Goal: Task Accomplishment & Management: Use online tool/utility

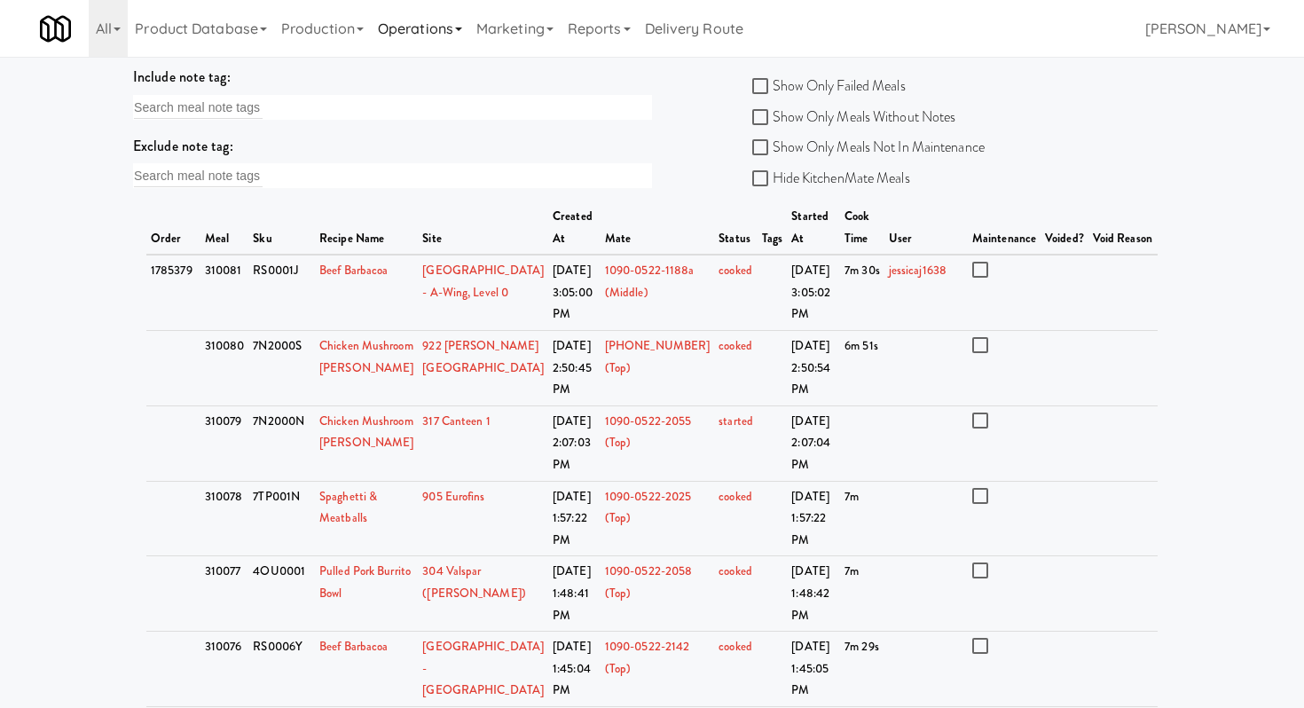
click at [435, 30] on link "Operations" at bounding box center [420, 28] width 98 height 57
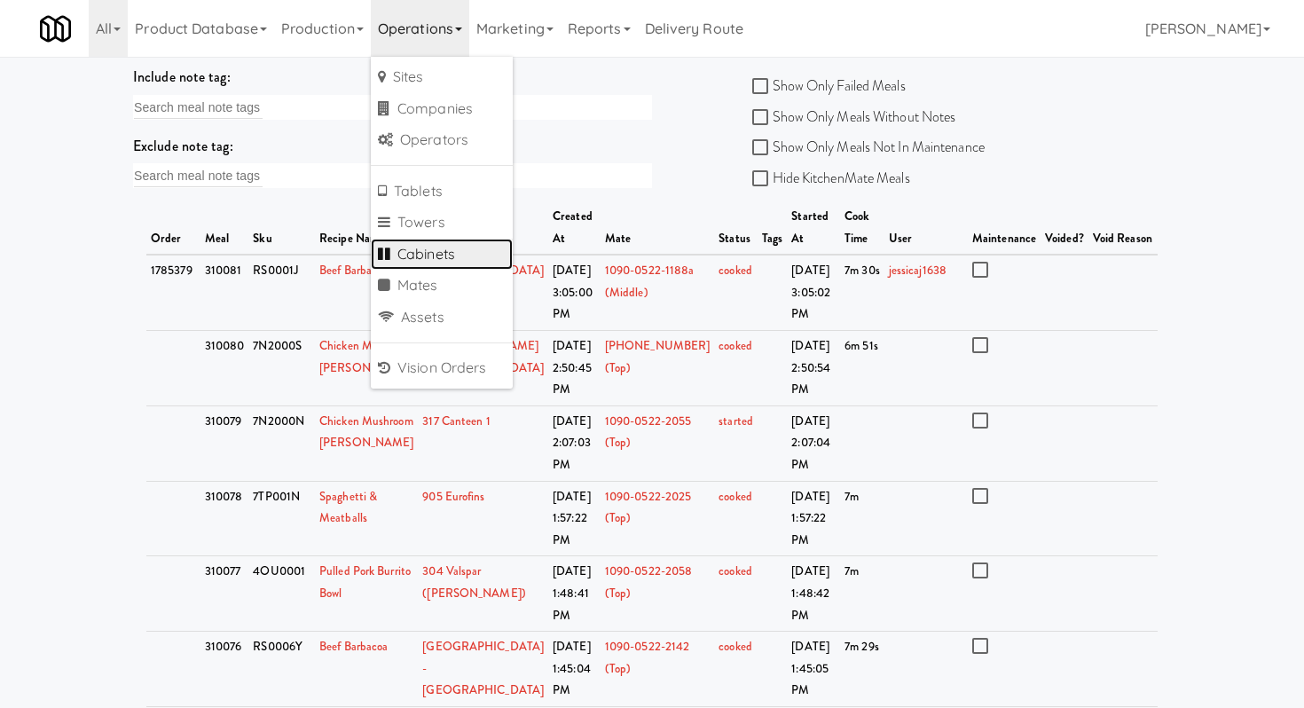
click at [440, 258] on link "Cabinets" at bounding box center [442, 255] width 142 height 32
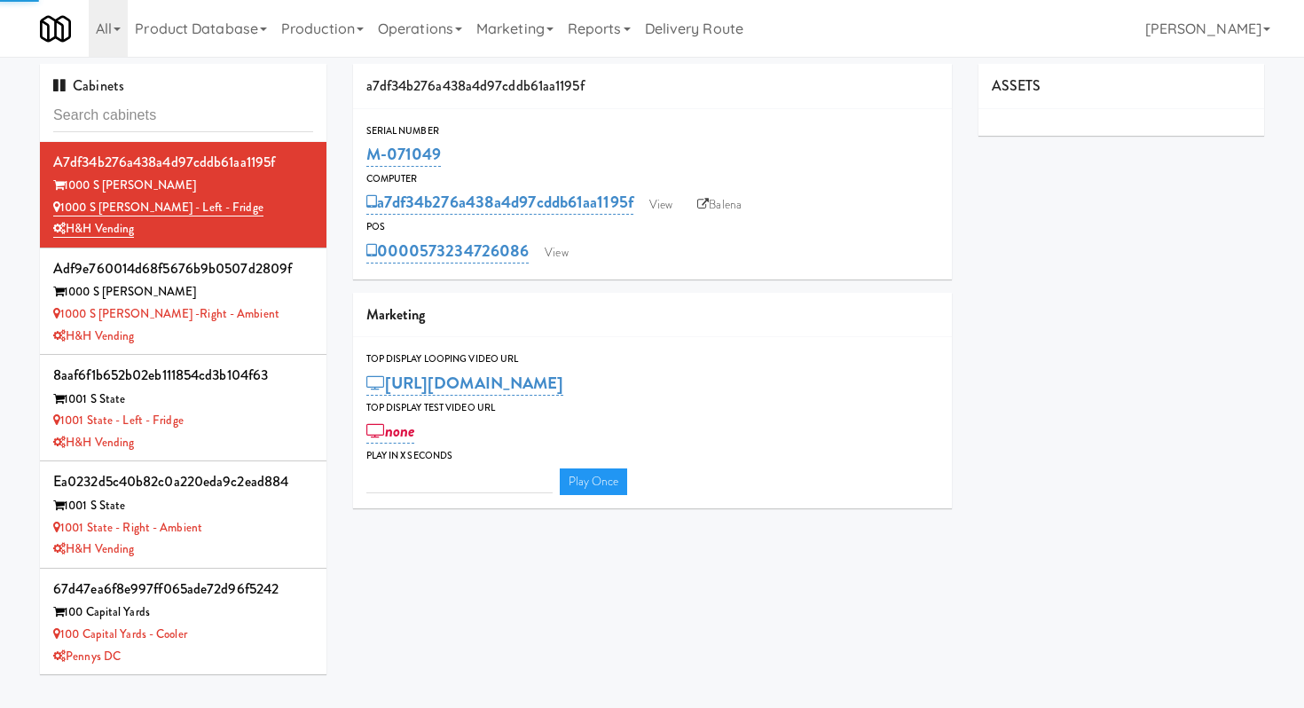
type input "3"
click at [217, 120] on input "text" at bounding box center [183, 115] width 260 height 33
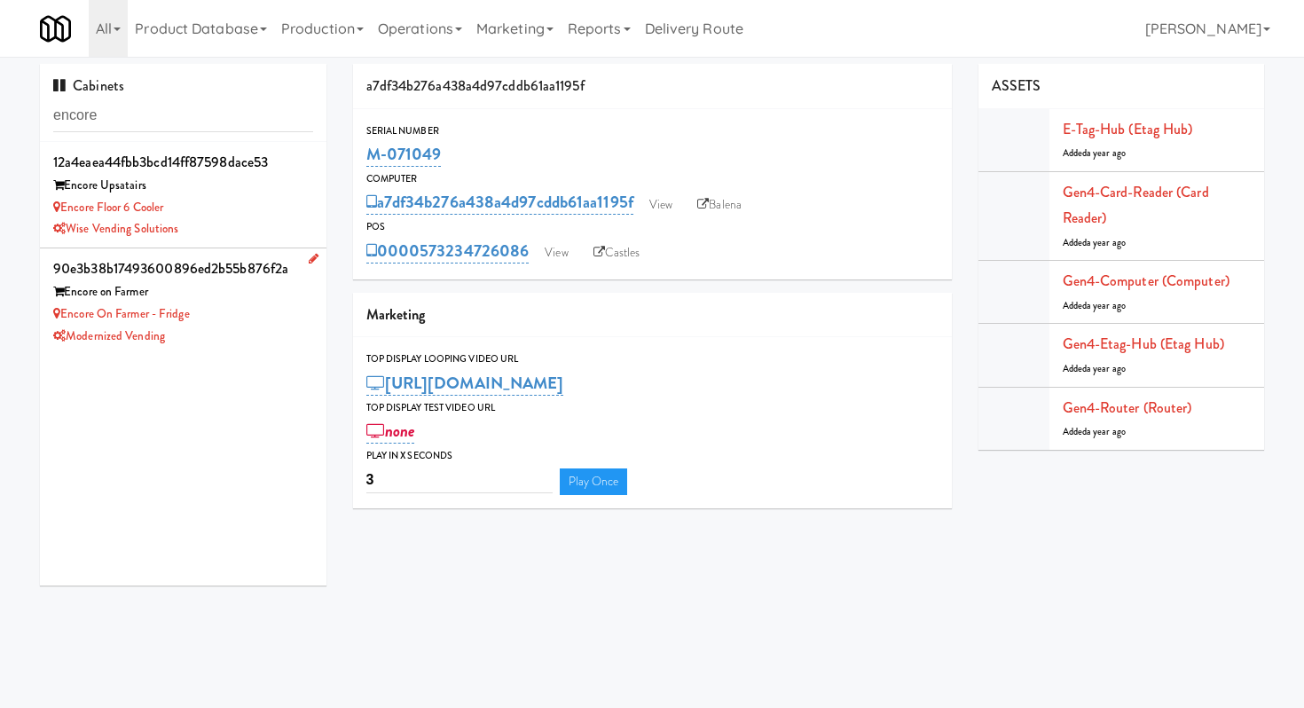
type input "encore"
click at [226, 309] on div "Encore on Farmer - Fridge" at bounding box center [183, 314] width 260 height 22
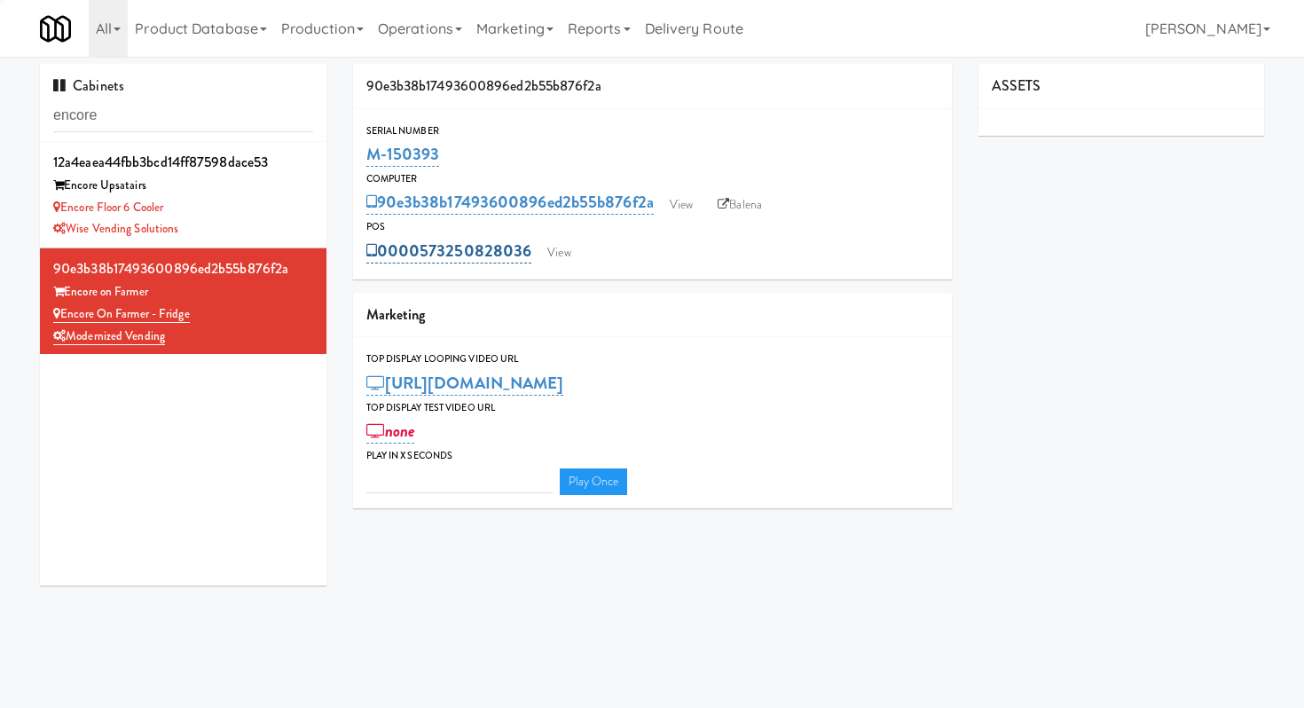
type input "3"
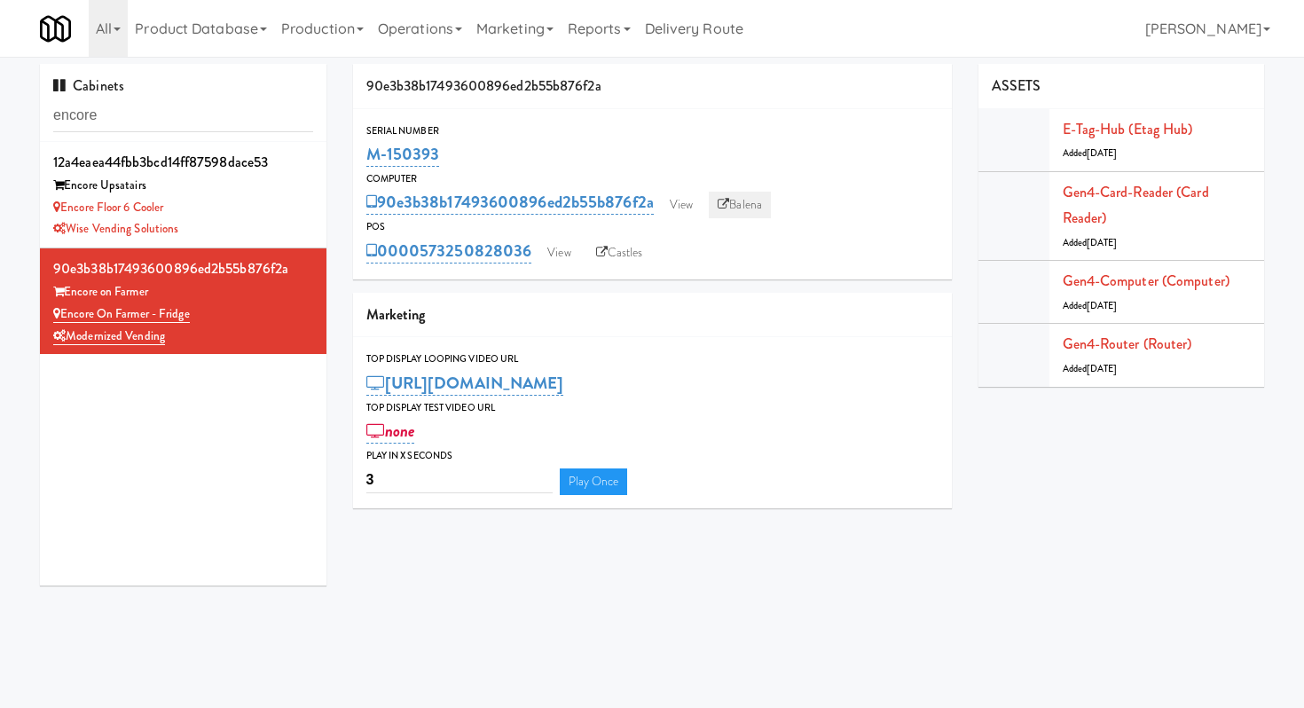
click at [760, 208] on link "Balena" at bounding box center [740, 205] width 62 height 27
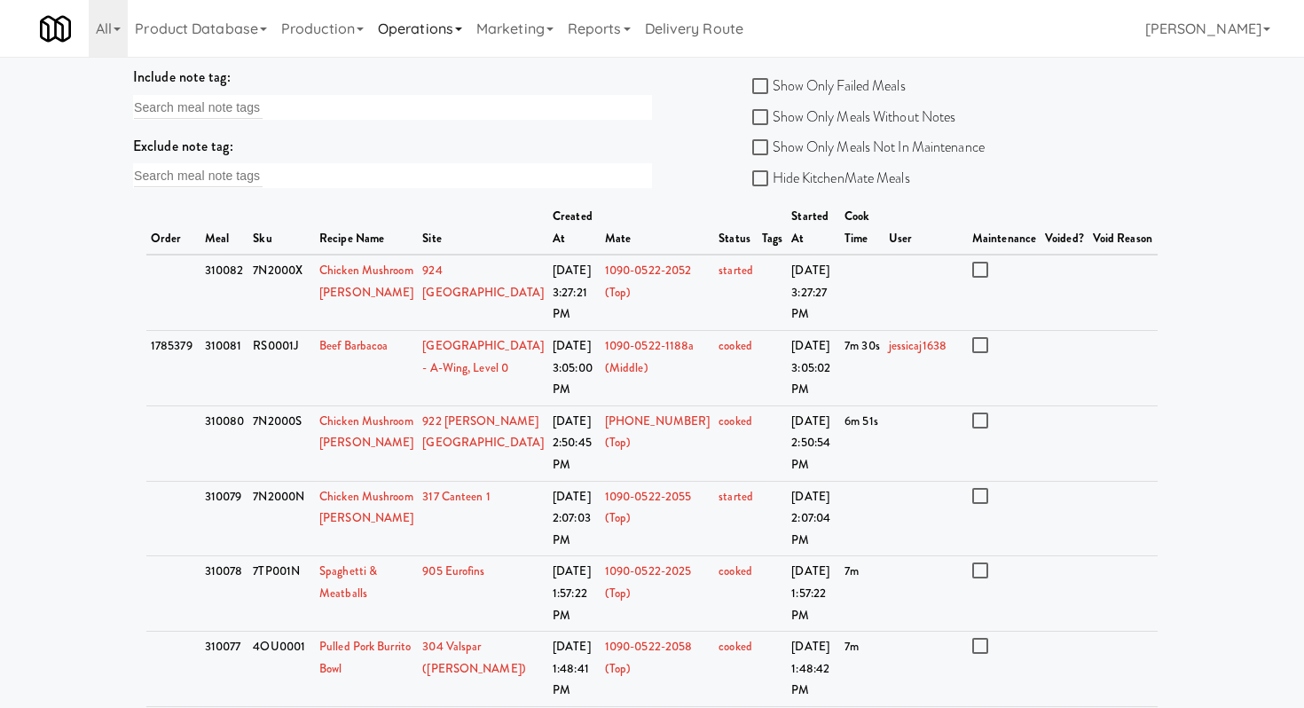
click at [420, 38] on link "Operations" at bounding box center [420, 28] width 98 height 57
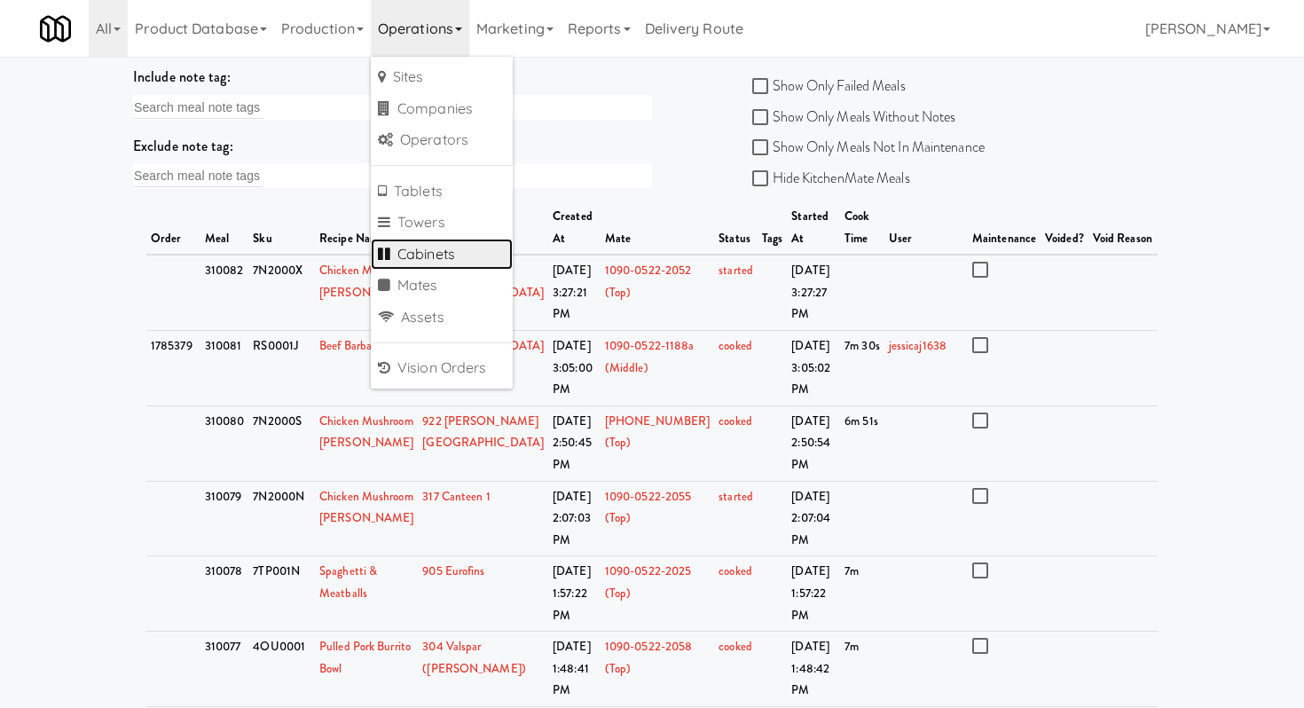
click at [443, 255] on link "Cabinets" at bounding box center [442, 255] width 142 height 32
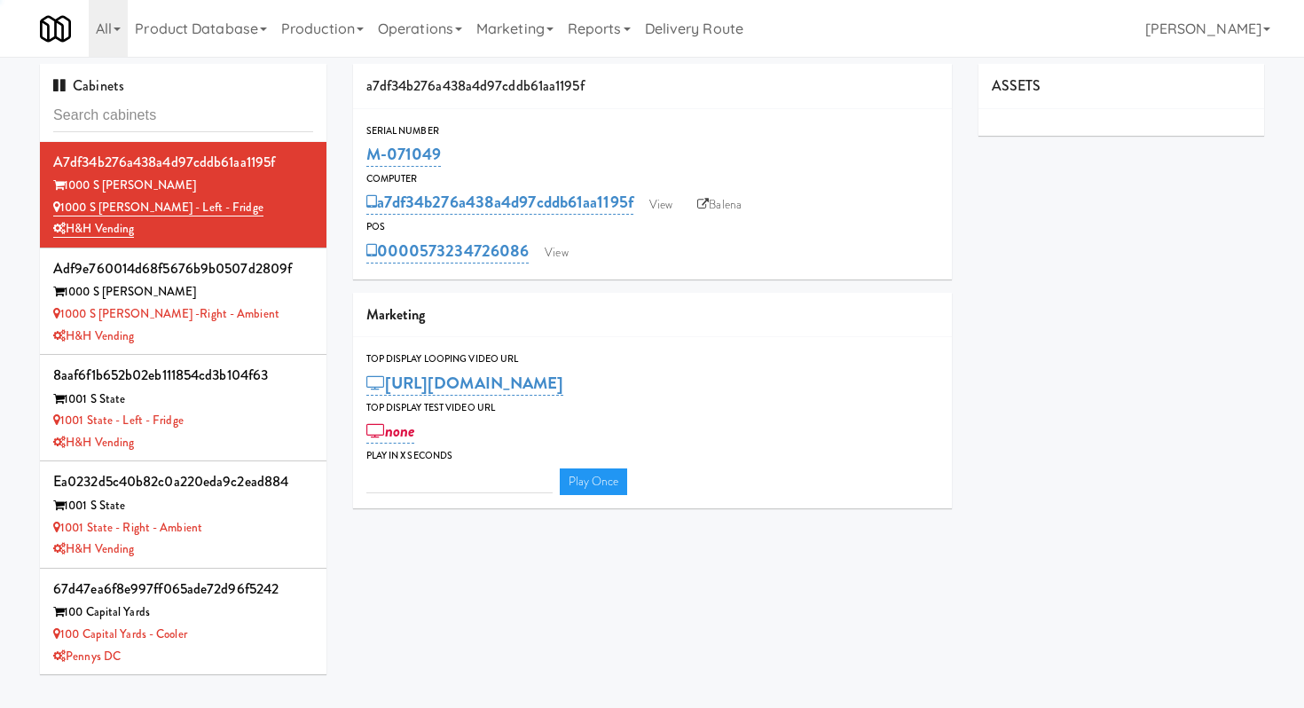
type input "3"
click at [228, 119] on input "text" at bounding box center [183, 115] width 260 height 33
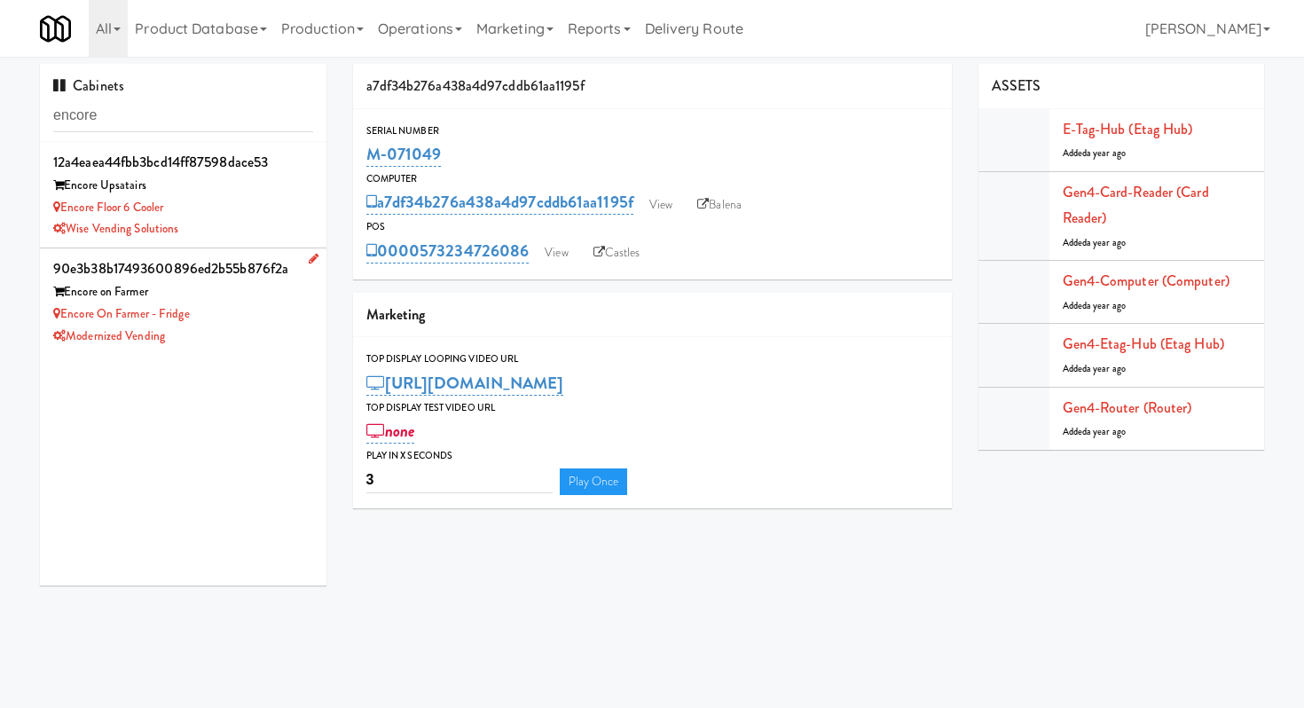
type input "encore"
click at [229, 319] on div "Encore on Farmer - Fridge" at bounding box center [183, 314] width 260 height 22
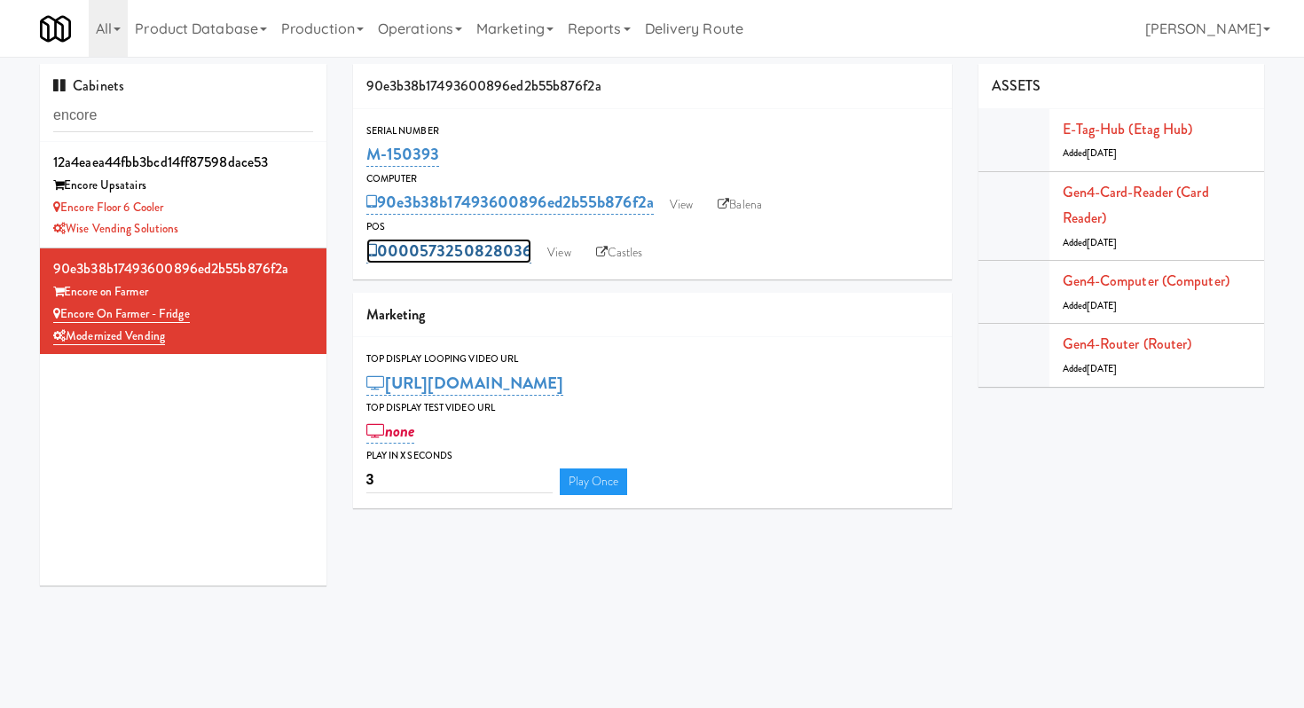
click at [476, 255] on link "0000573250828036" at bounding box center [449, 251] width 166 height 25
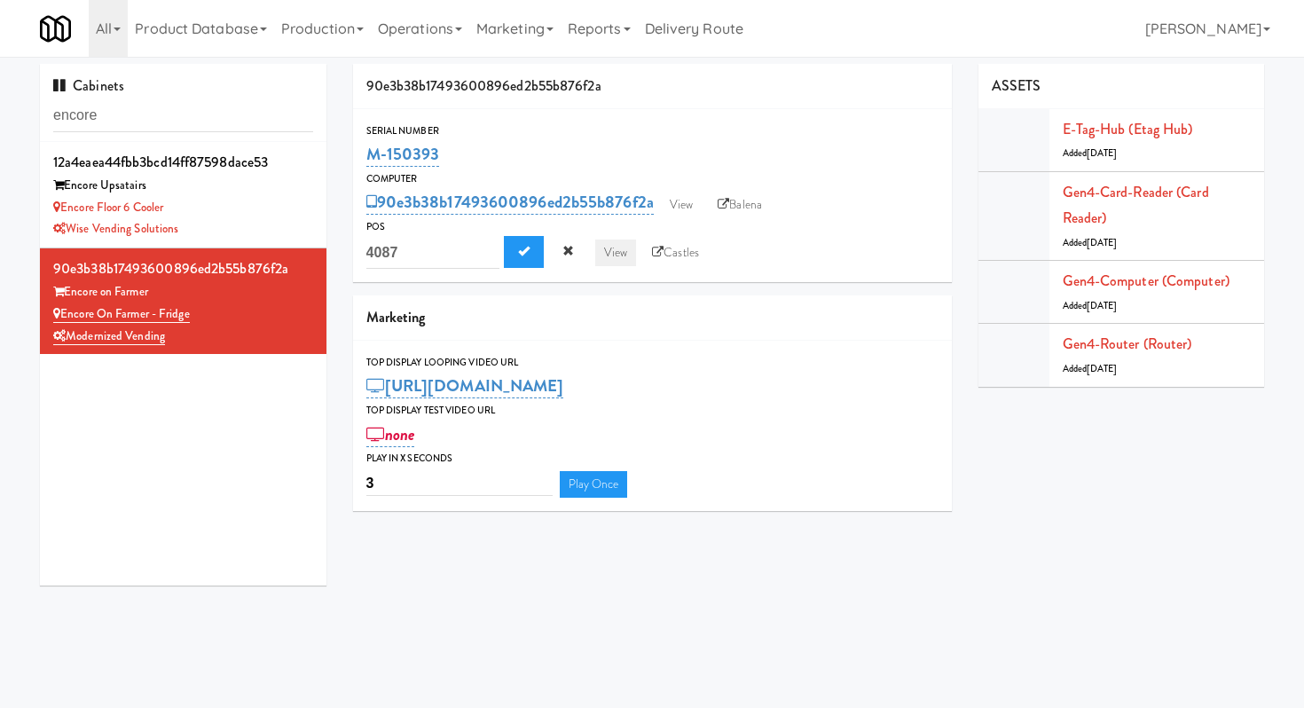
click at [616, 255] on link "View" at bounding box center [615, 252] width 41 height 27
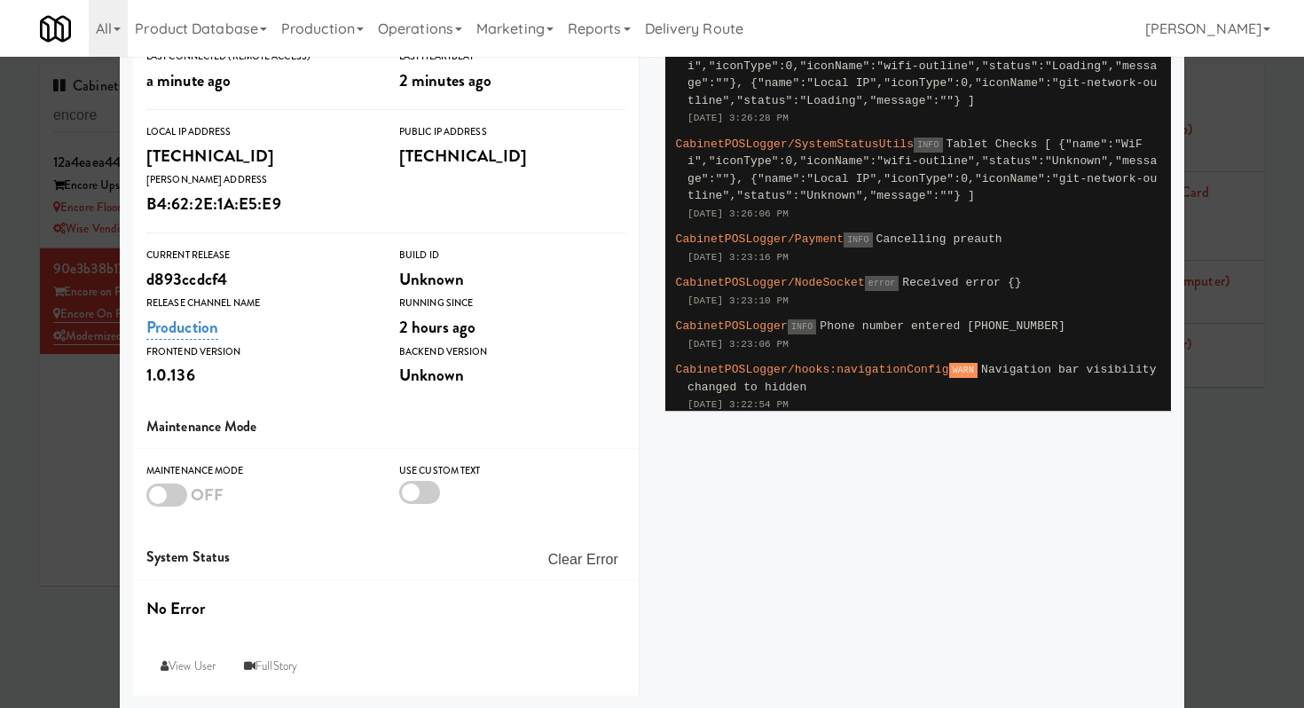
scroll to position [258, 0]
click at [580, 568] on button "Clear Error" at bounding box center [583, 559] width 84 height 32
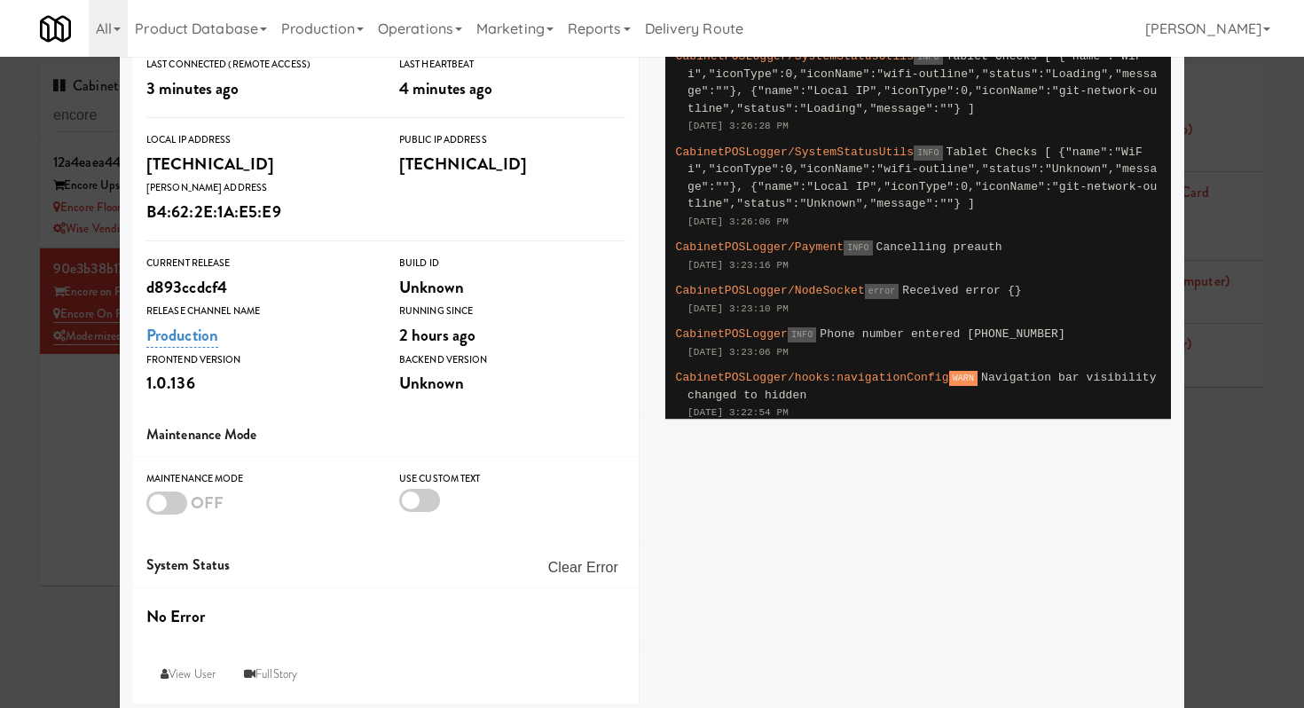
scroll to position [0, 0]
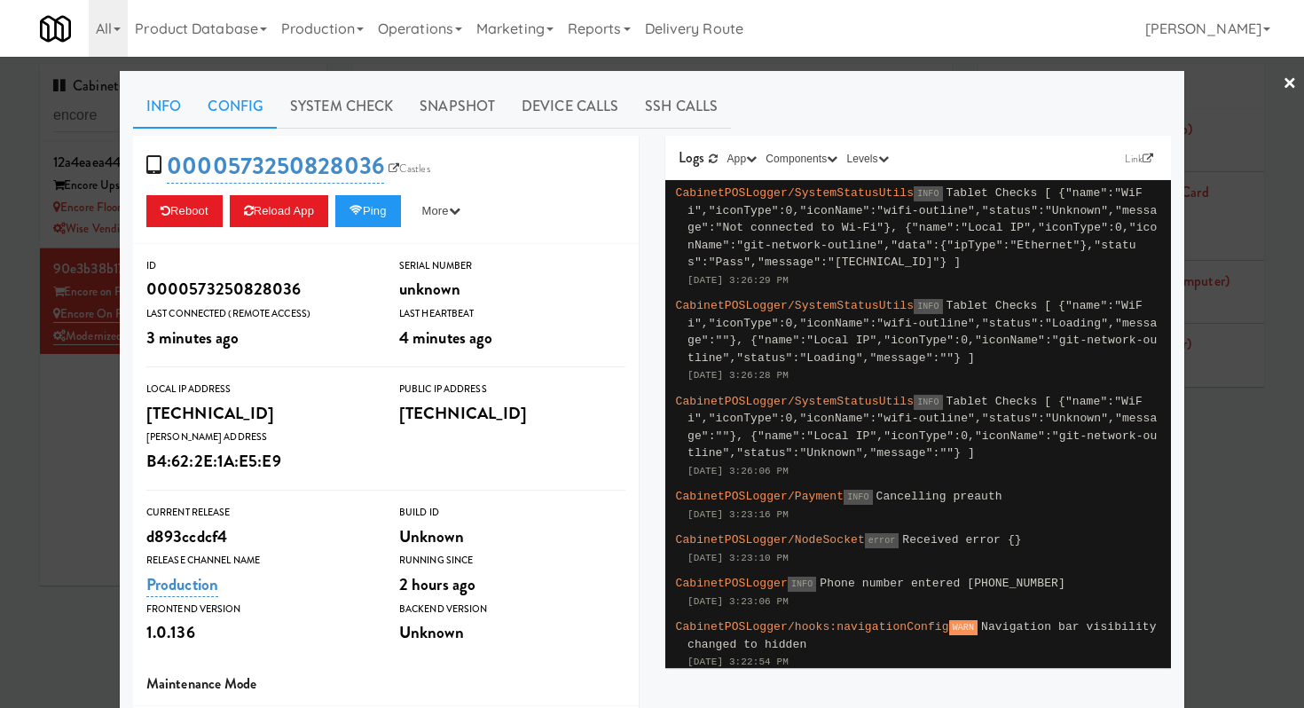
click at [230, 115] on link "Config" at bounding box center [235, 106] width 82 height 44
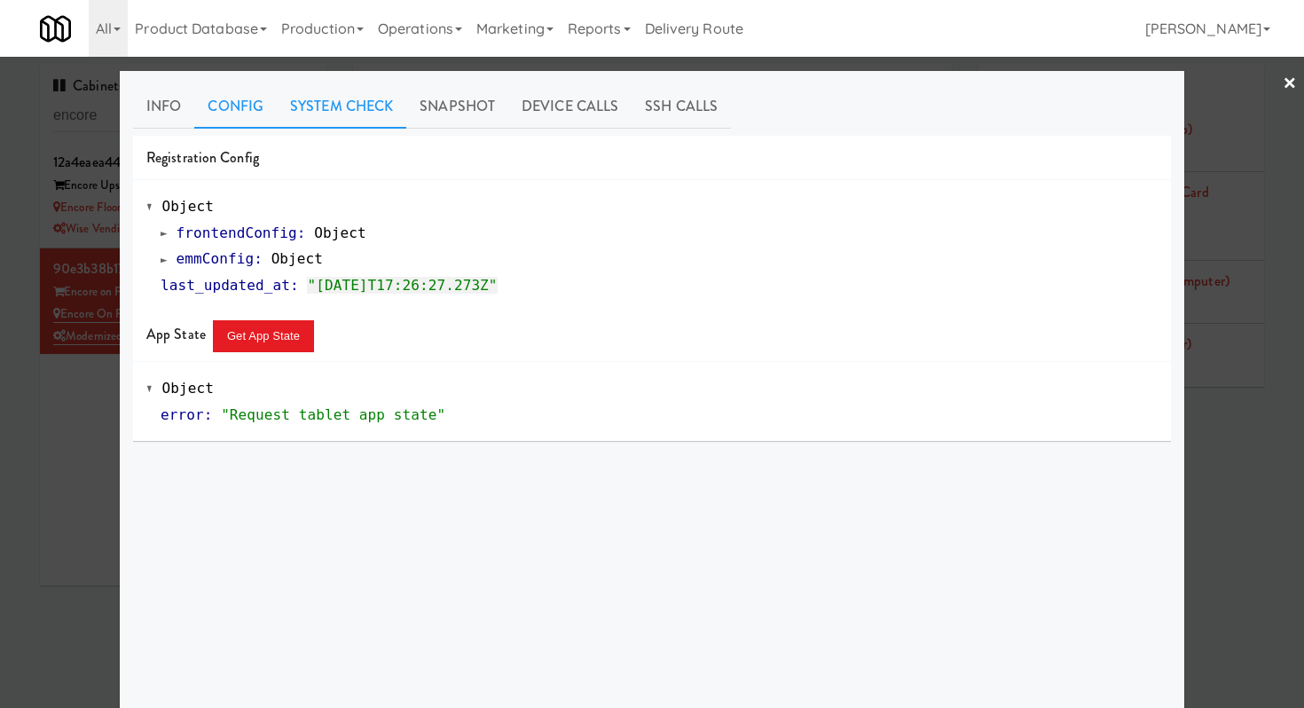
click at [351, 107] on link "System Check" at bounding box center [341, 106] width 129 height 44
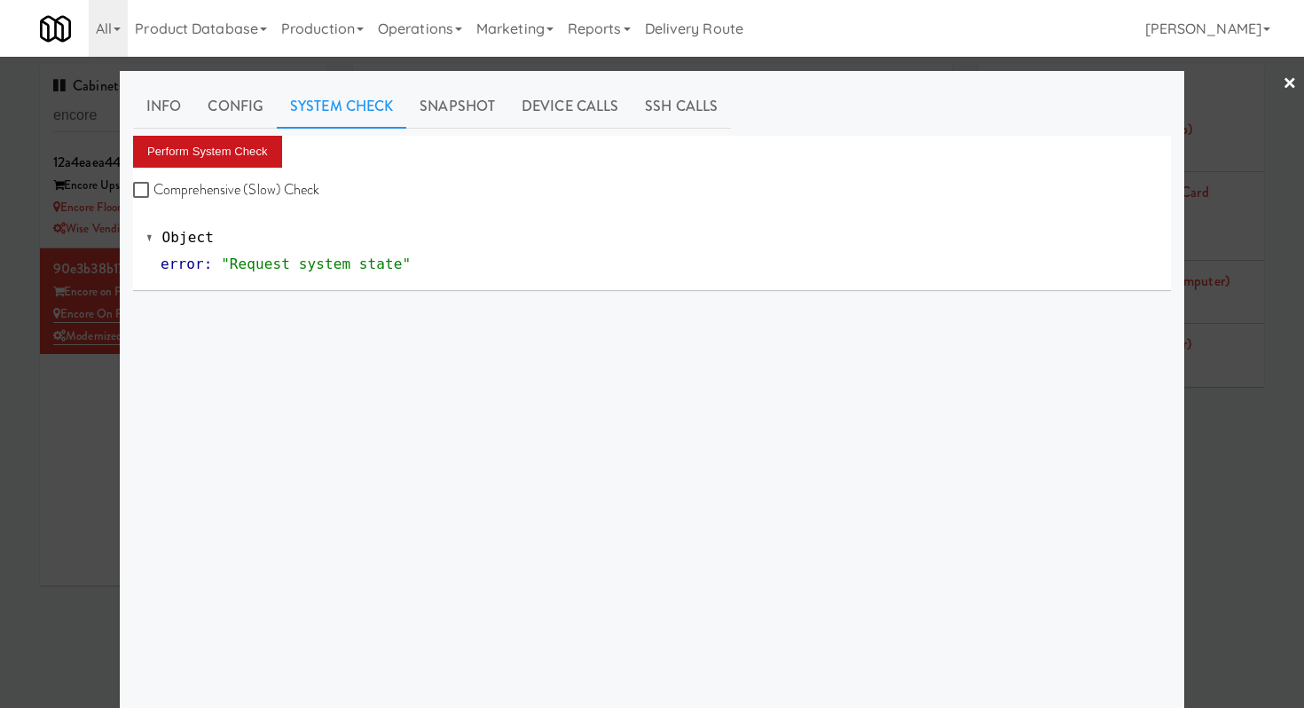
click at [240, 153] on button "Perform System Check" at bounding box center [207, 152] width 149 height 32
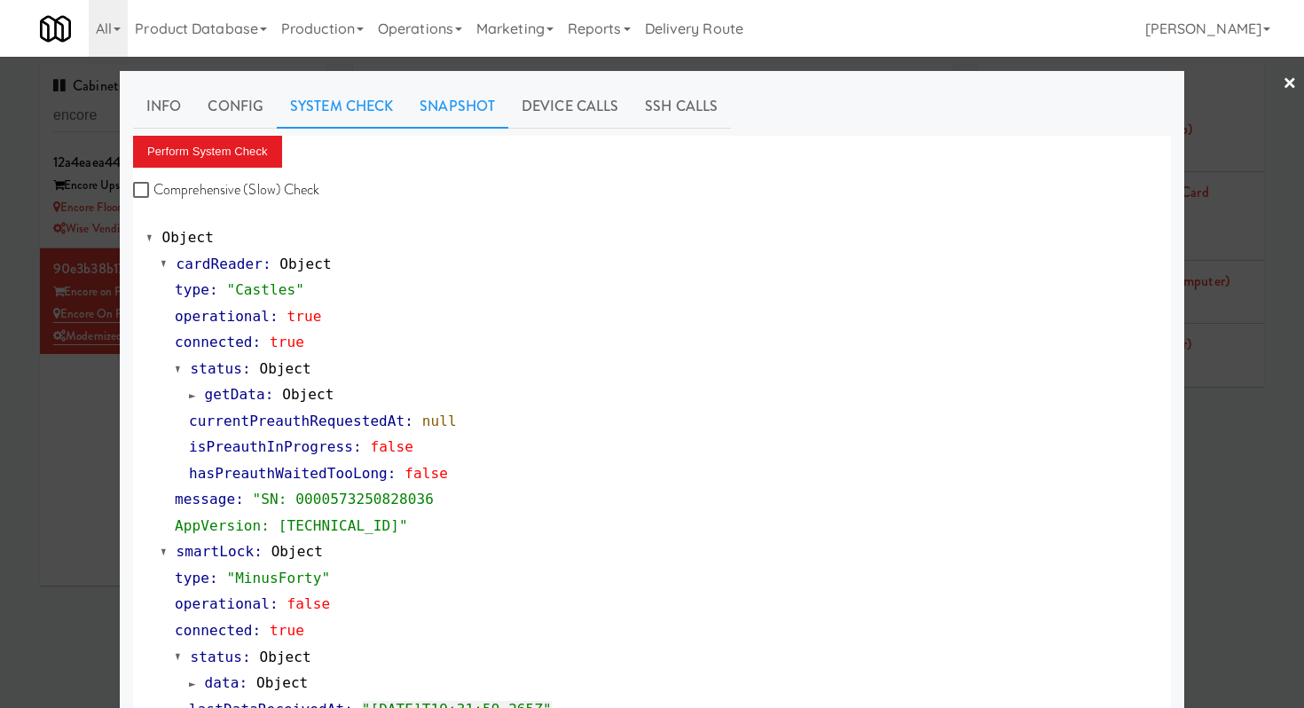
click at [446, 102] on link "Snapshot" at bounding box center [457, 106] width 102 height 44
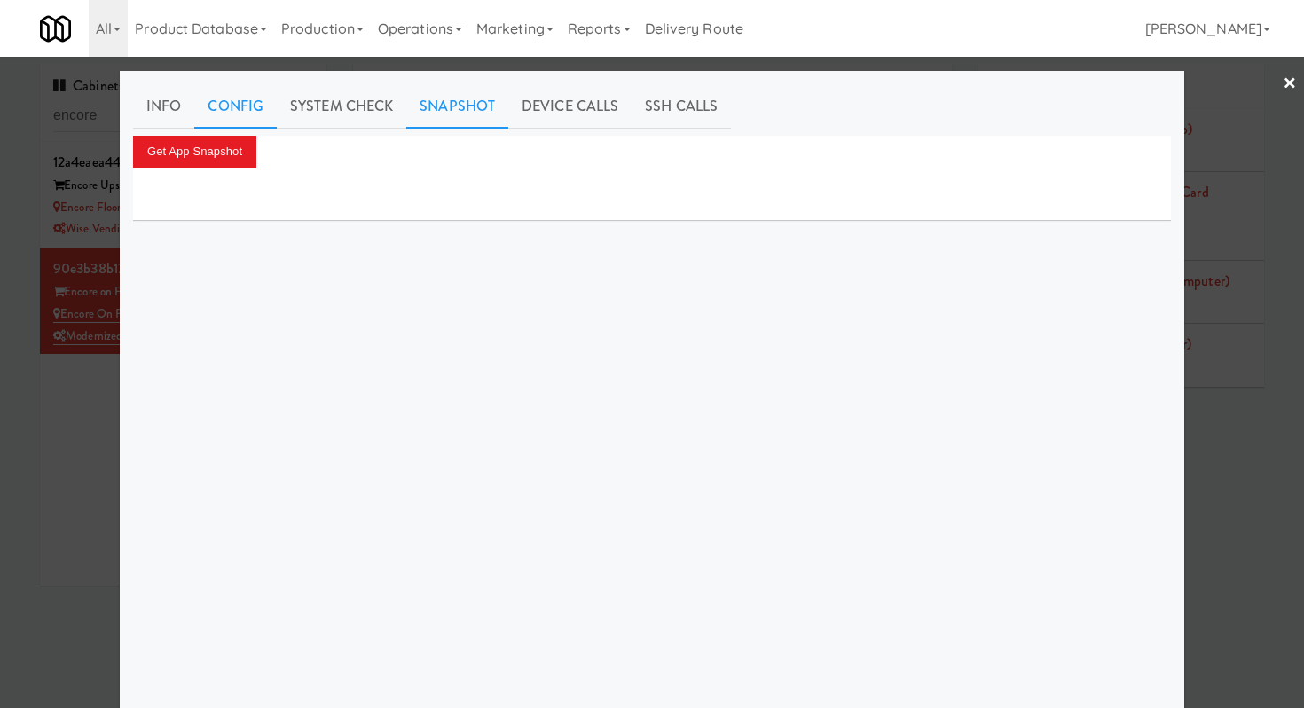
click at [267, 103] on link "Config" at bounding box center [235, 106] width 82 height 44
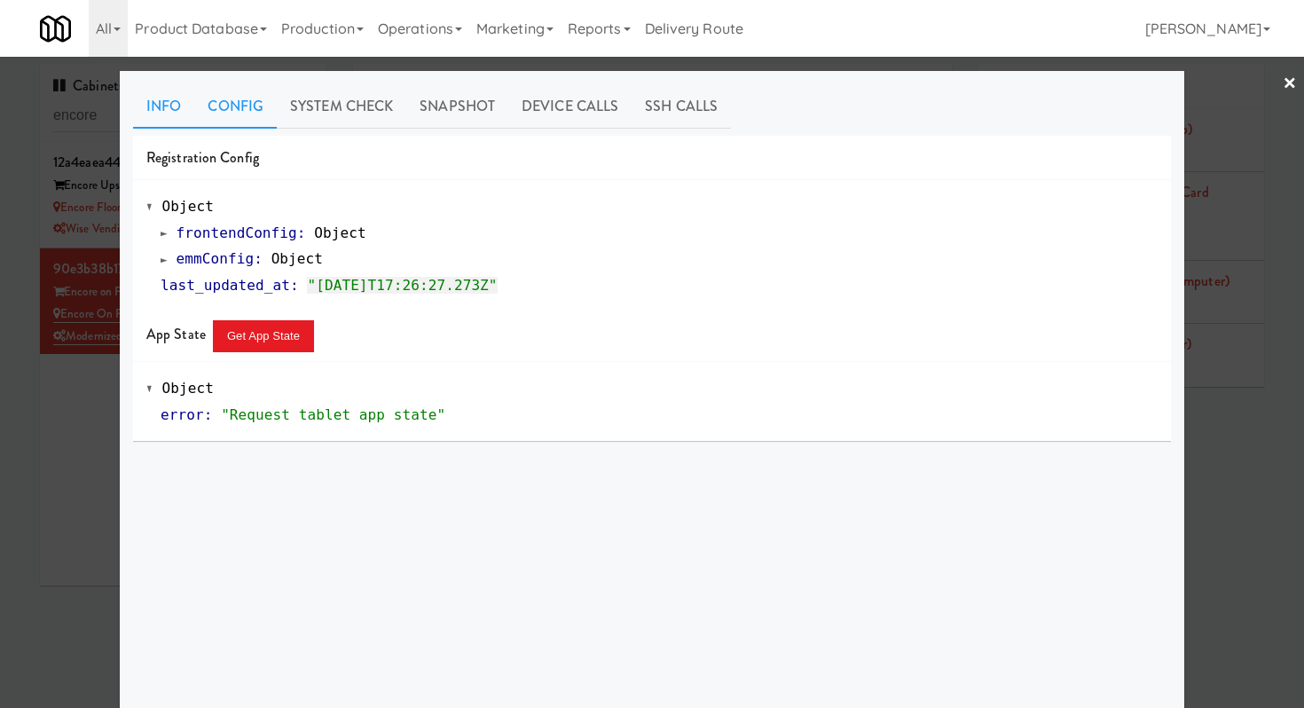
click at [168, 98] on link "Info" at bounding box center [163, 106] width 61 height 44
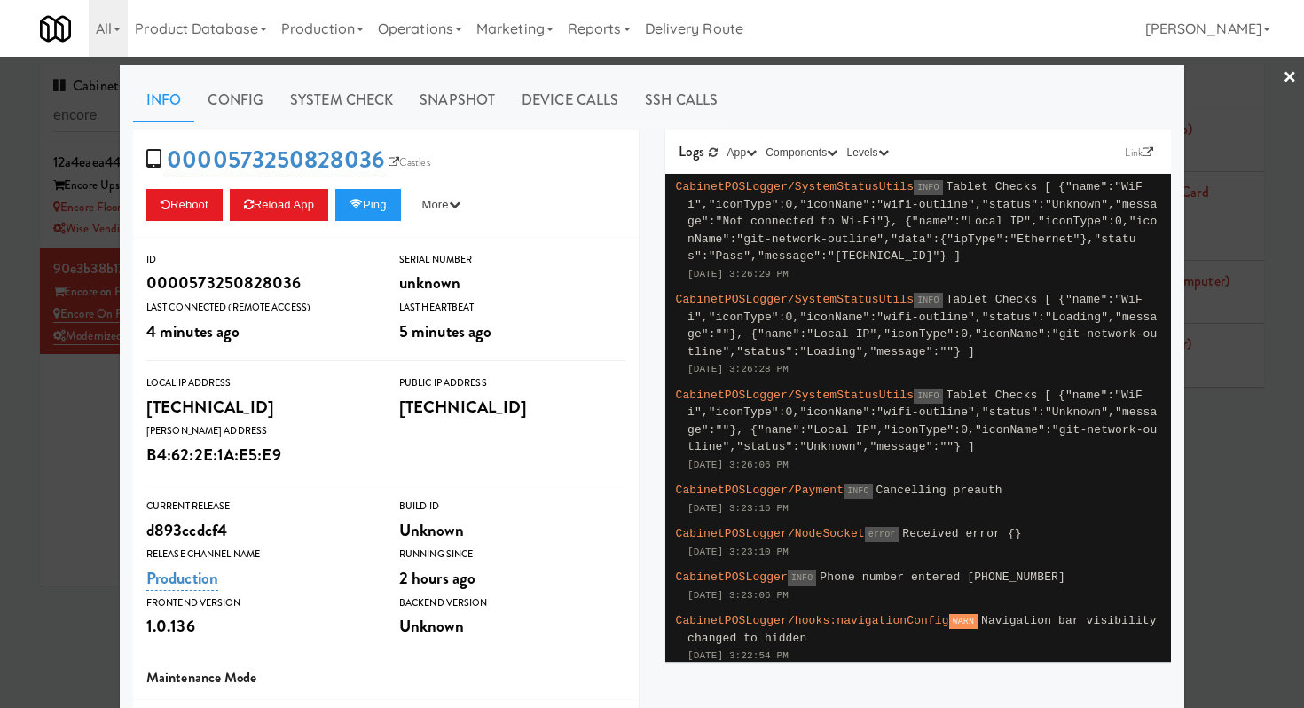
scroll to position [8, 0]
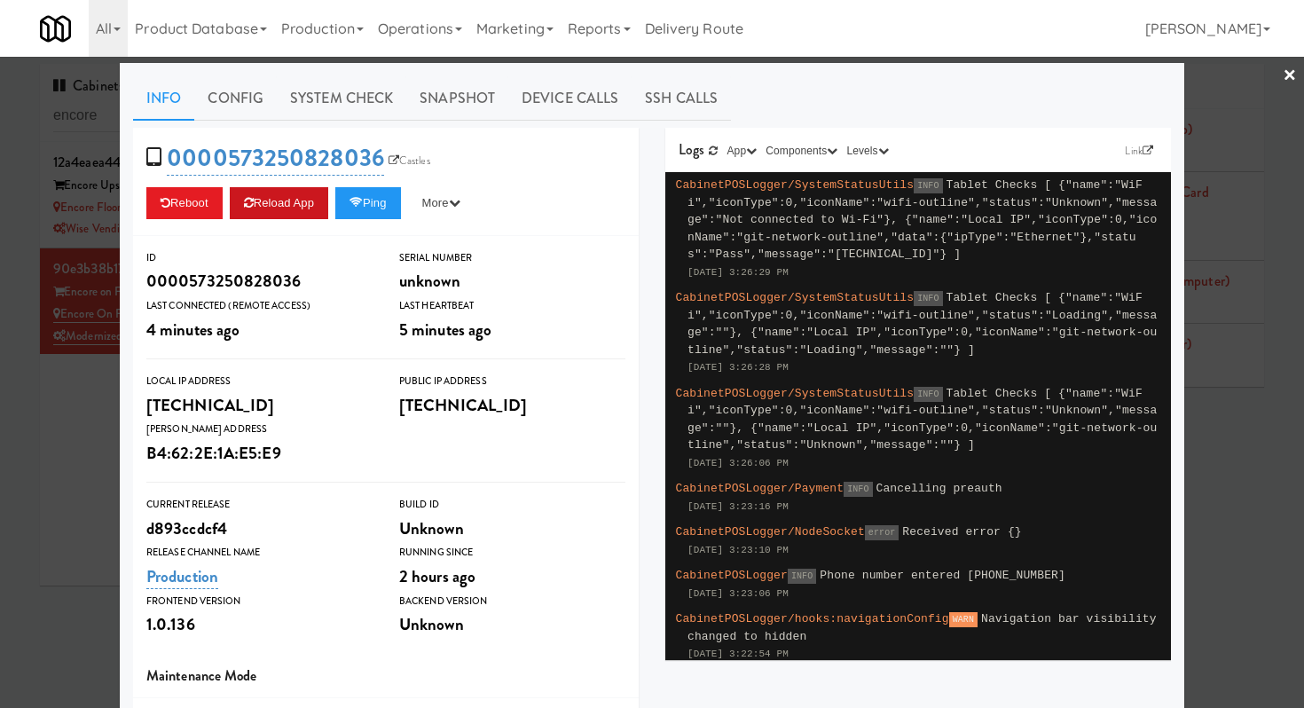
click at [277, 210] on button "Reload App" at bounding box center [279, 203] width 98 height 32
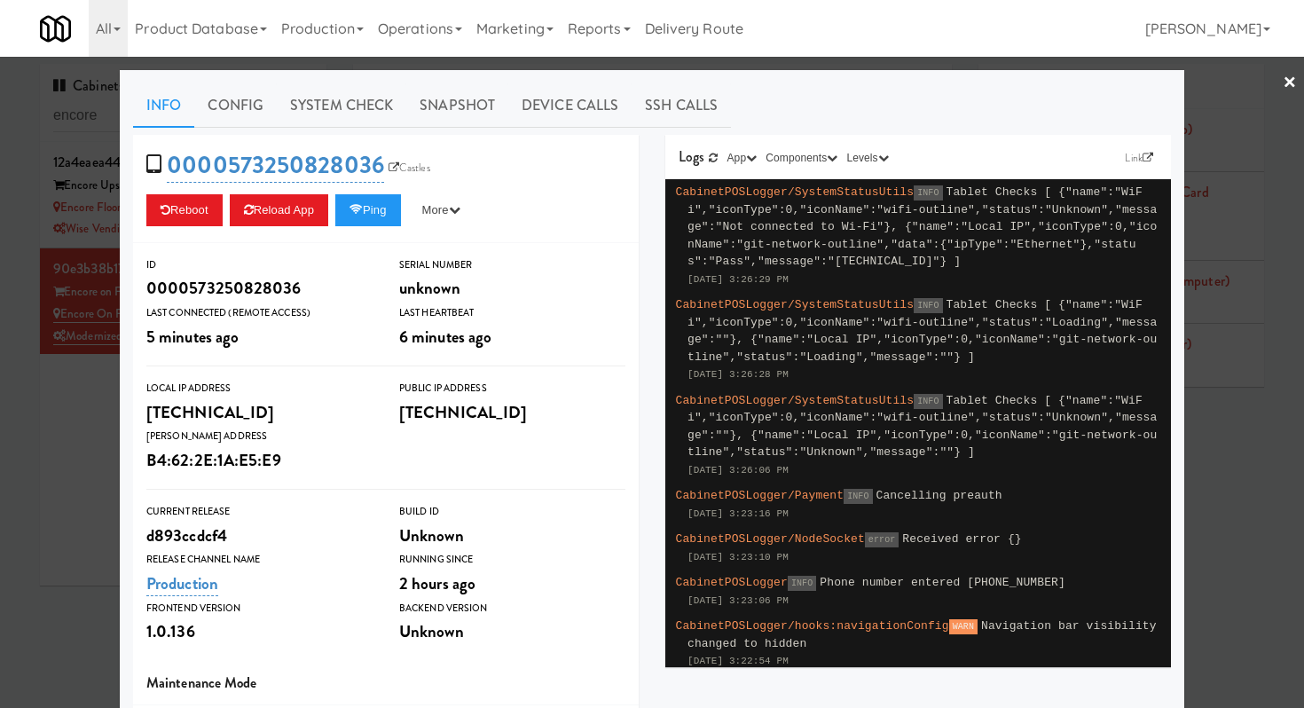
scroll to position [0, 0]
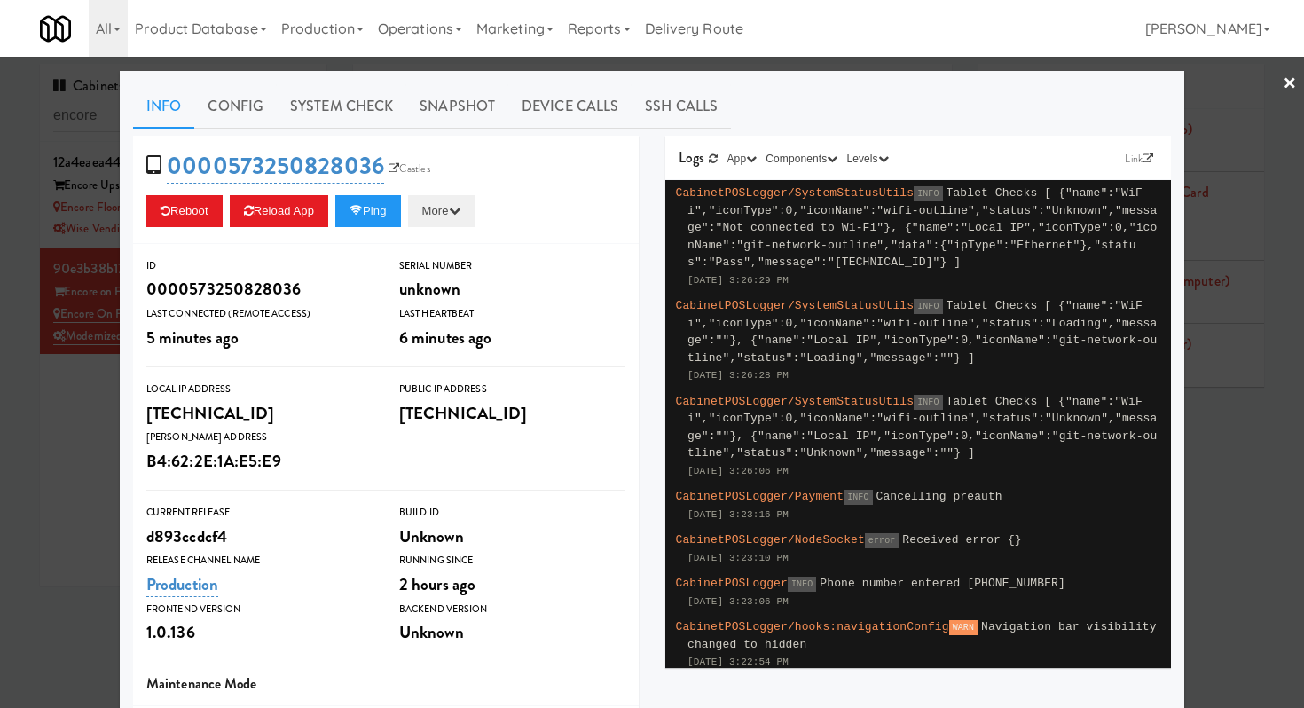
click at [452, 219] on button "More" at bounding box center [441, 211] width 67 height 32
click at [626, 137] on div "0000573250828036 Castles Reboot Reload App Ping More Ping Server Restart Server…" at bounding box center [385, 190] width 505 height 108
click at [280, 223] on button "Reload App" at bounding box center [279, 211] width 98 height 32
click at [330, 118] on link "System Check" at bounding box center [341, 106] width 129 height 44
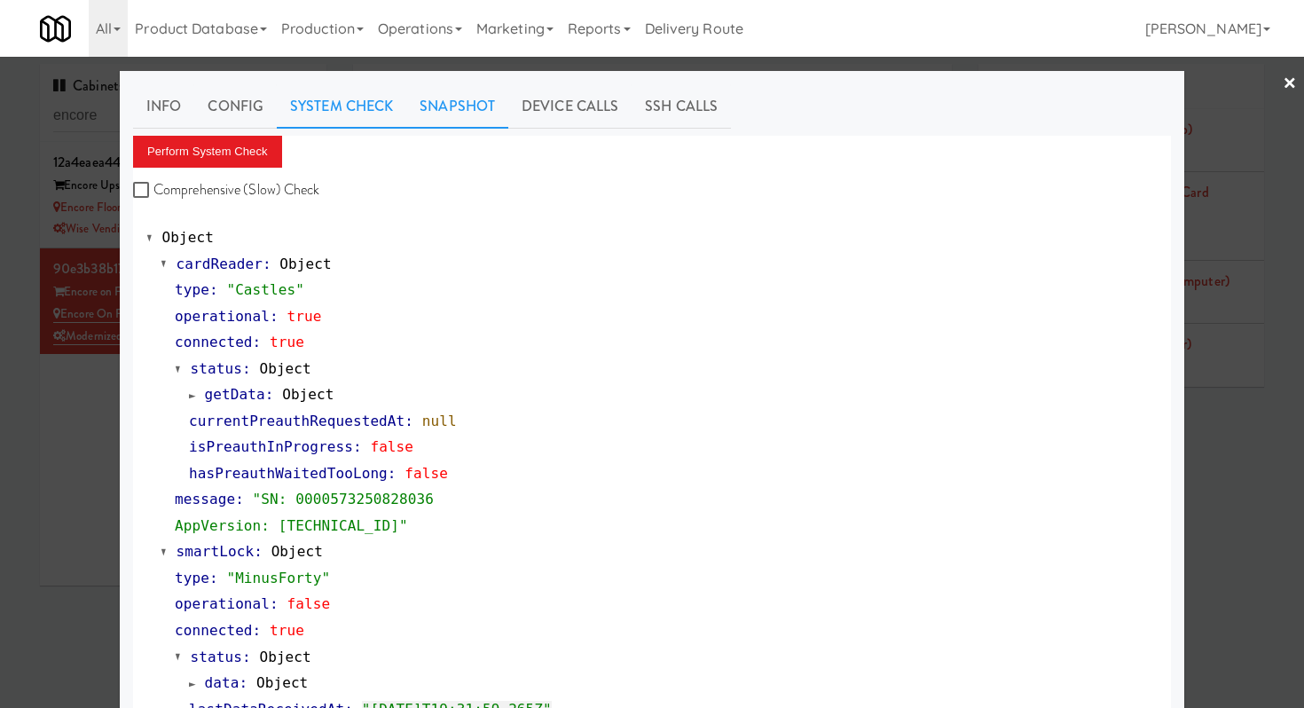
click at [446, 110] on link "Snapshot" at bounding box center [457, 106] width 102 height 44
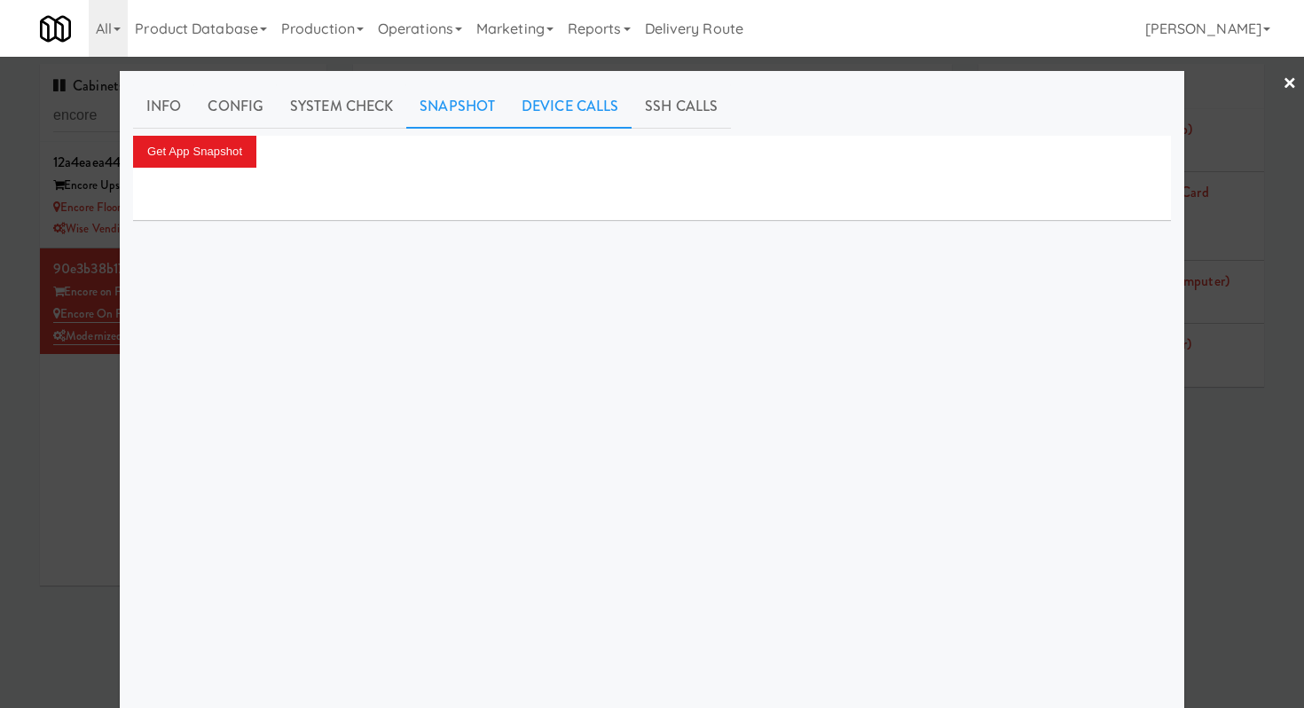
click at [574, 107] on link "Device Calls" at bounding box center [569, 106] width 123 height 44
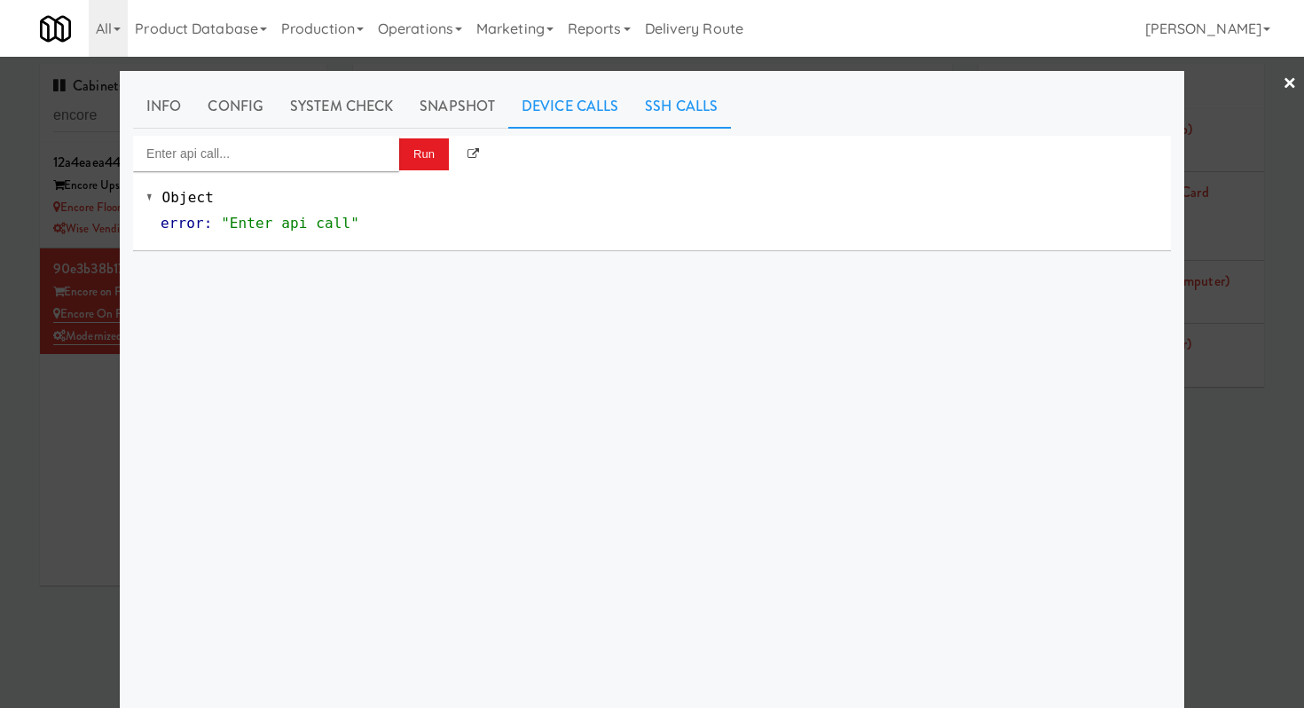
click at [688, 107] on link "SSH Calls" at bounding box center [680, 106] width 99 height 44
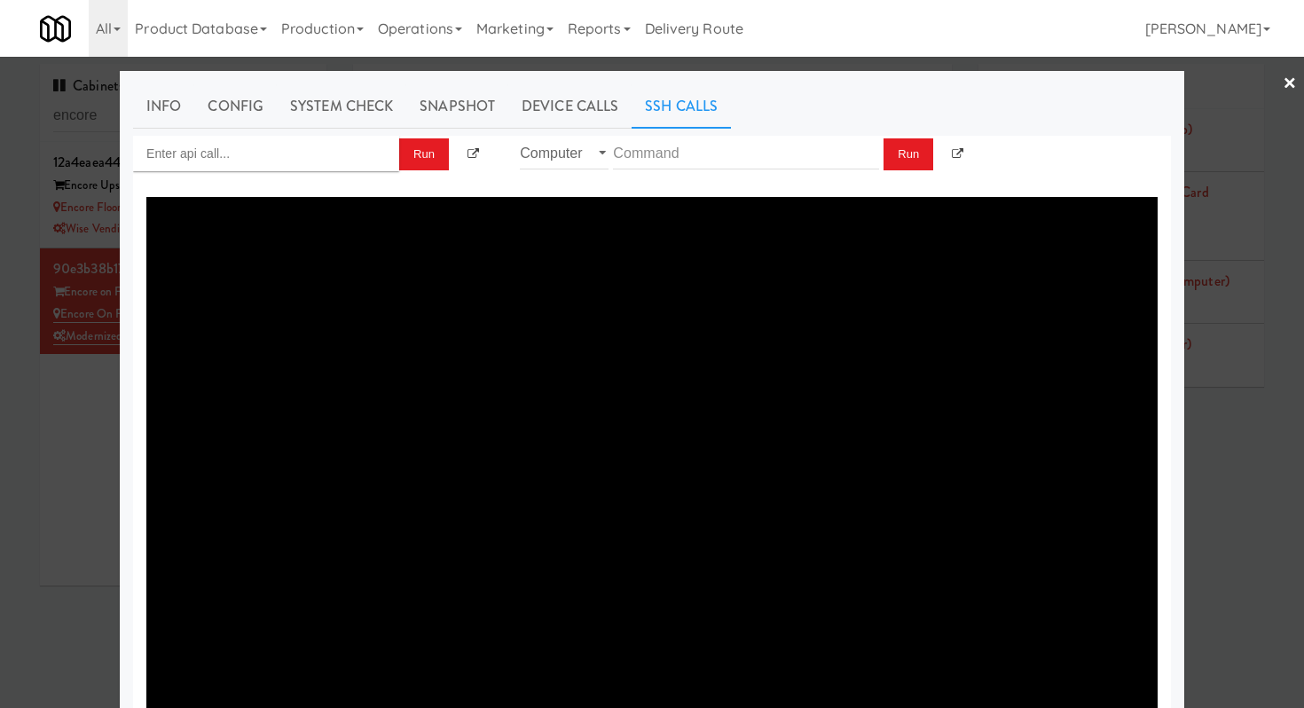
click at [1293, 90] on link "×" at bounding box center [1289, 84] width 14 height 55
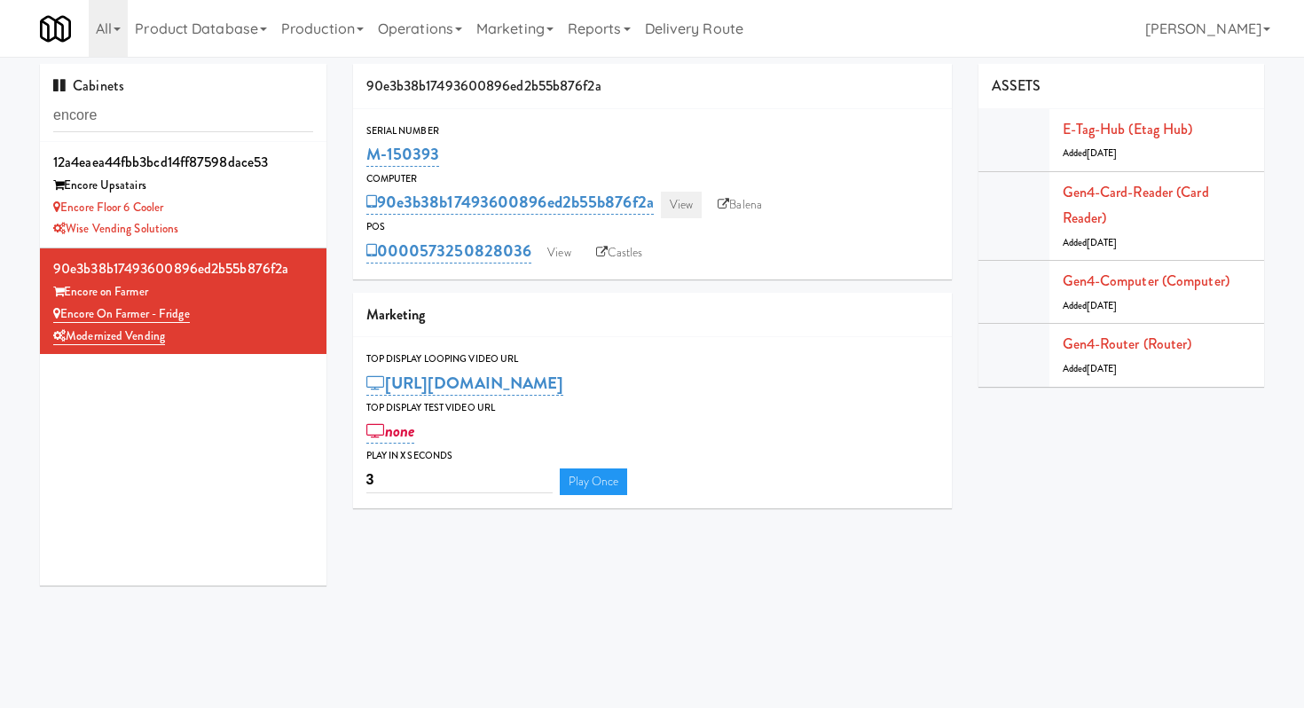
click at [678, 200] on link "View" at bounding box center [681, 205] width 41 height 27
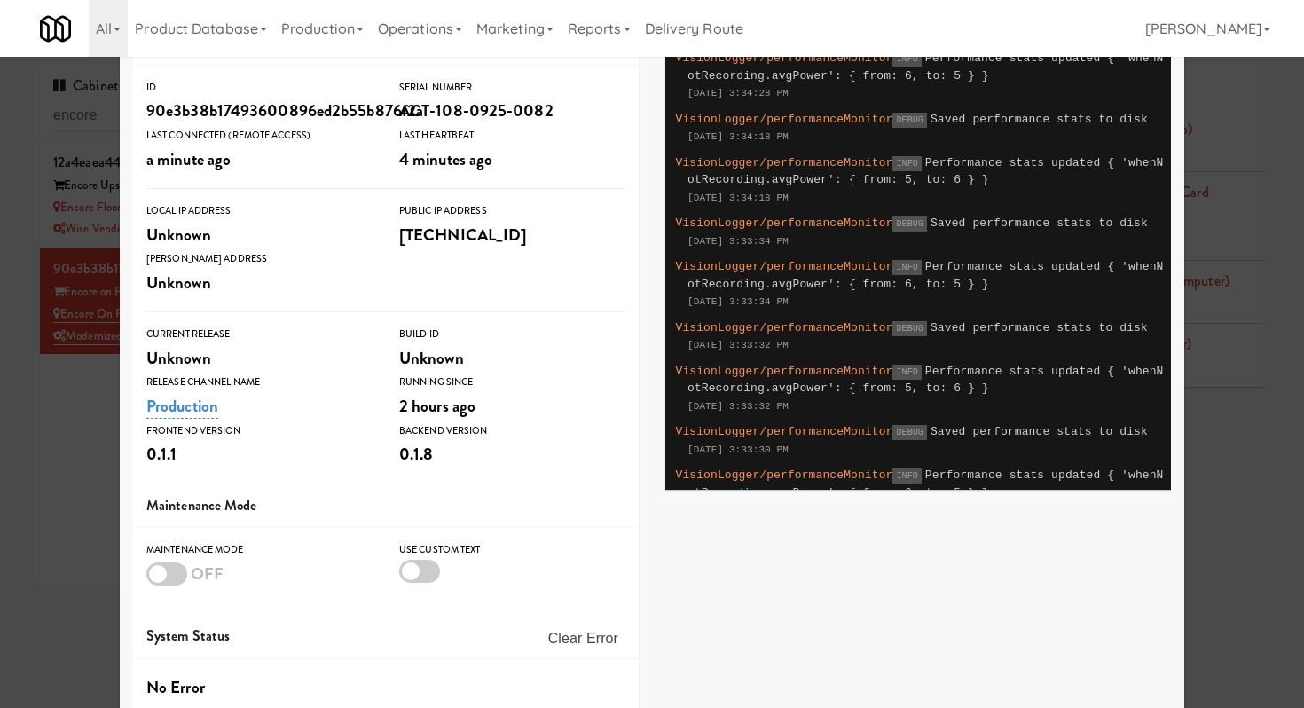
scroll to position [10, 0]
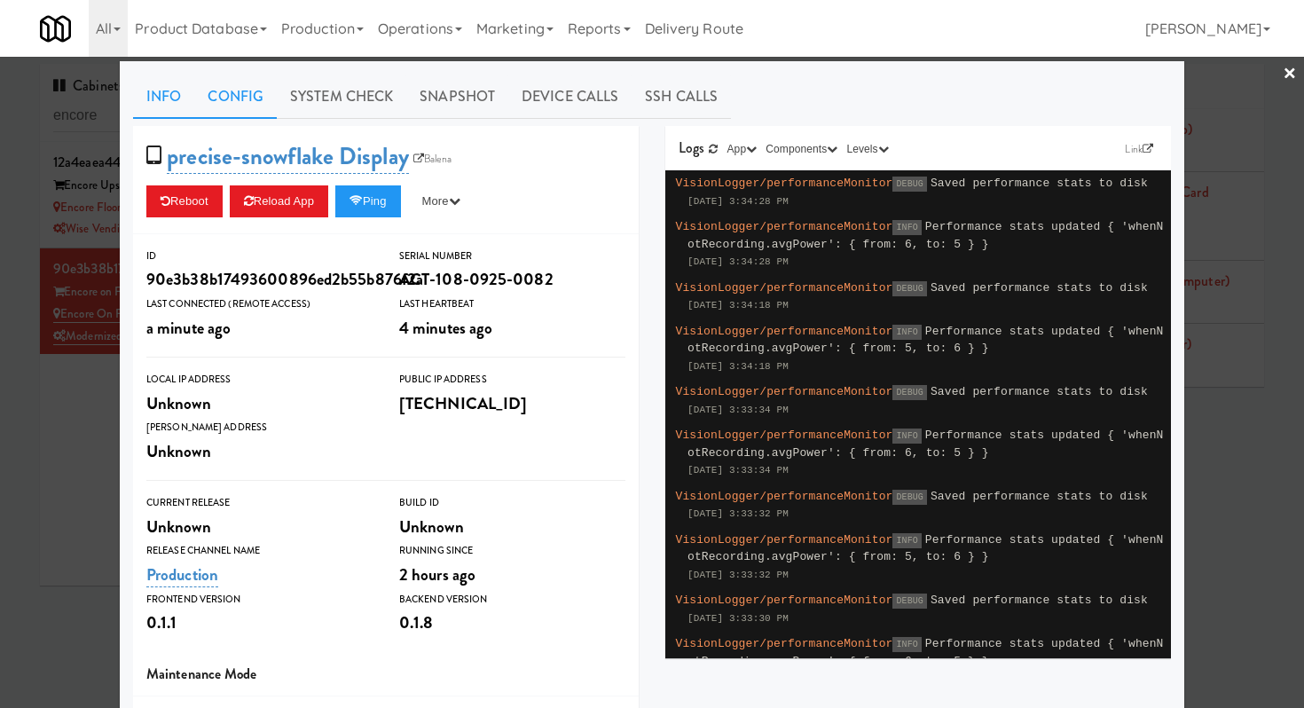
click at [251, 94] on link "Config" at bounding box center [235, 96] width 82 height 44
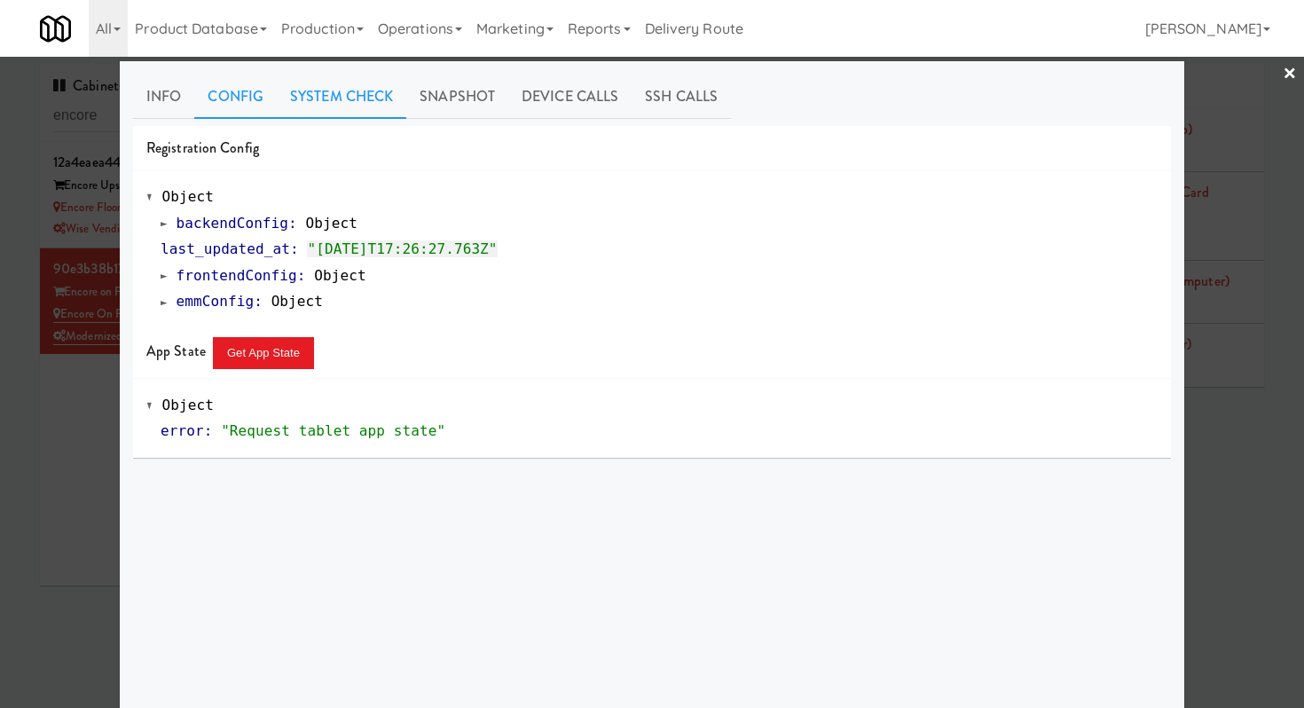
click at [330, 82] on link "System Check" at bounding box center [341, 96] width 129 height 44
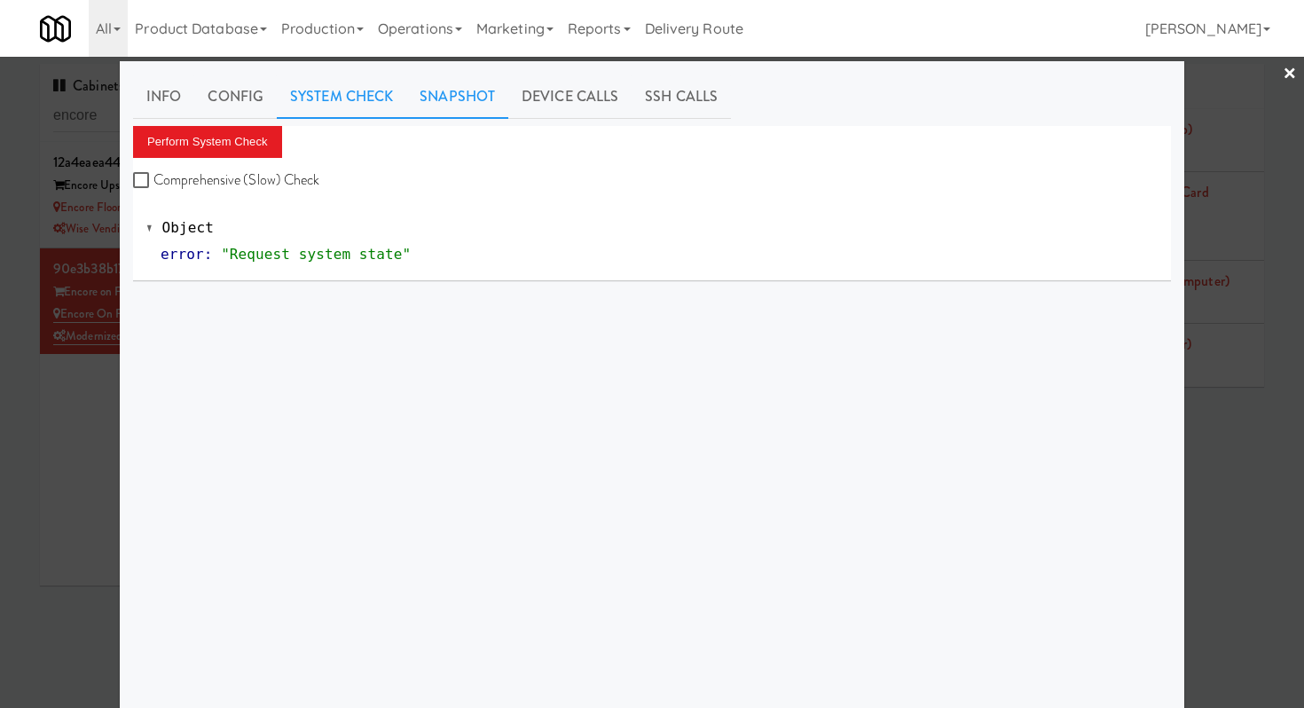
click at [432, 92] on link "Snapshot" at bounding box center [457, 96] width 102 height 44
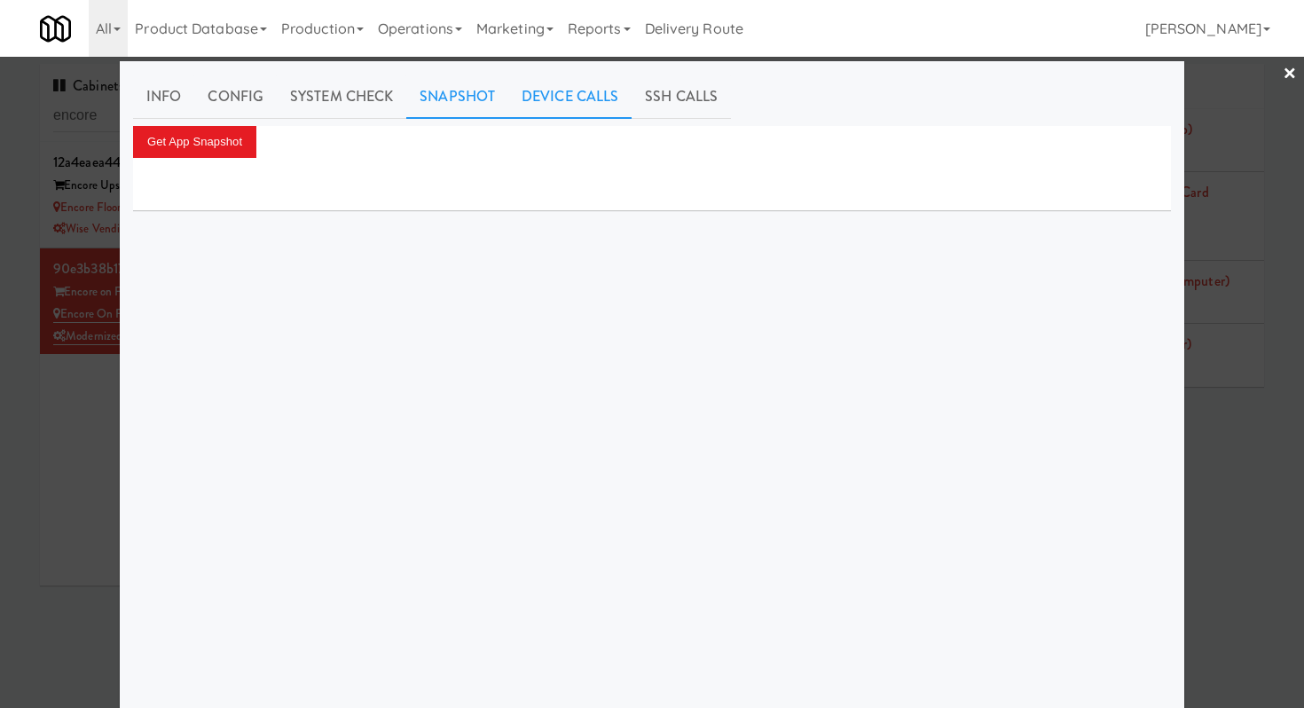
click at [576, 90] on link "Device Calls" at bounding box center [569, 96] width 123 height 44
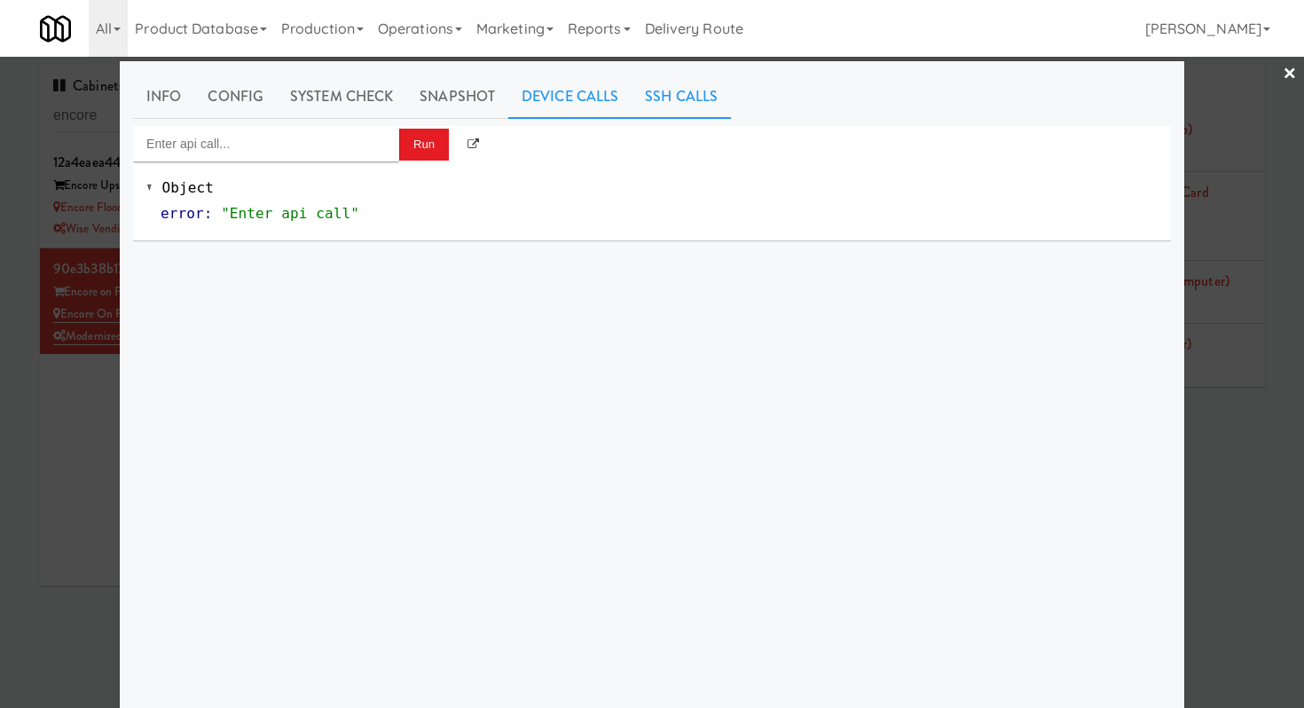
click at [686, 105] on link "SSH Calls" at bounding box center [680, 96] width 99 height 44
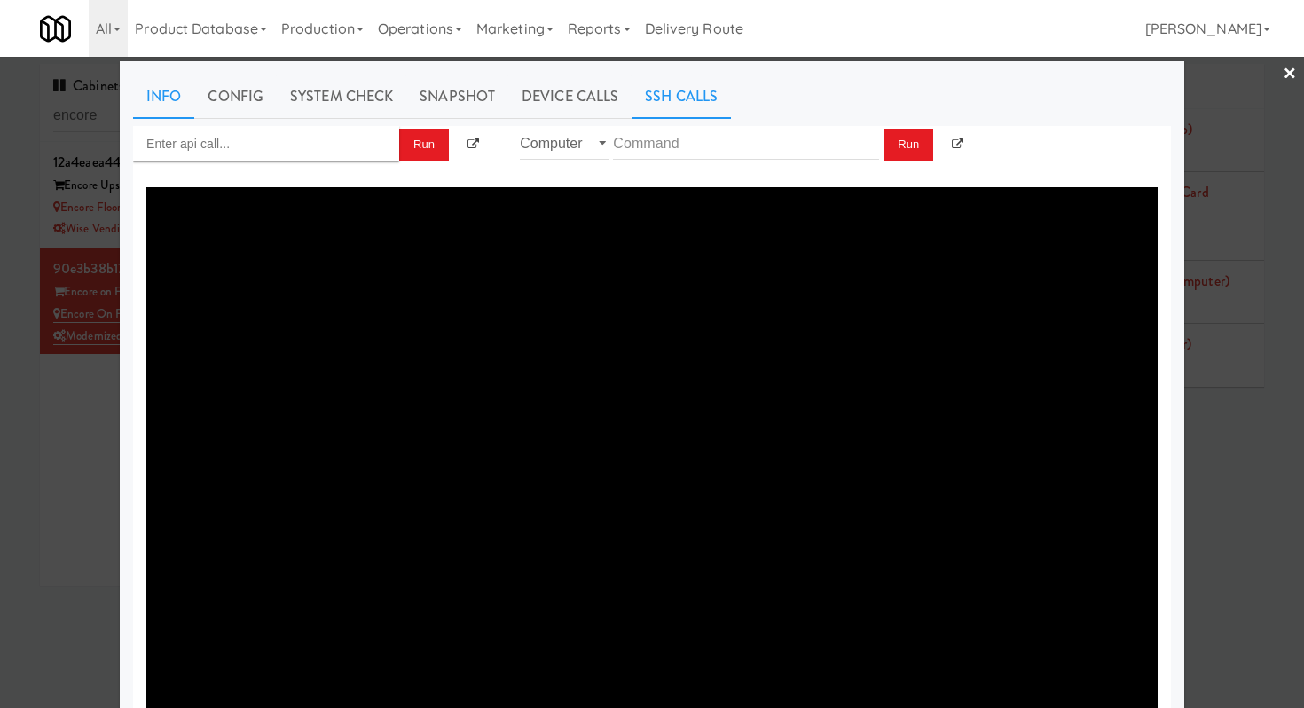
click at [186, 93] on link "Info" at bounding box center [163, 96] width 61 height 44
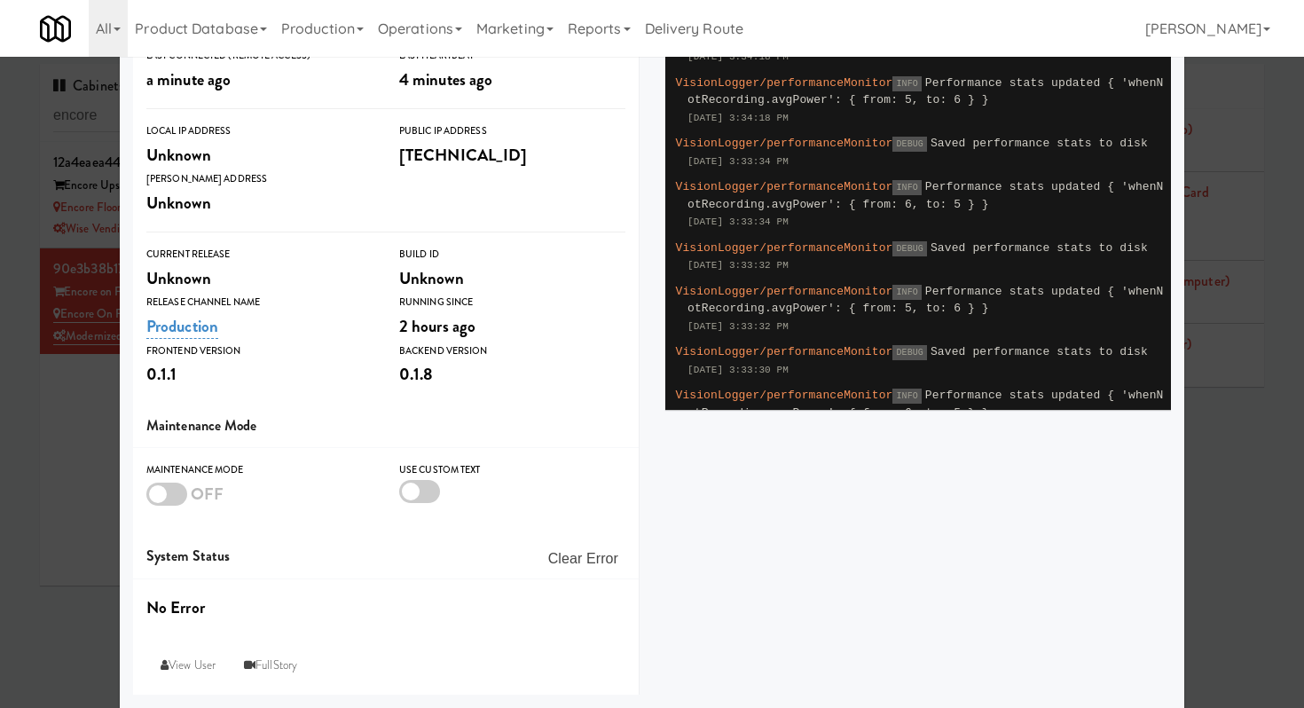
scroll to position [0, 0]
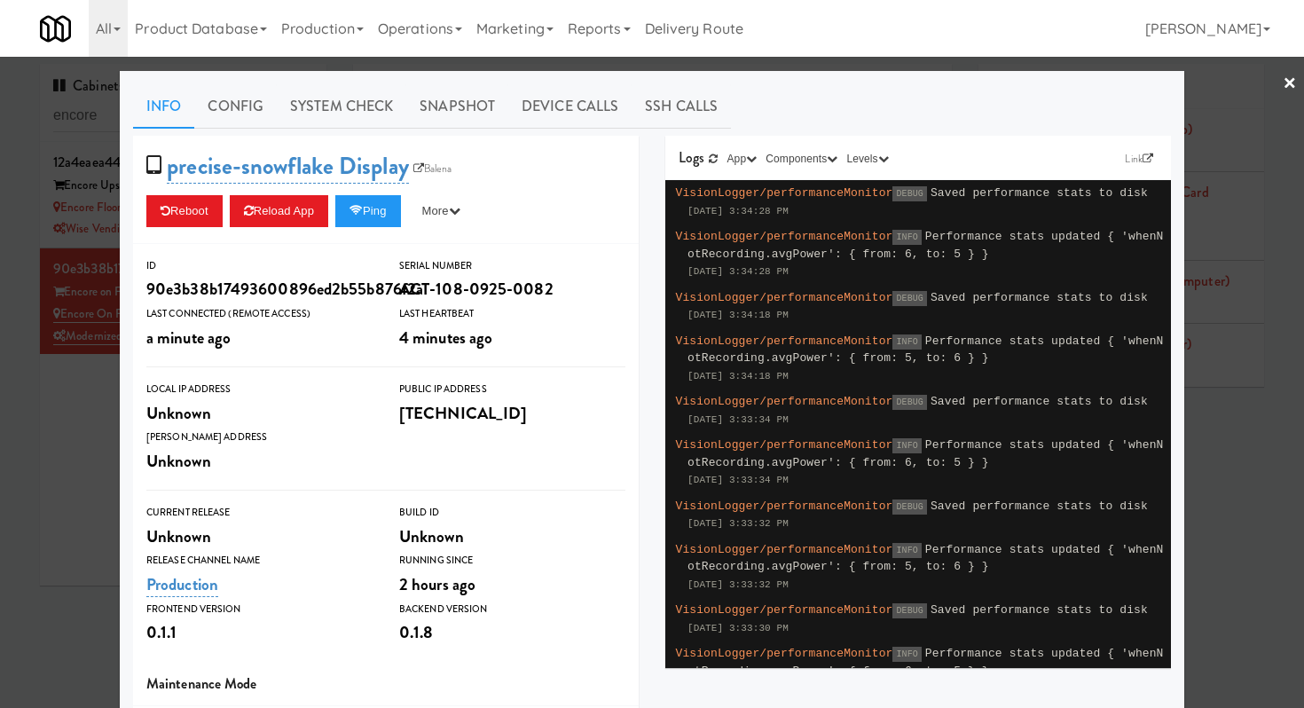
click at [1291, 80] on link "×" at bounding box center [1289, 84] width 14 height 55
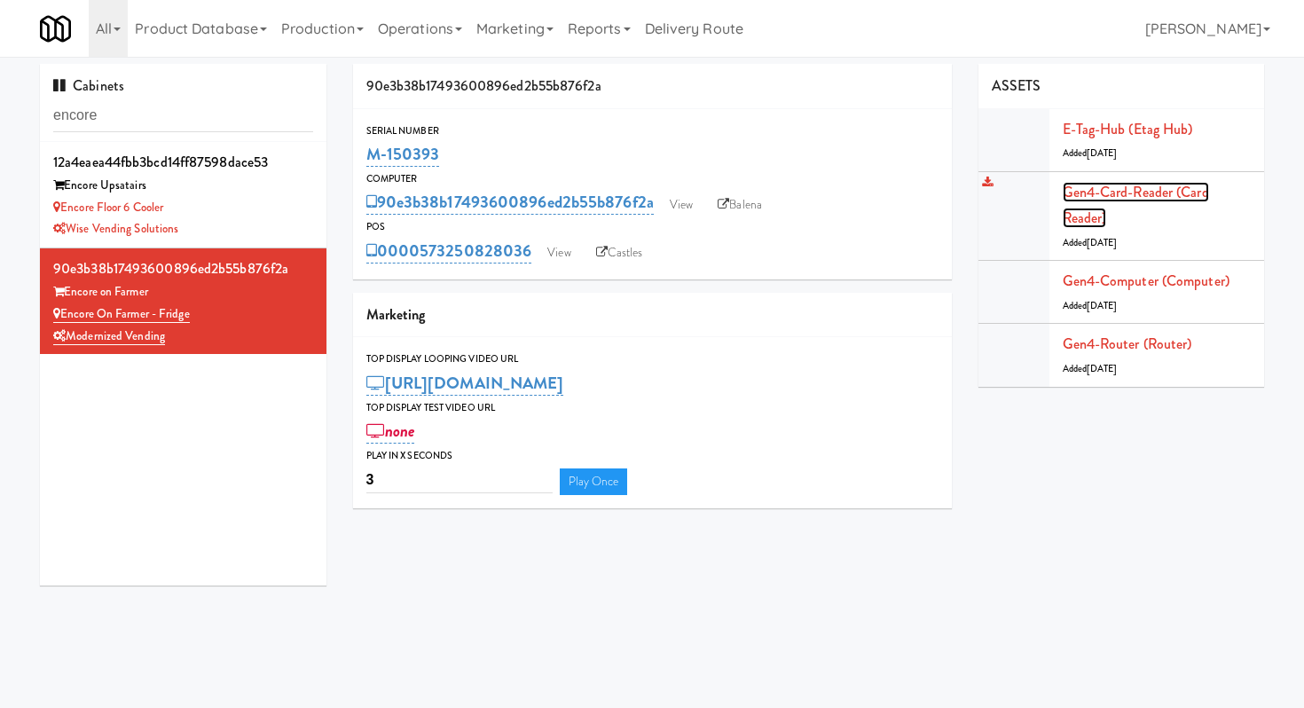
click at [1114, 189] on link "Gen4-card-reader (Card Reader)" at bounding box center [1135, 205] width 146 height 47
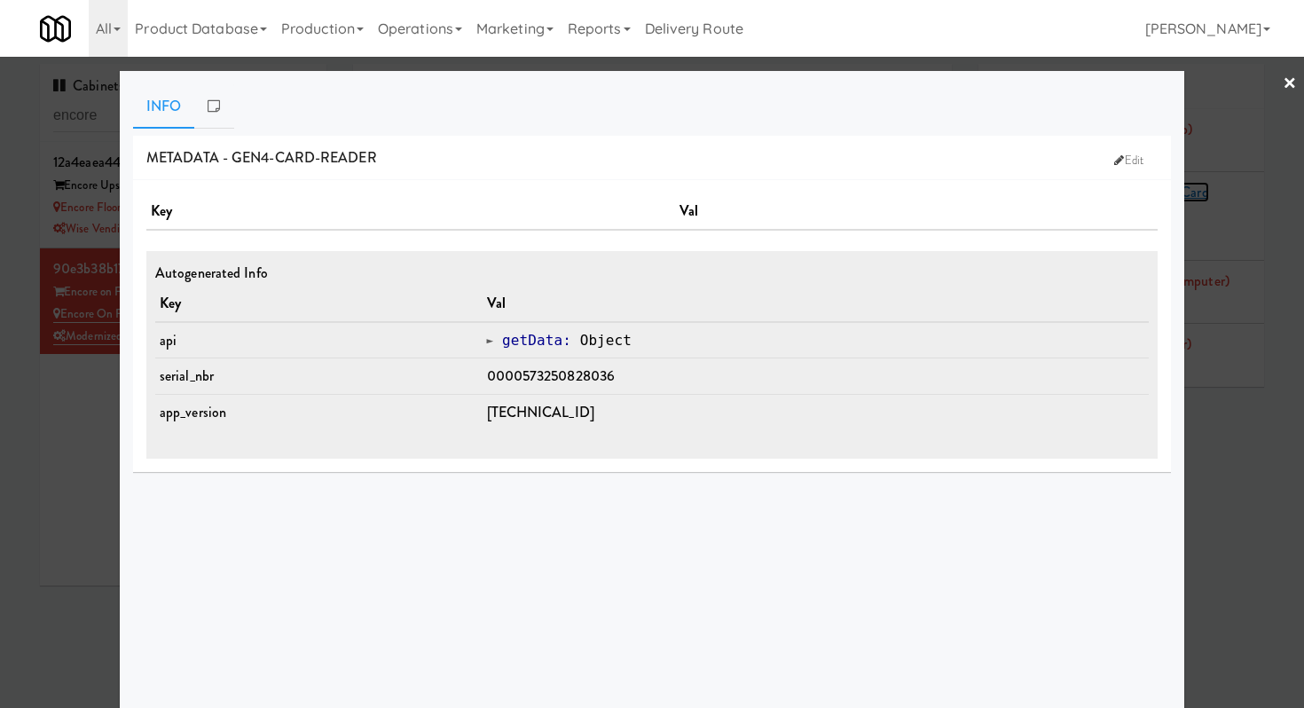
scroll to position [6, 0]
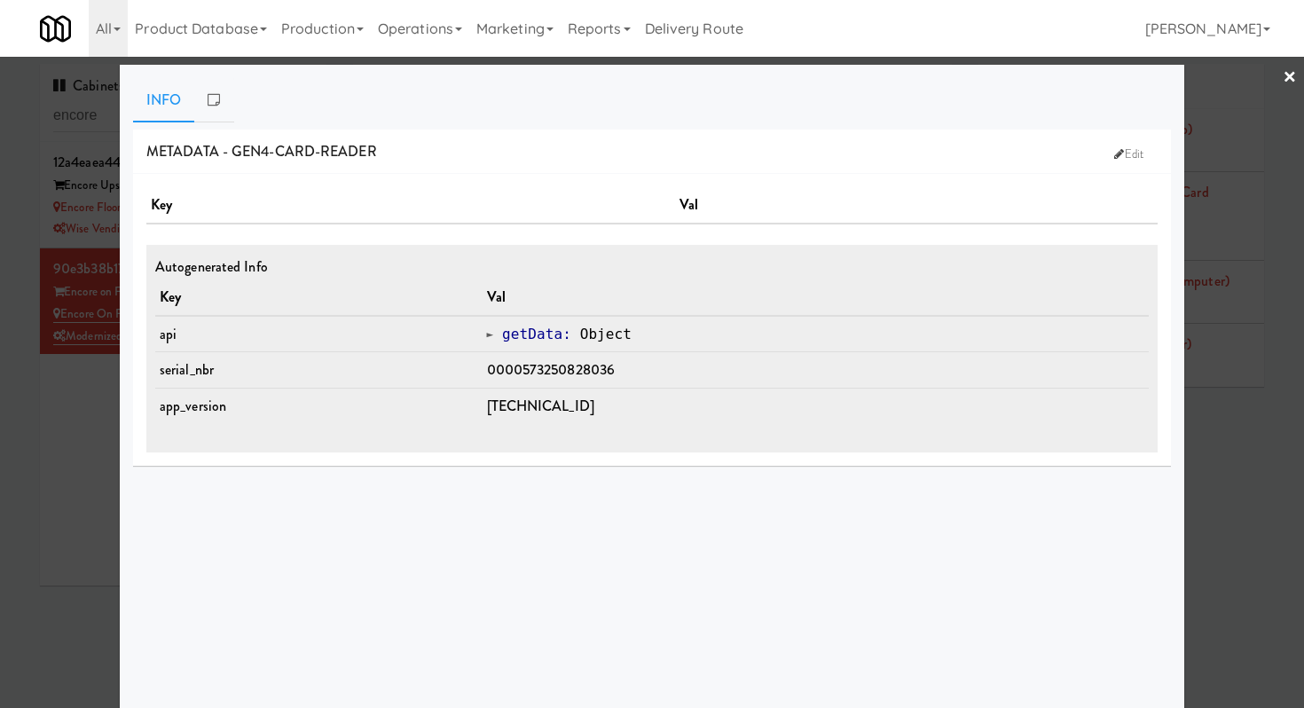
click at [1294, 81] on link "×" at bounding box center [1289, 78] width 14 height 55
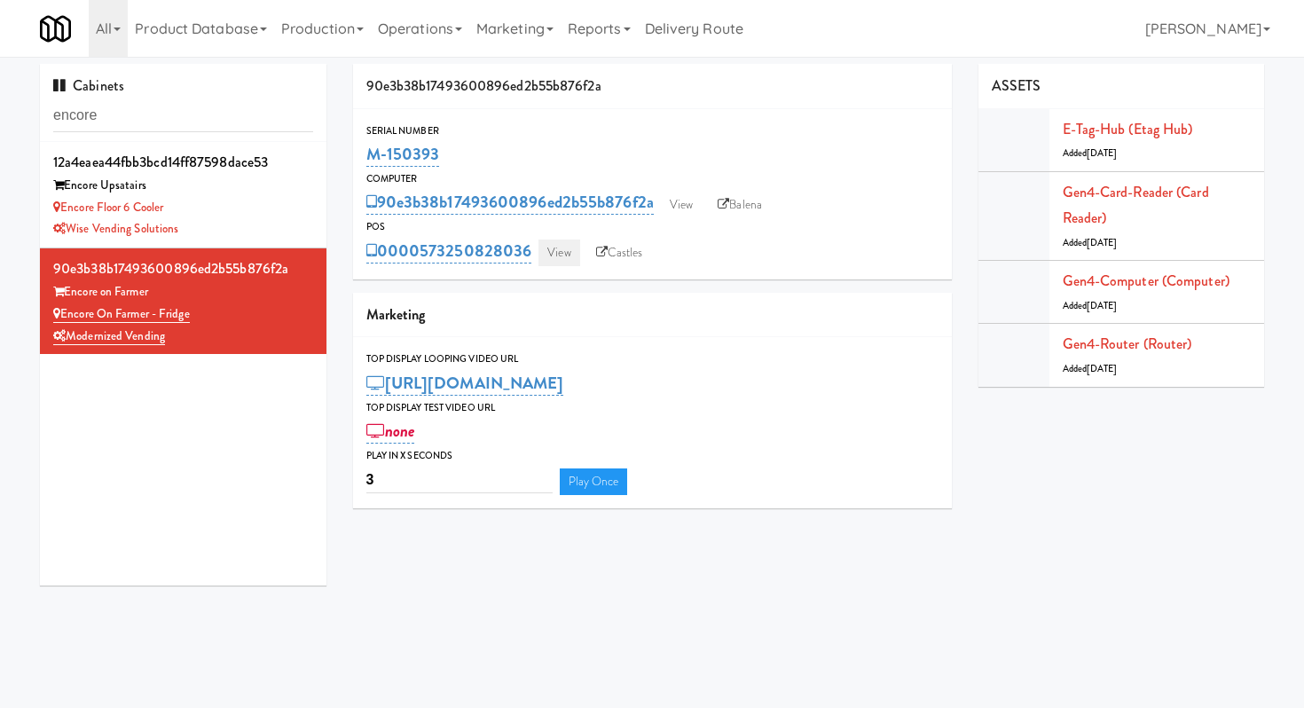
click at [547, 248] on link "View" at bounding box center [558, 252] width 41 height 27
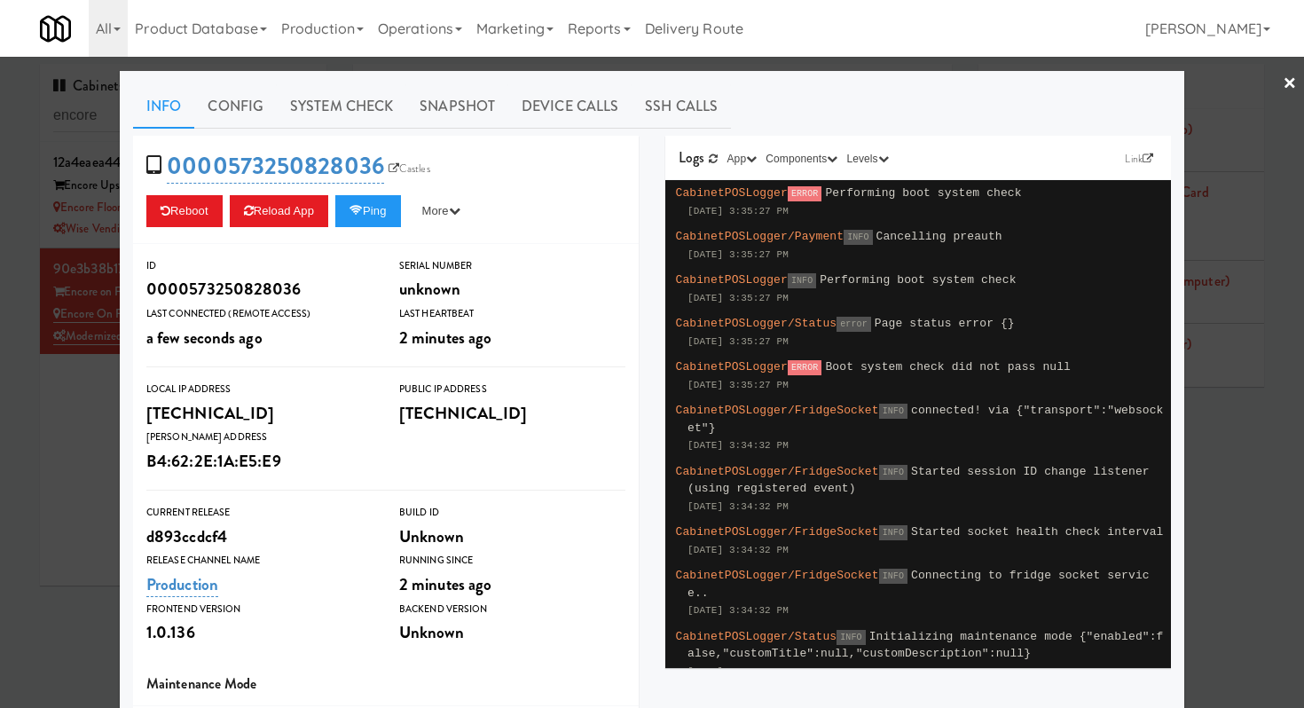
click at [819, 196] on span "ERROR" at bounding box center [804, 193] width 35 height 15
click at [188, 214] on button "Reboot" at bounding box center [184, 211] width 76 height 32
click at [235, 102] on link "Config" at bounding box center [235, 106] width 82 height 44
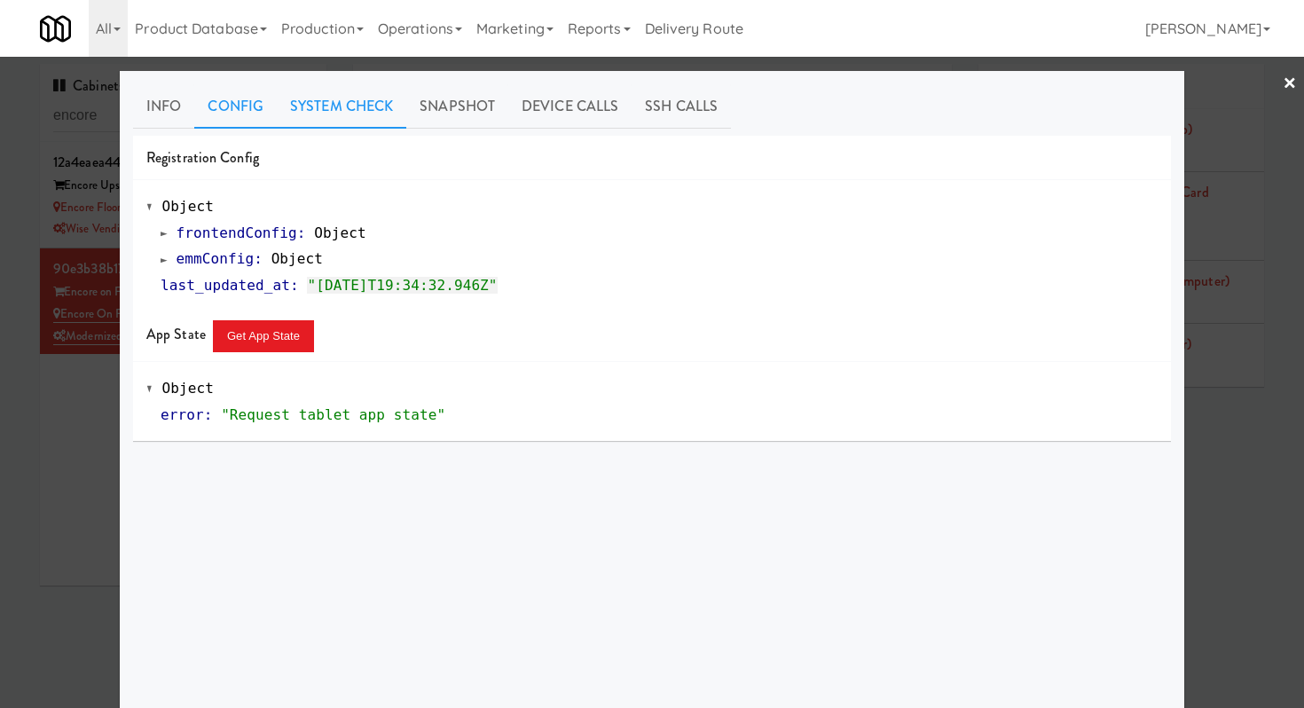
click at [333, 100] on link "System Check" at bounding box center [341, 106] width 129 height 44
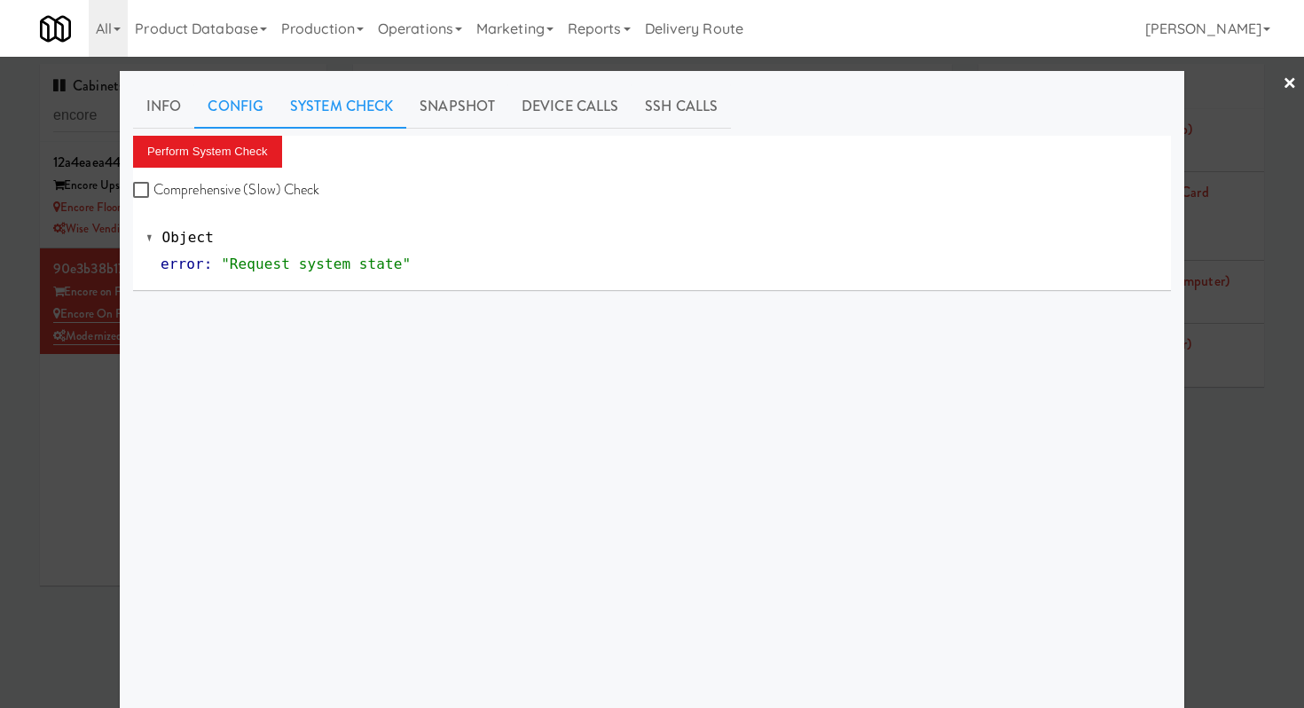
click at [234, 110] on link "Config" at bounding box center [235, 106] width 82 height 44
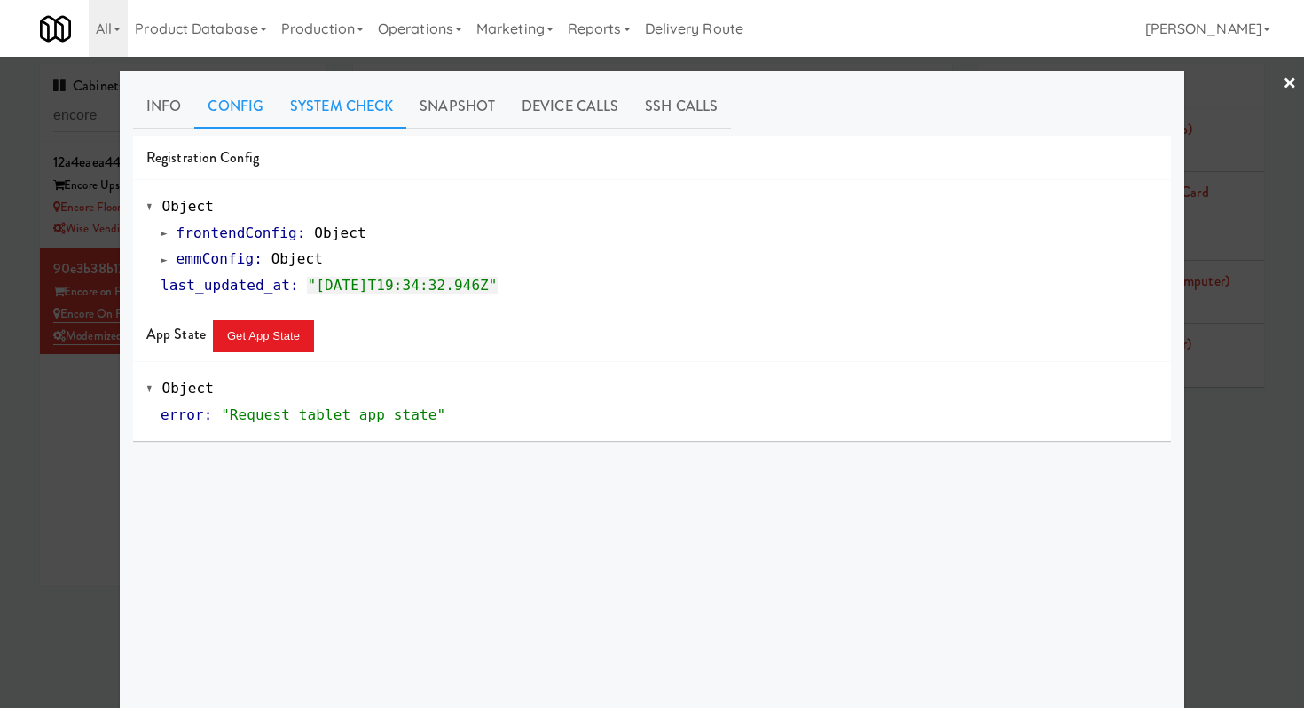
click at [366, 99] on link "System Check" at bounding box center [341, 106] width 129 height 44
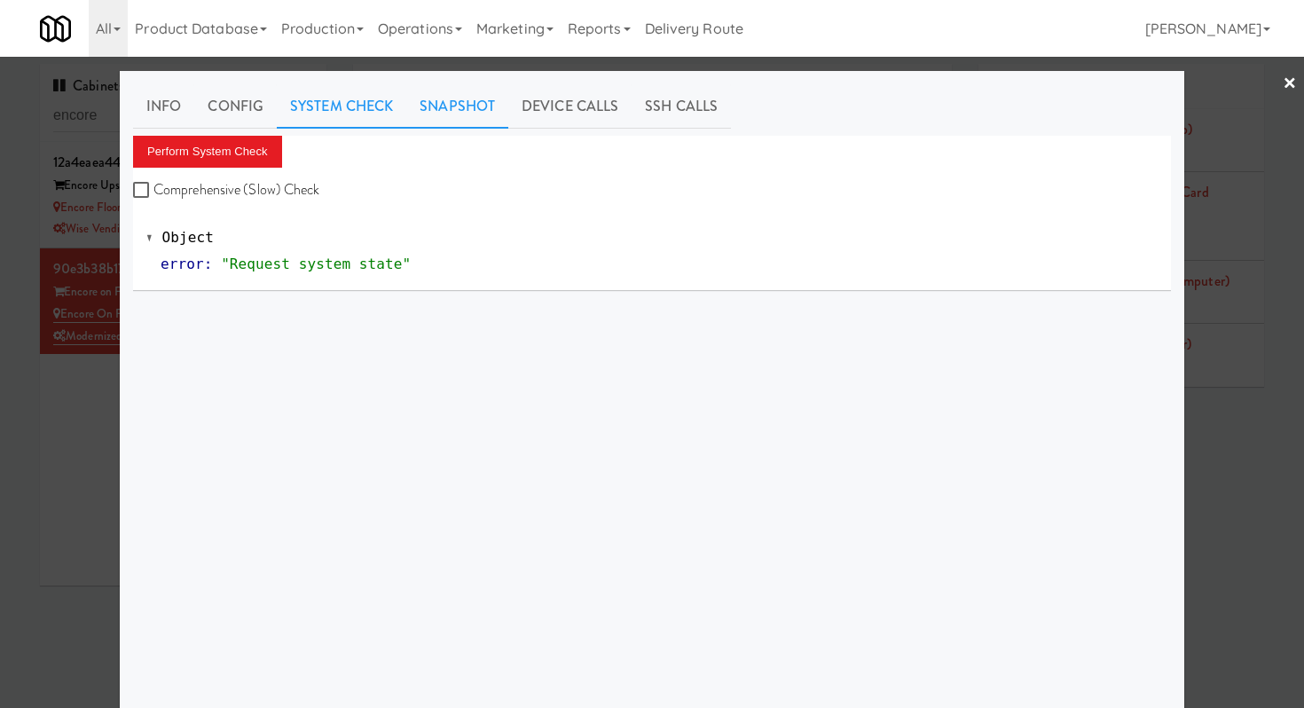
click at [466, 97] on link "Snapshot" at bounding box center [457, 106] width 102 height 44
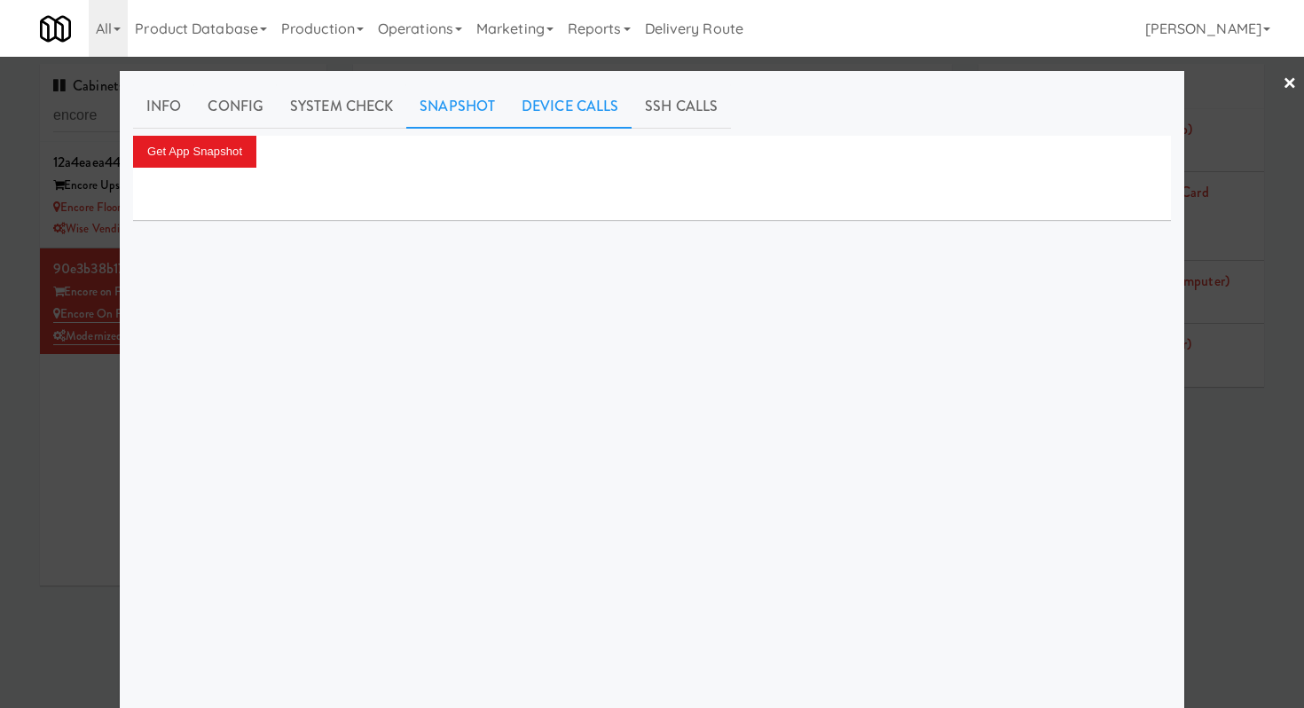
click at [608, 125] on link "Device Calls" at bounding box center [569, 106] width 123 height 44
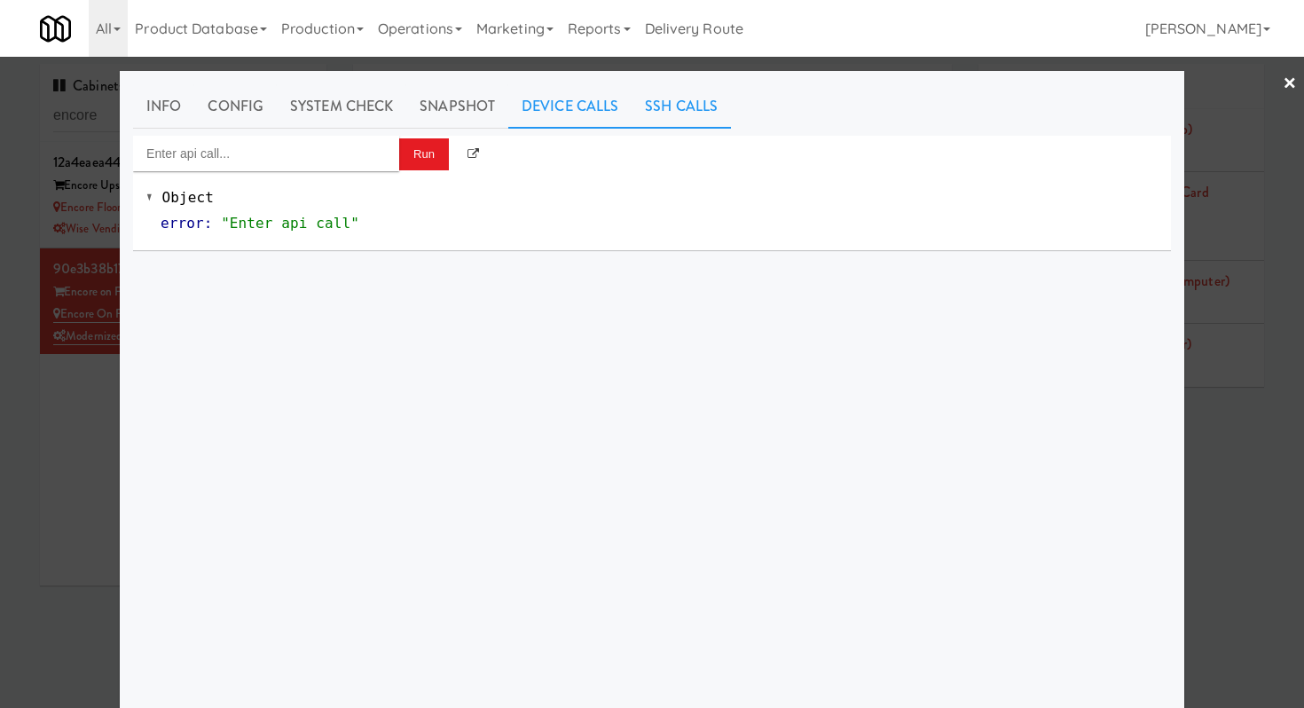
click at [673, 117] on link "SSH Calls" at bounding box center [680, 106] width 99 height 44
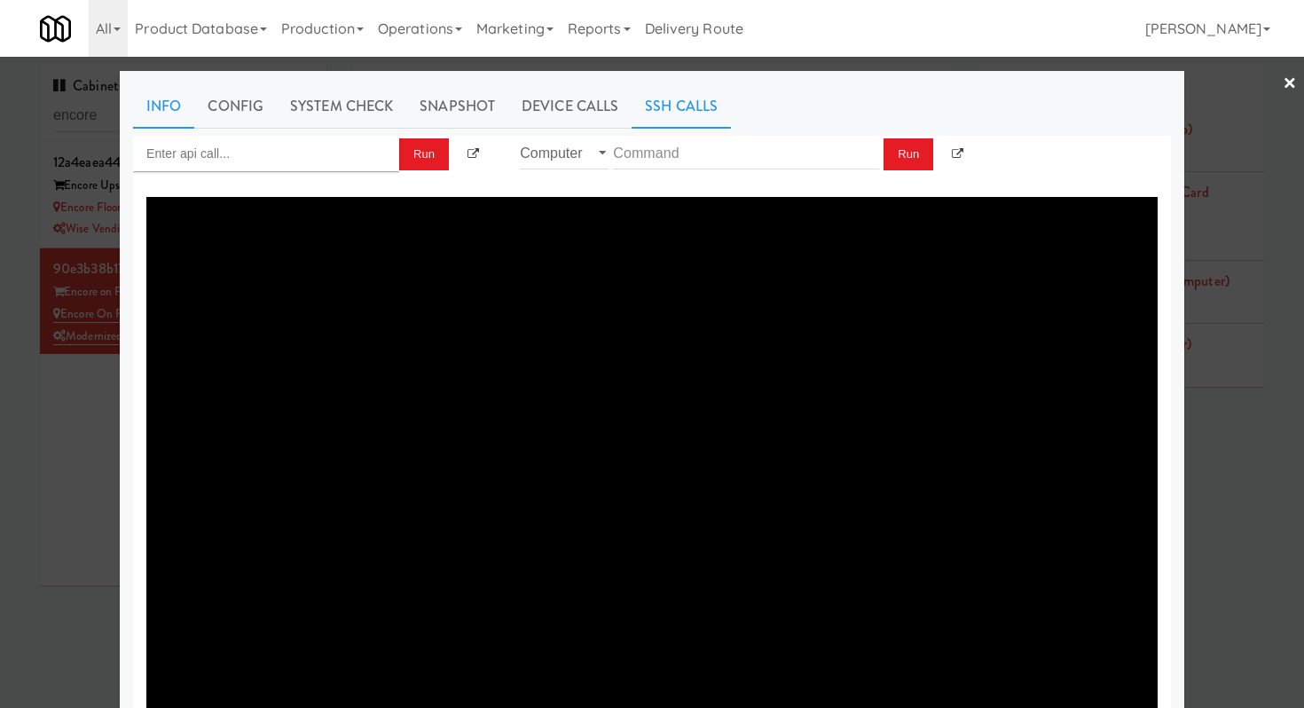
click at [168, 115] on link "Info" at bounding box center [163, 106] width 61 height 44
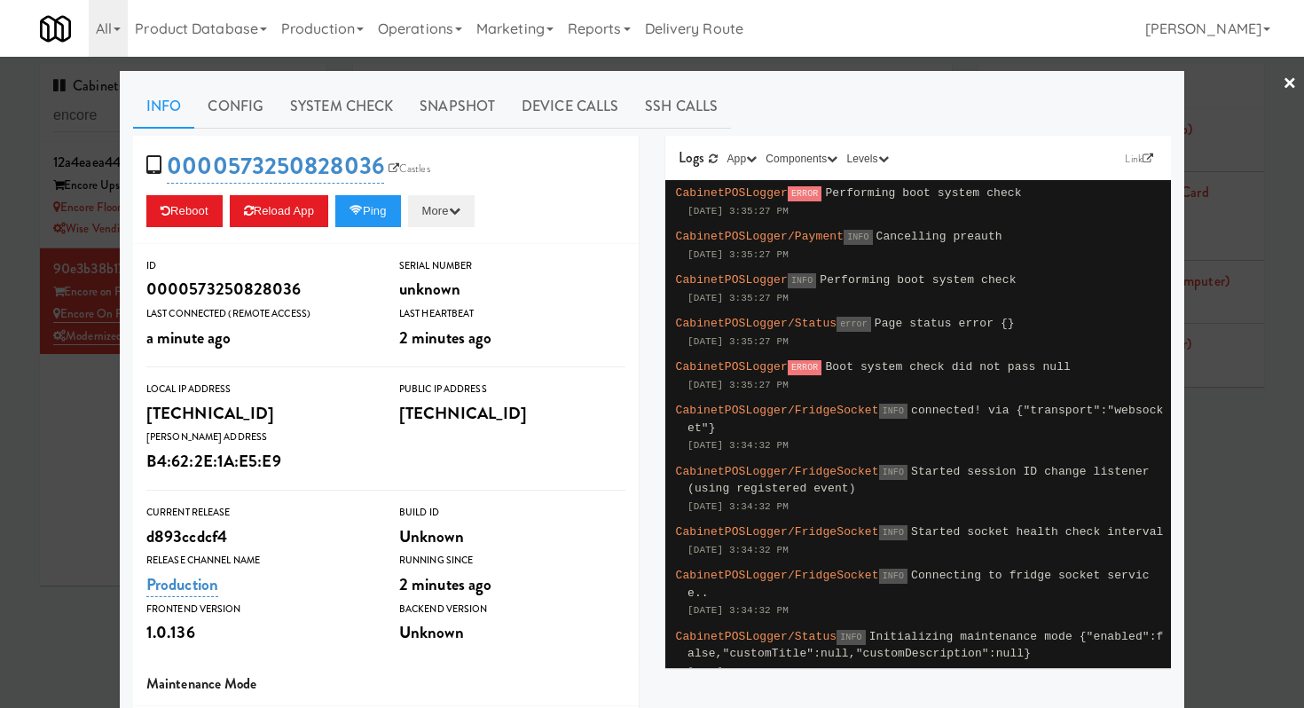
click at [440, 216] on button "More" at bounding box center [441, 211] width 67 height 32
click at [545, 237] on div "0000573250828036 Castles Reboot Reload App Ping More Ping Server Restart Server…" at bounding box center [385, 190] width 505 height 108
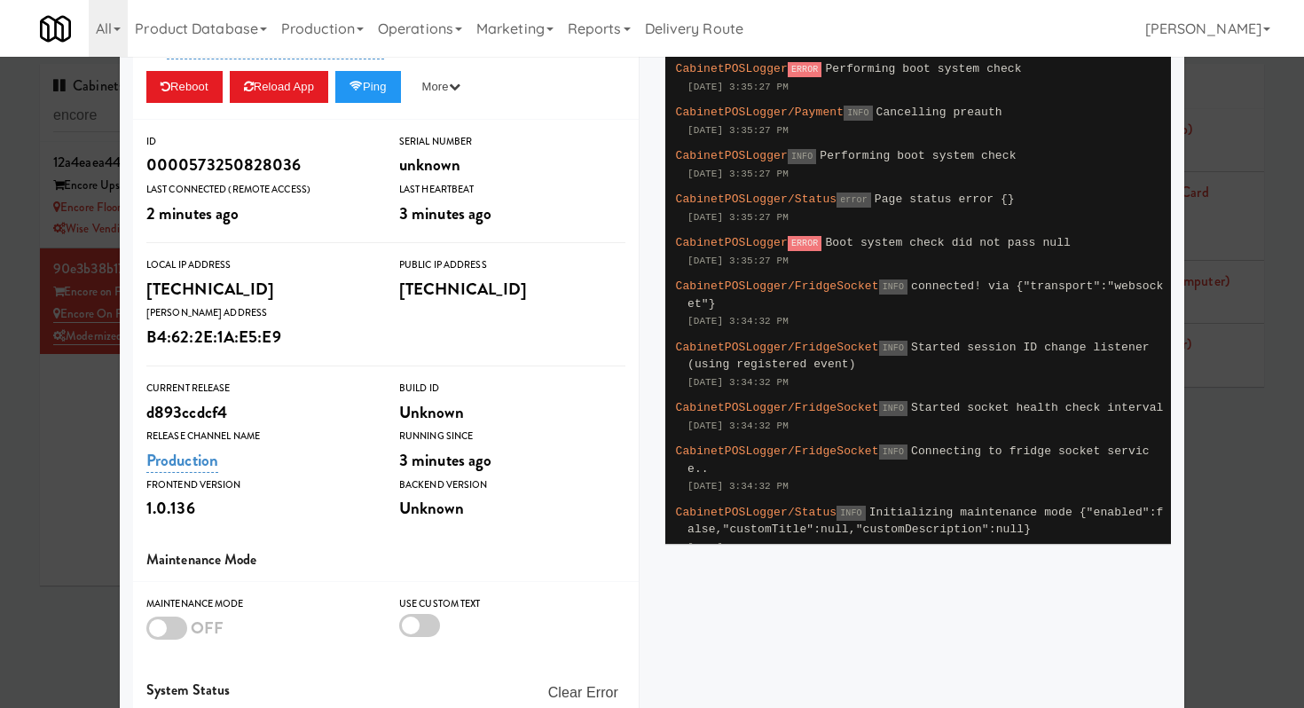
scroll to position [284, 0]
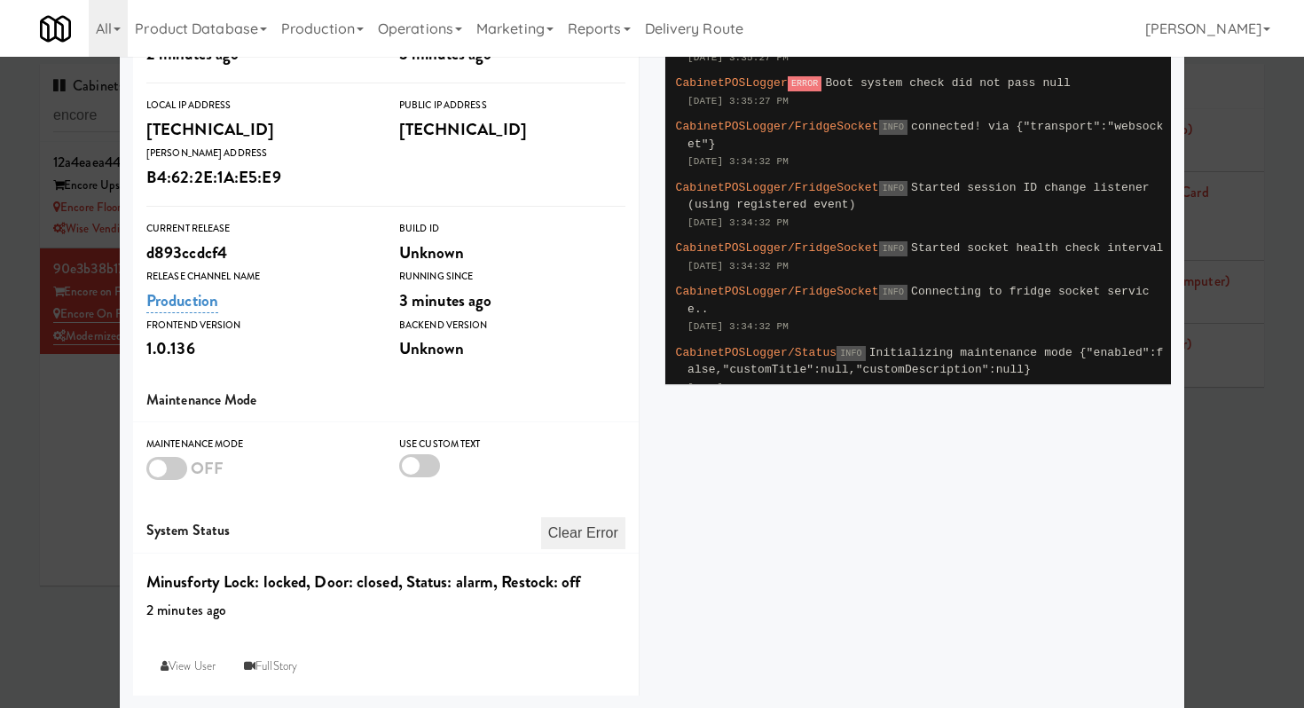
click at [568, 545] on button "Clear Error" at bounding box center [583, 533] width 84 height 32
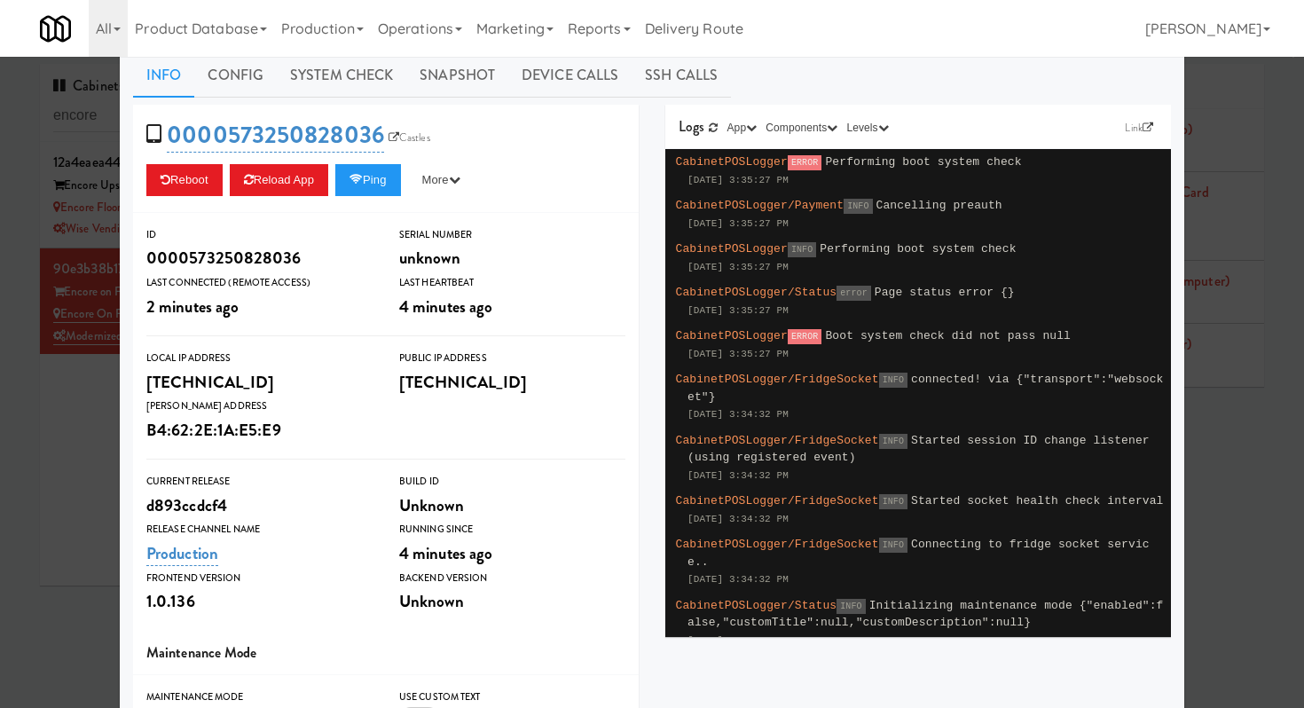
scroll to position [14, 0]
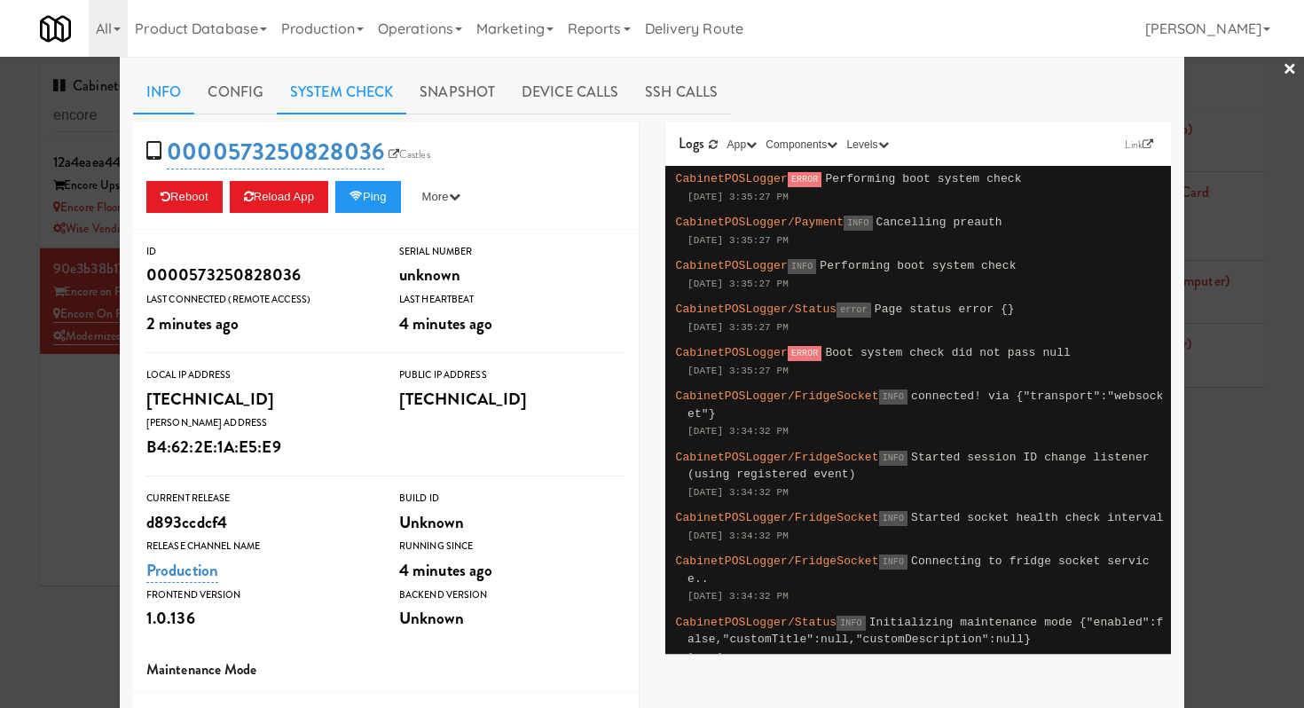
click at [342, 94] on link "System Check" at bounding box center [341, 92] width 129 height 44
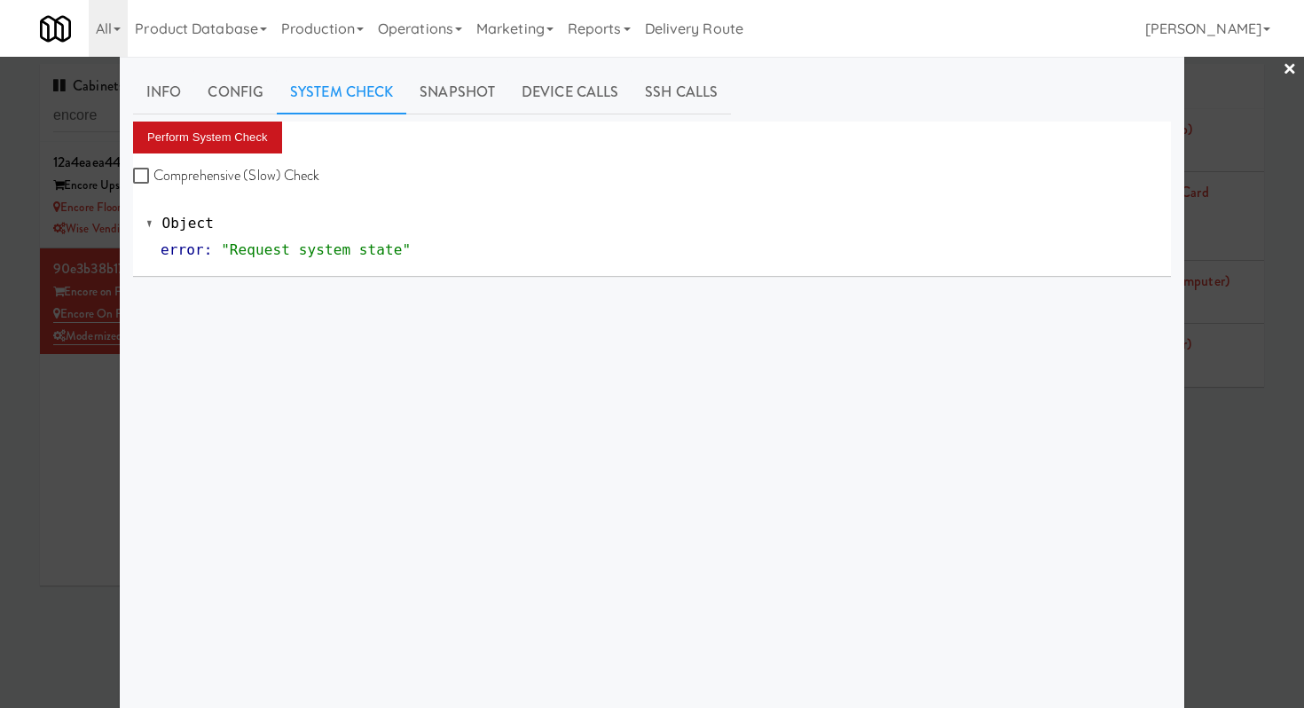
click at [248, 149] on button "Perform System Check" at bounding box center [207, 137] width 149 height 32
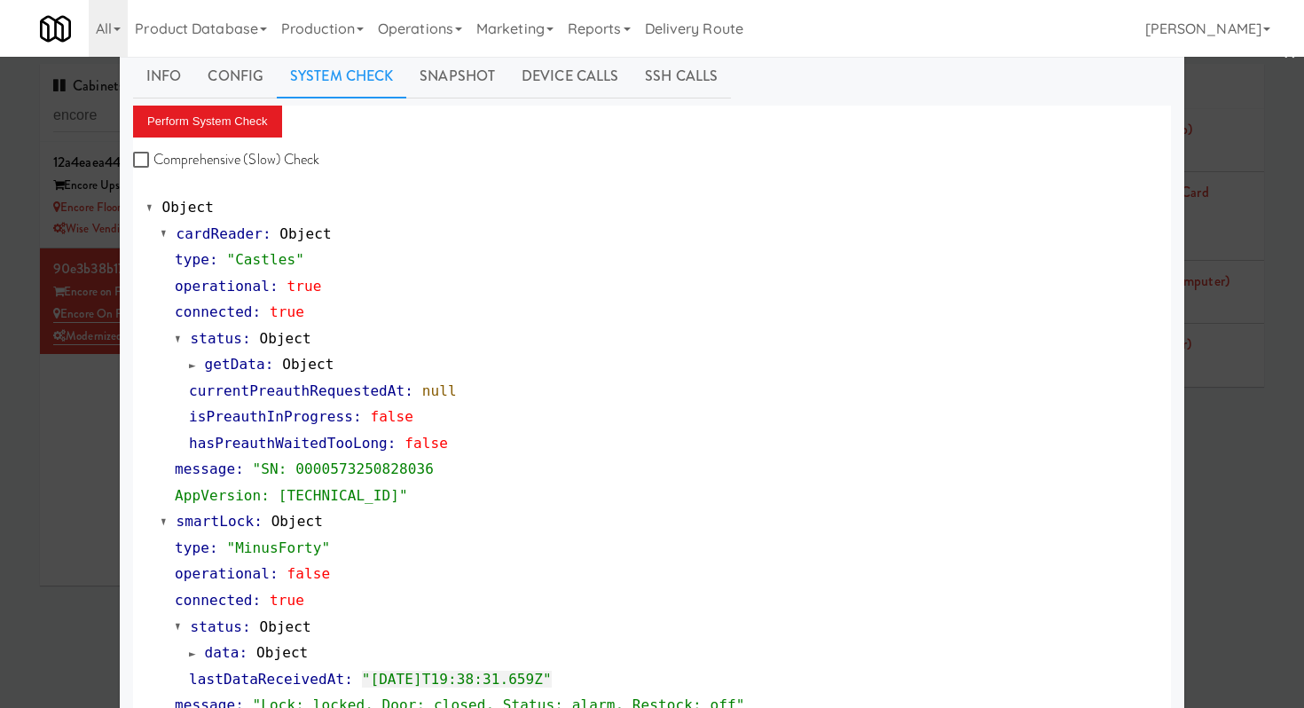
scroll to position [46, 0]
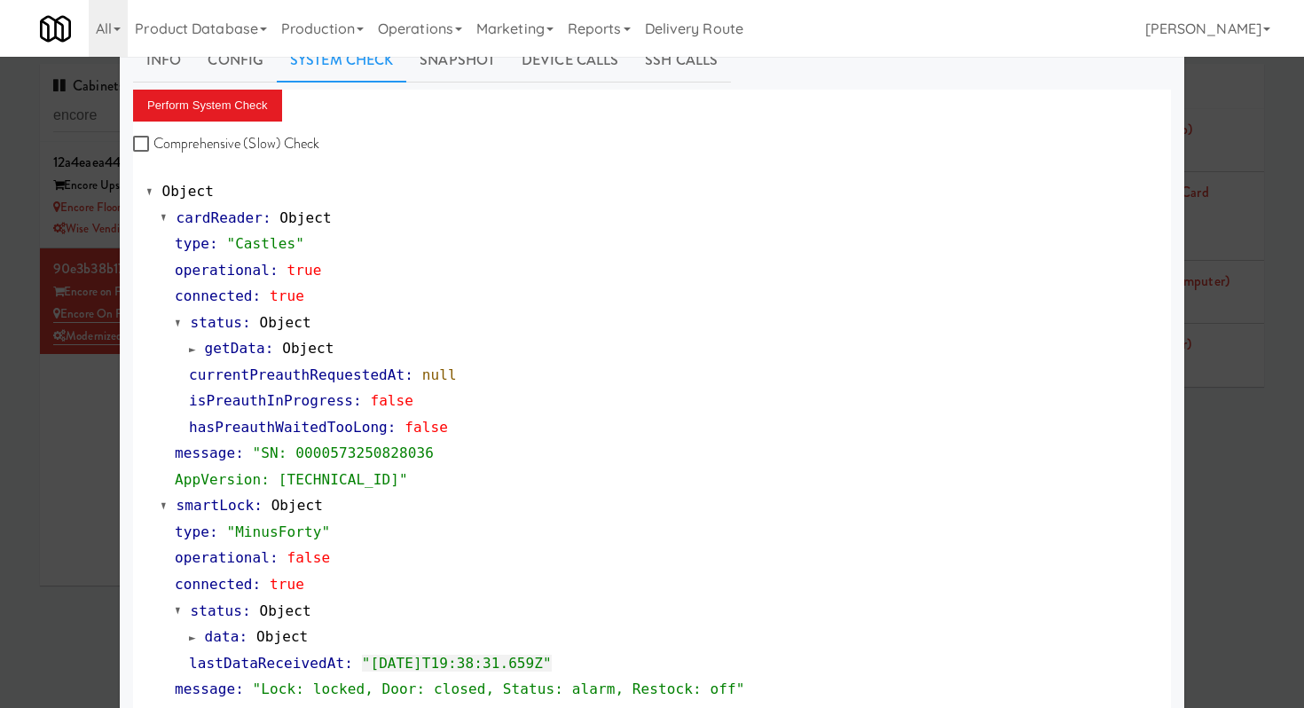
click at [249, 397] on span "isPreauthInProgress" at bounding box center [271, 400] width 164 height 17
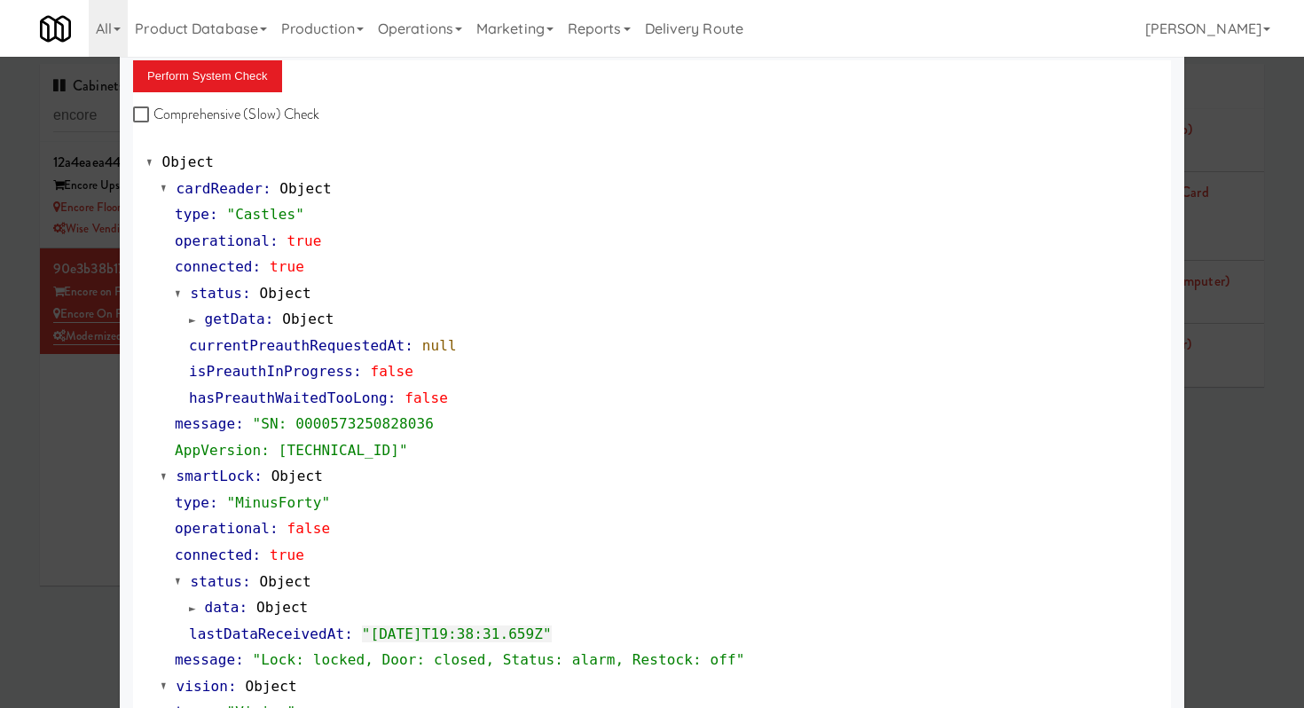
scroll to position [83, 0]
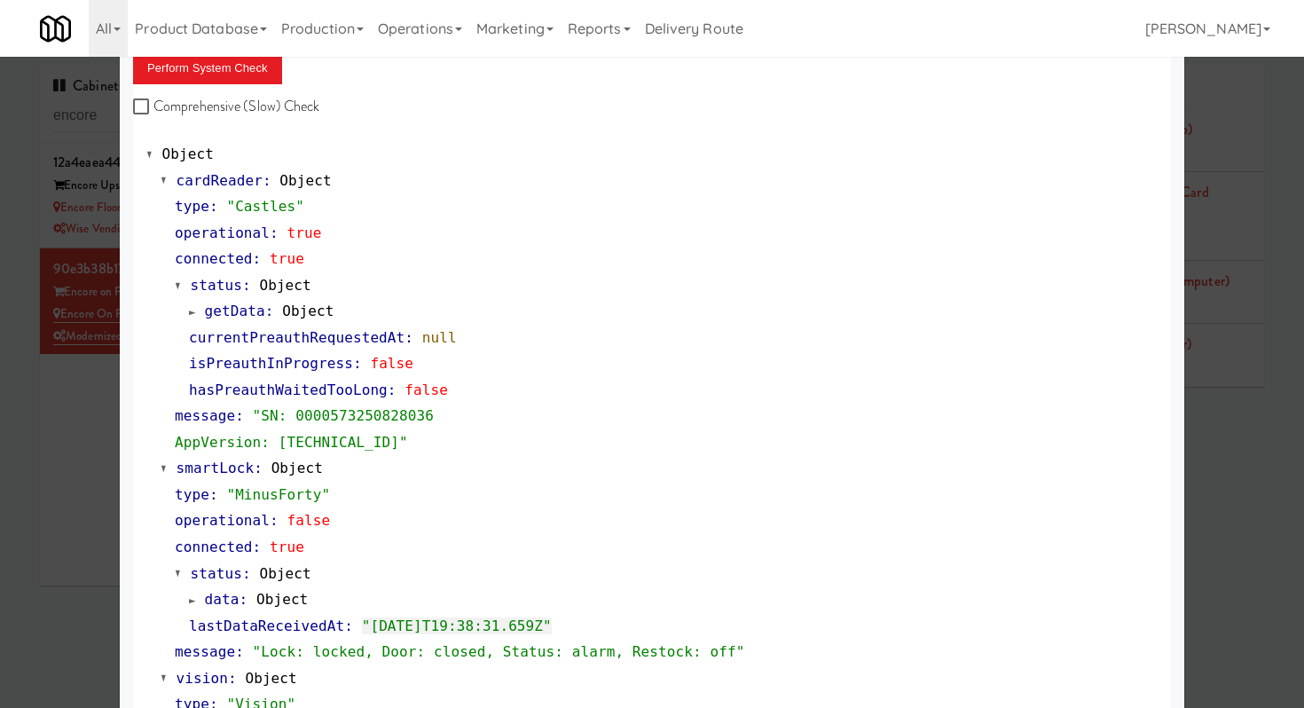
click at [303, 521] on span "false" at bounding box center [308, 520] width 43 height 17
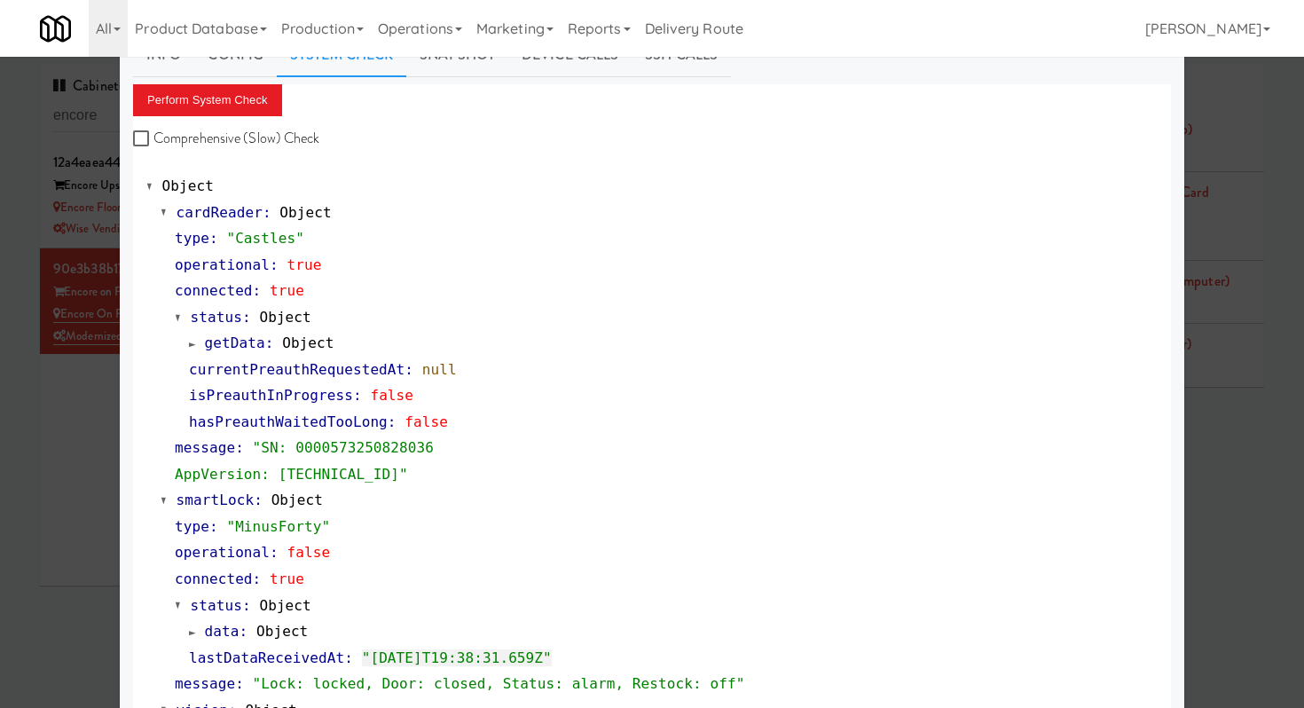
scroll to position [48, 0]
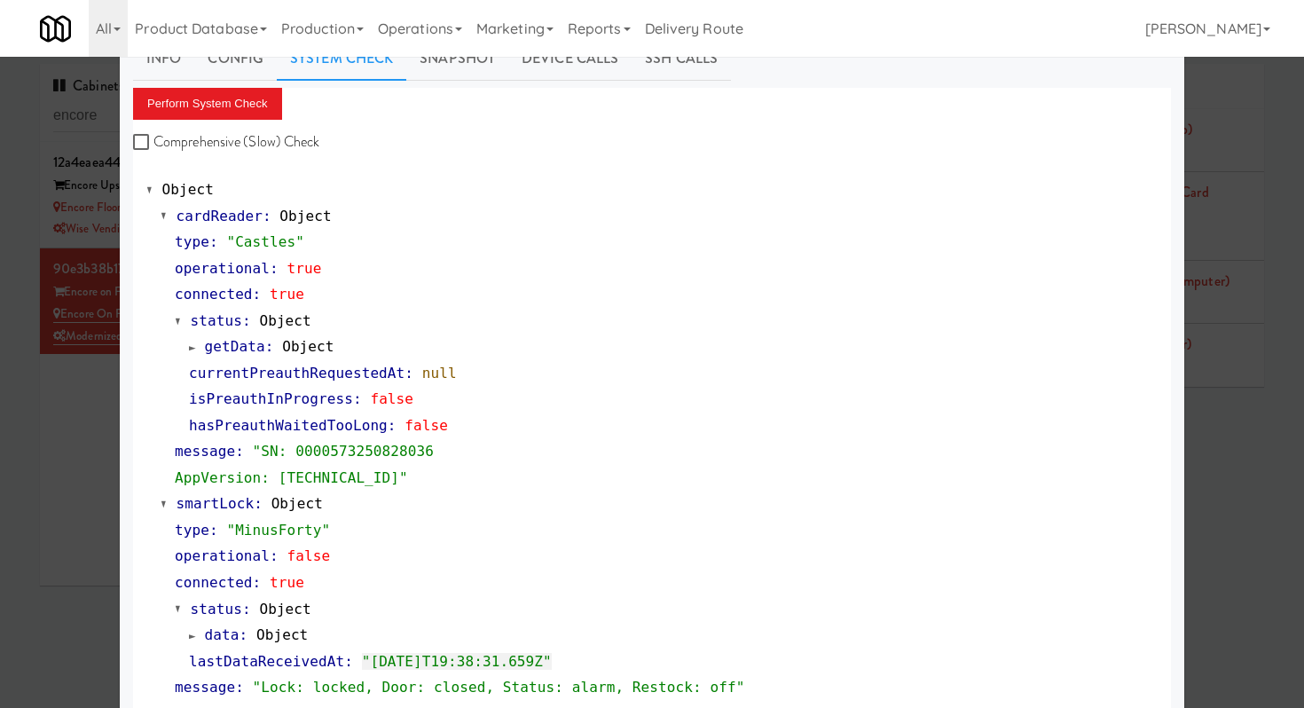
click at [452, 373] on span "null" at bounding box center [439, 372] width 35 height 17
click at [81, 416] on div at bounding box center [652, 354] width 1304 height 708
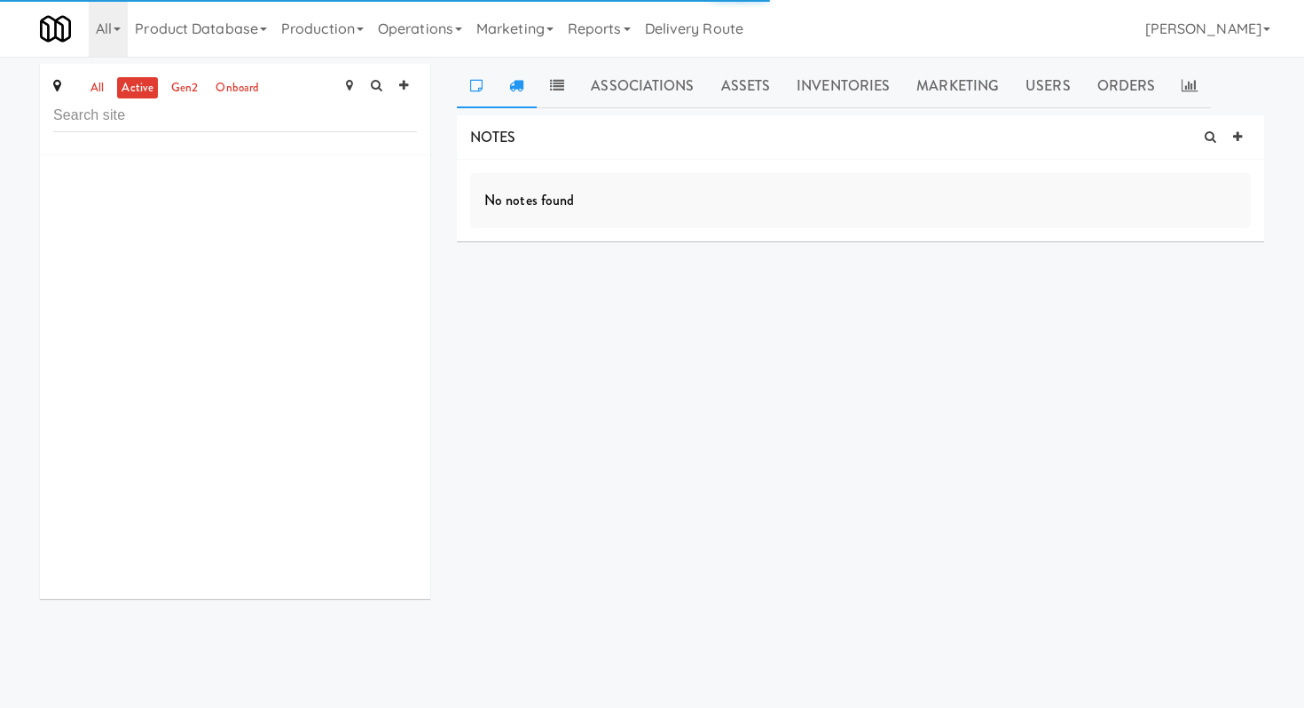
click at [515, 89] on icon at bounding box center [516, 85] width 14 height 14
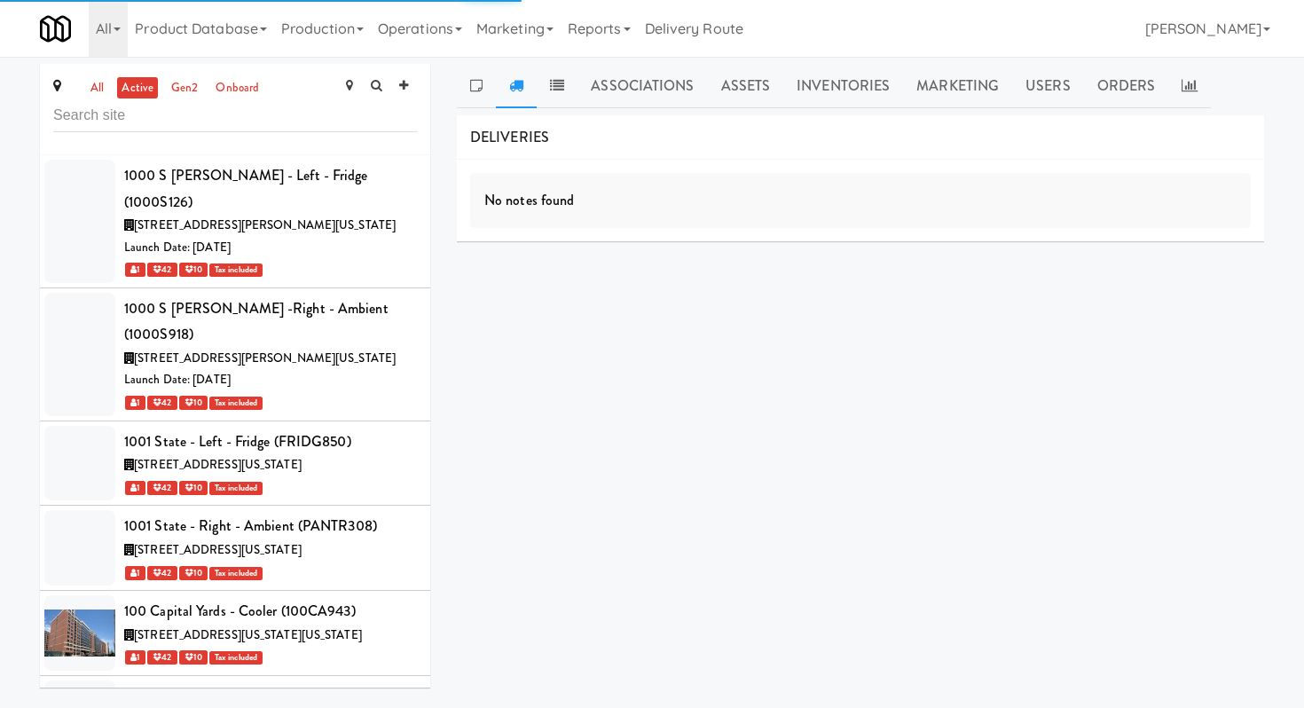
scroll to position [27264, 0]
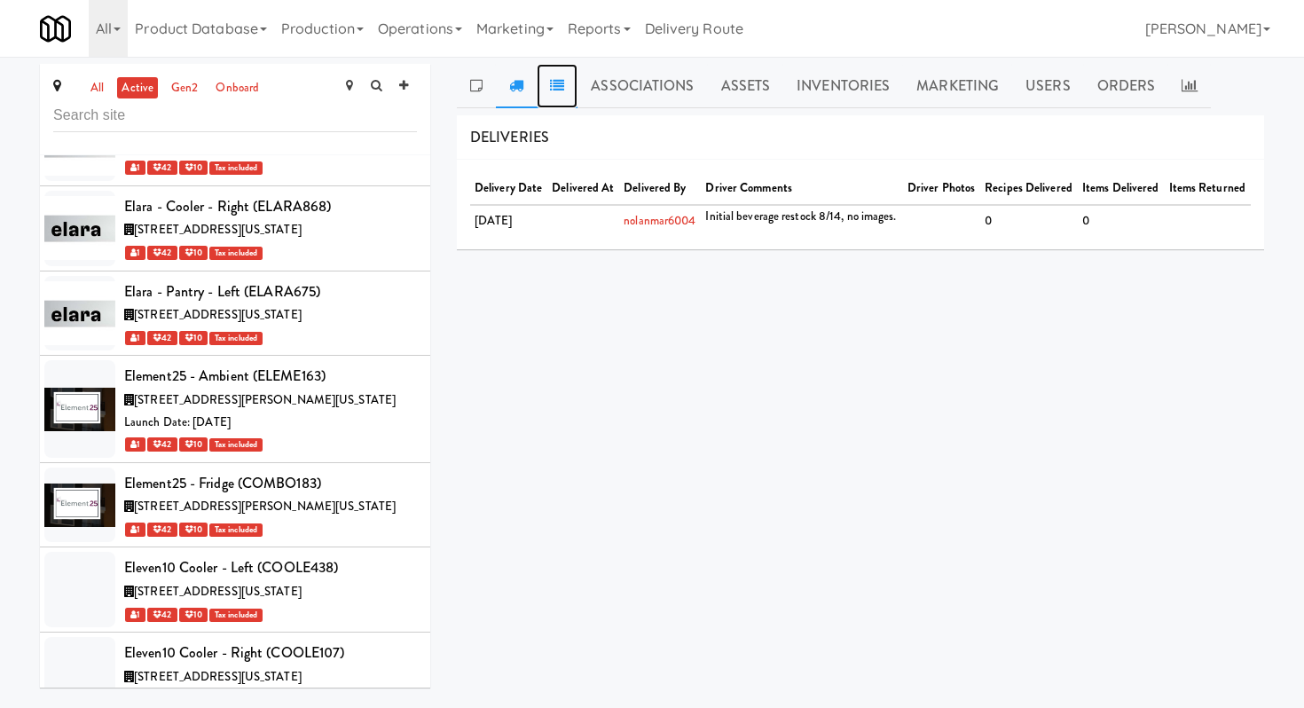
click at [557, 87] on icon at bounding box center [557, 85] width 14 height 14
click at [652, 87] on link "Associations" at bounding box center [641, 86] width 129 height 44
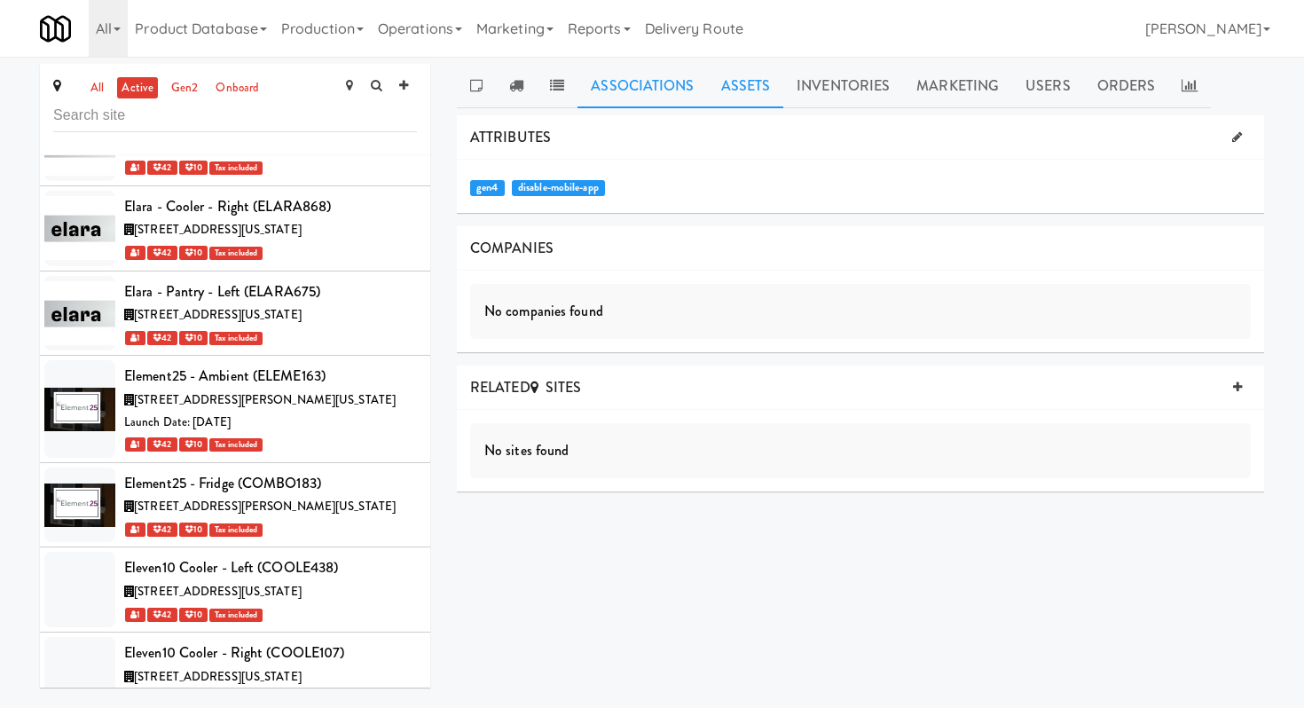
click at [740, 90] on link "Assets" at bounding box center [746, 86] width 76 height 44
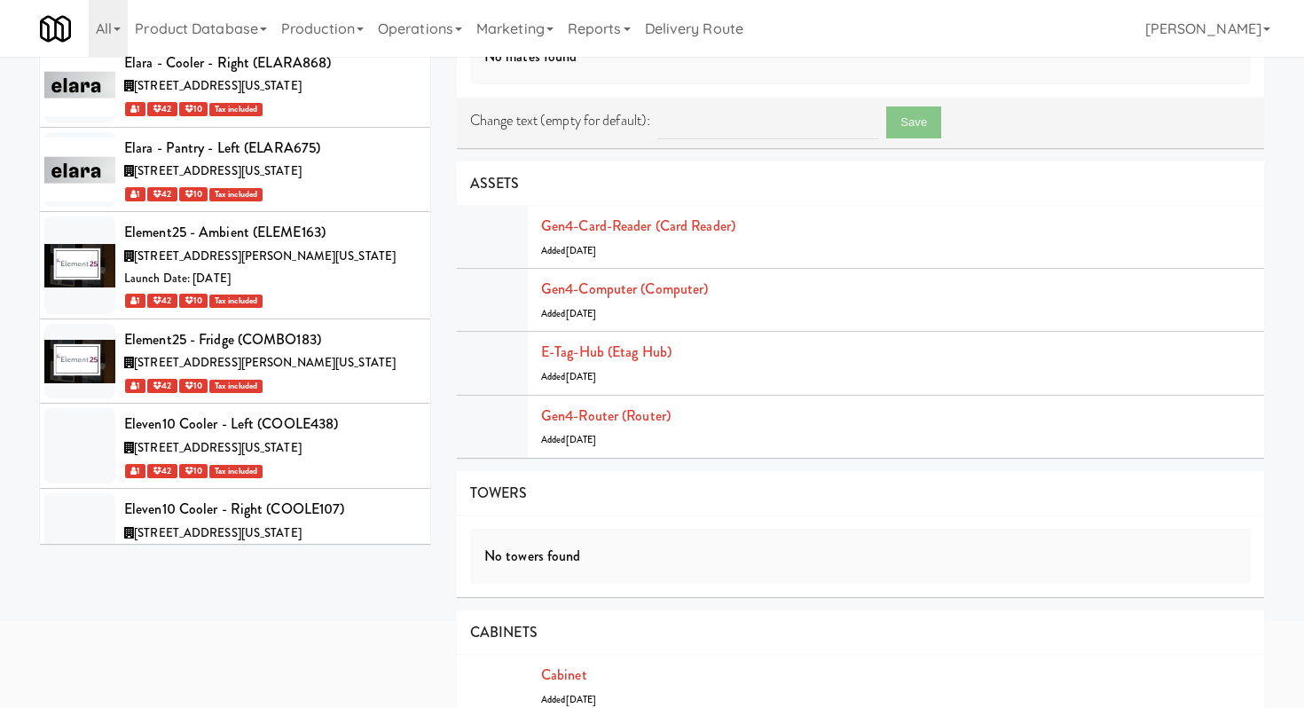
scroll to position [0, 0]
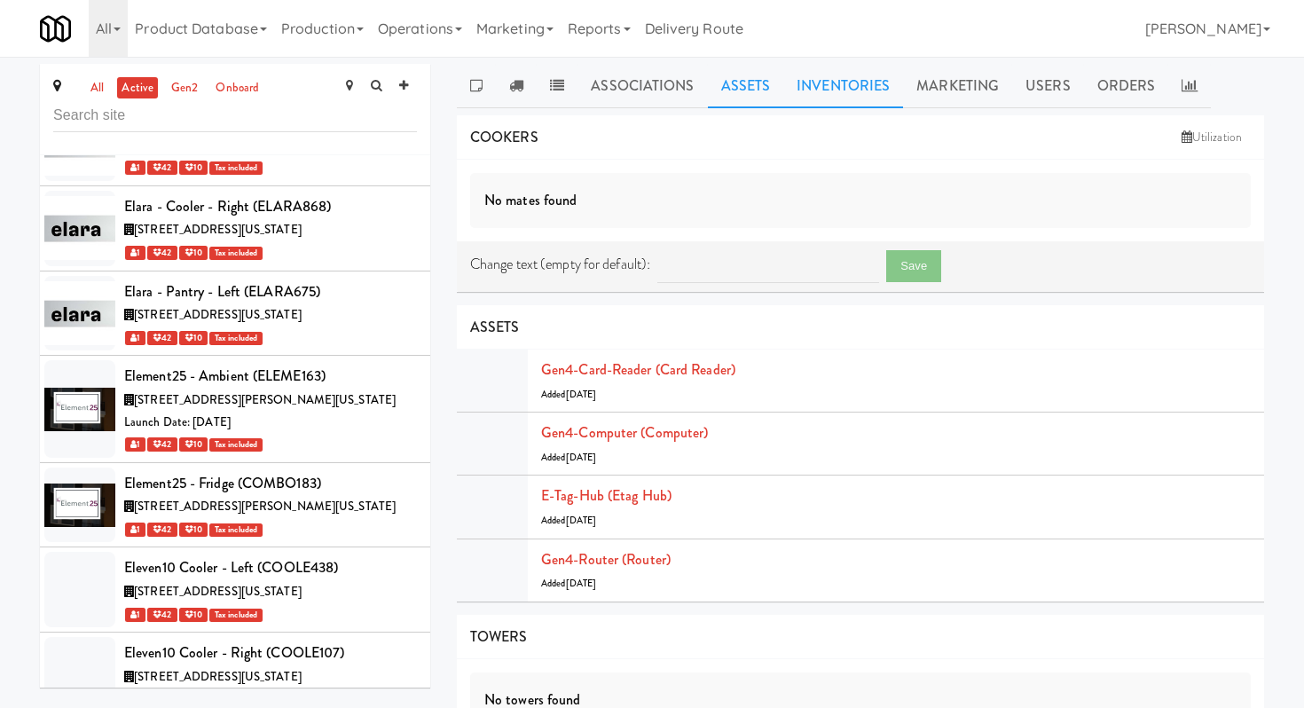
click at [840, 90] on link "Inventories" at bounding box center [843, 86] width 120 height 44
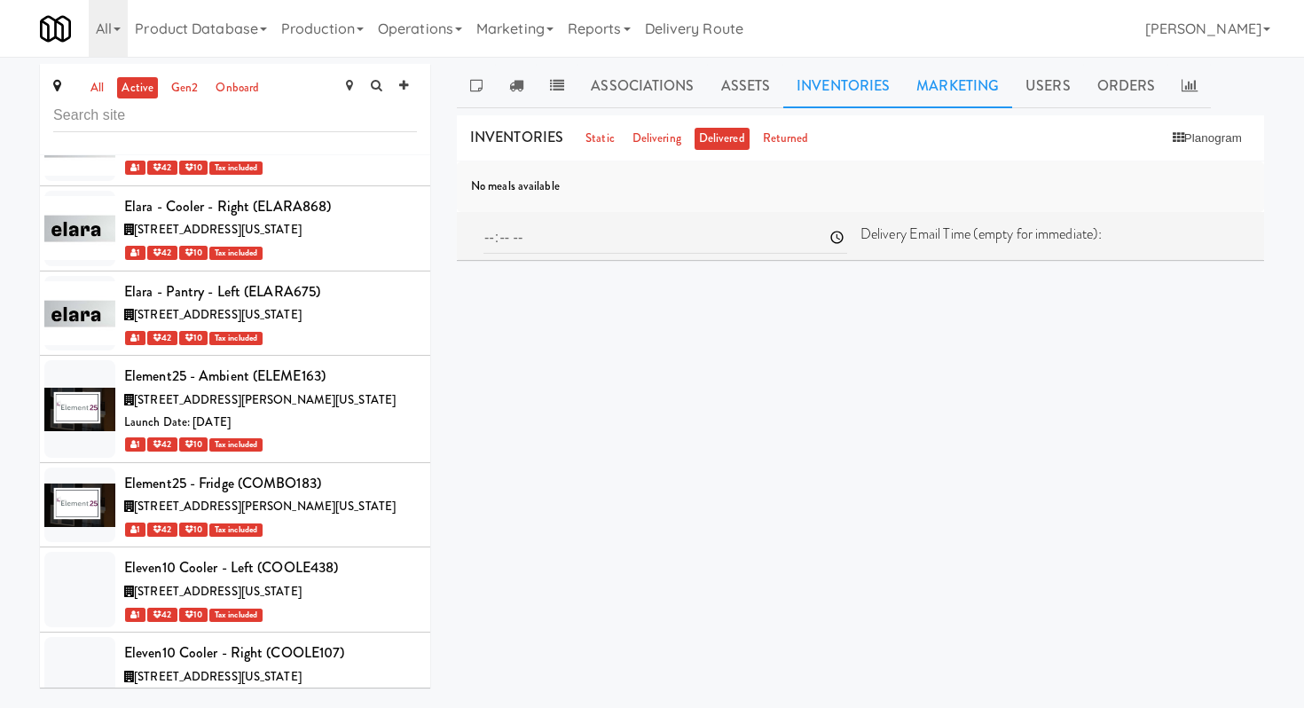
click at [950, 91] on link "Marketing" at bounding box center [957, 86] width 109 height 44
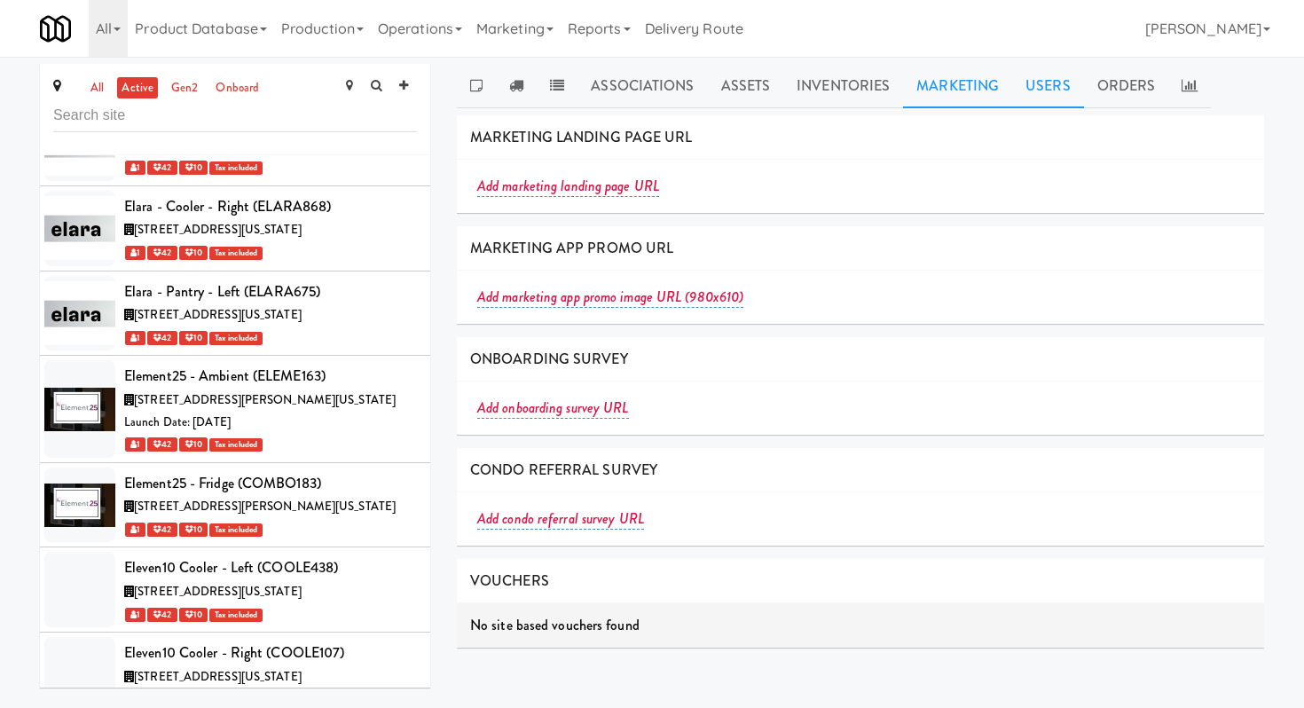
click at [1049, 107] on div "Associations Assets Inventories Marketing Users Orders NOTES No notes found DEL…" at bounding box center [860, 362] width 807 height 597
click at [1054, 93] on link "Users" at bounding box center [1048, 86] width 72 height 44
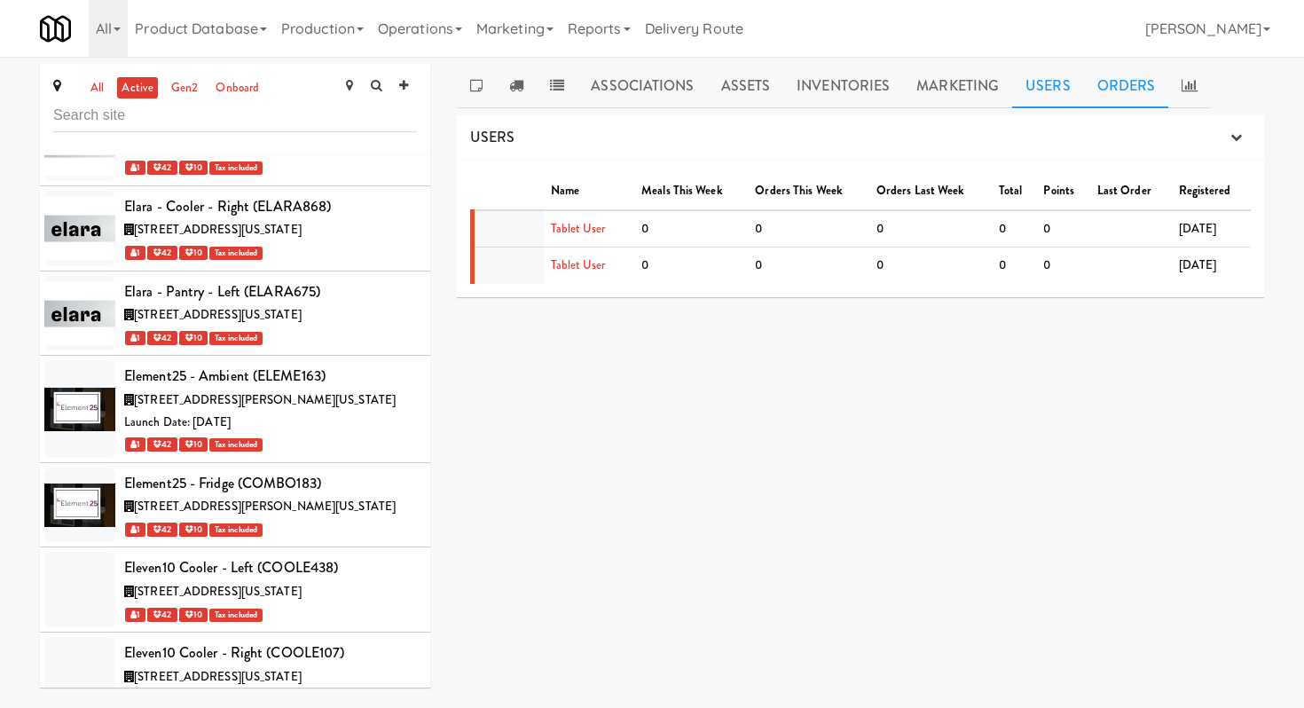
click at [1130, 89] on link "Orders" at bounding box center [1126, 86] width 85 height 44
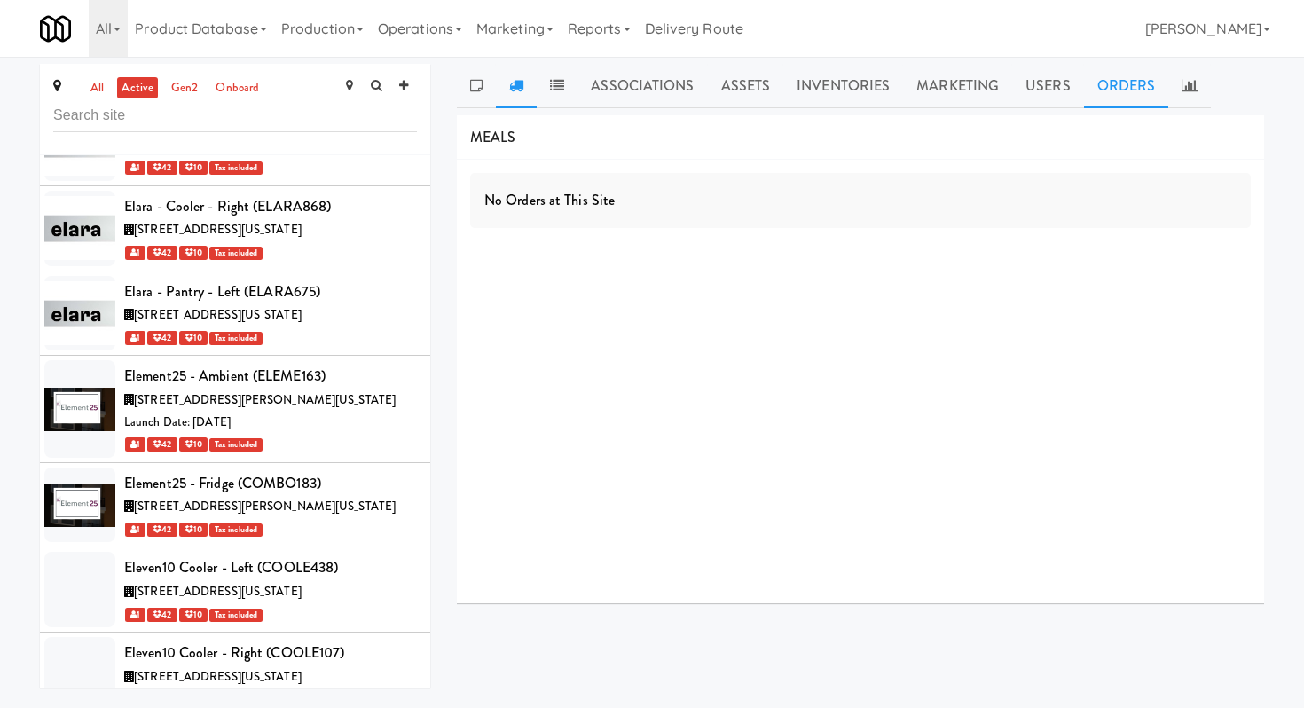
click at [511, 95] on link at bounding box center [516, 86] width 41 height 44
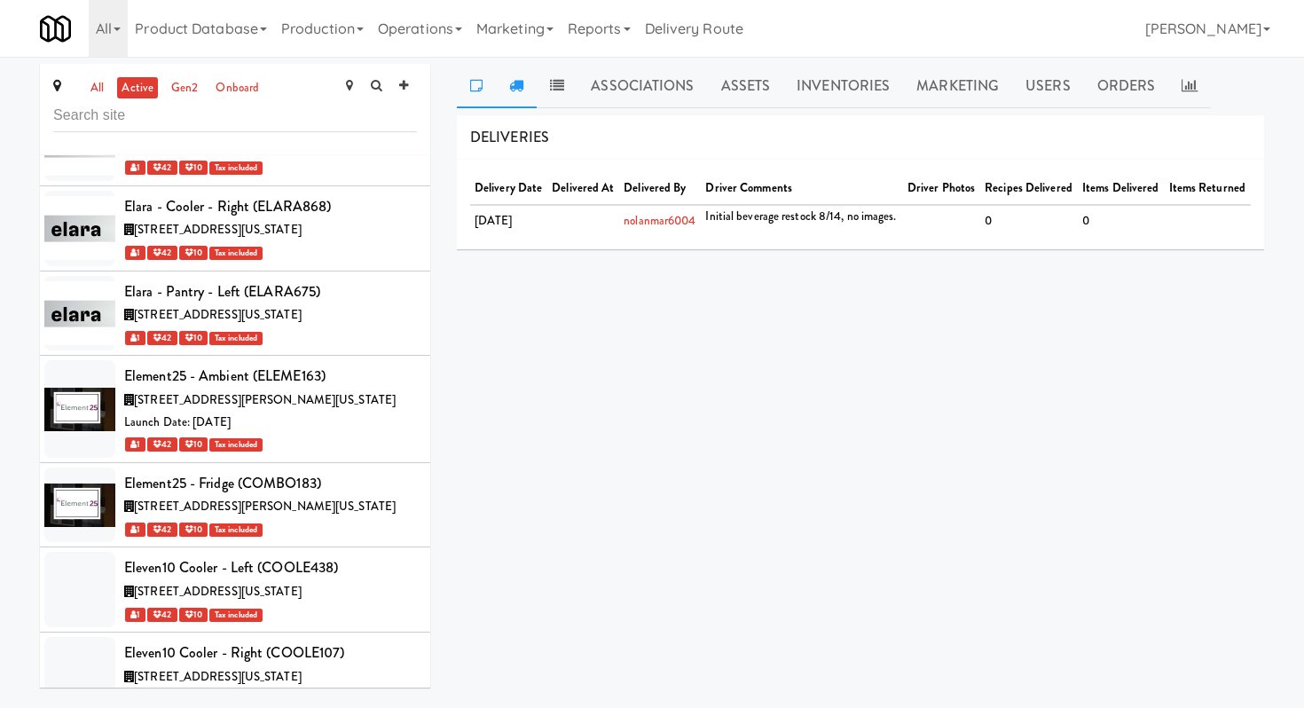
click at [478, 88] on icon at bounding box center [476, 85] width 12 height 14
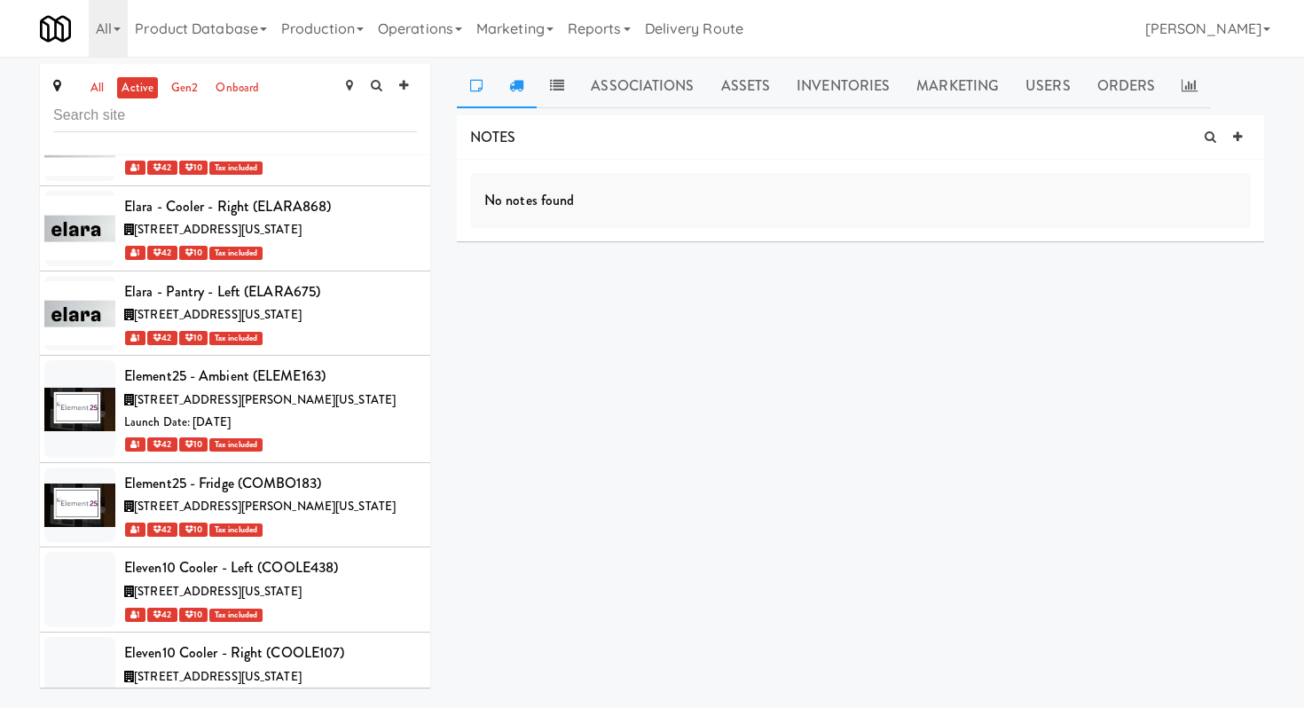
click at [505, 89] on link at bounding box center [516, 86] width 41 height 44
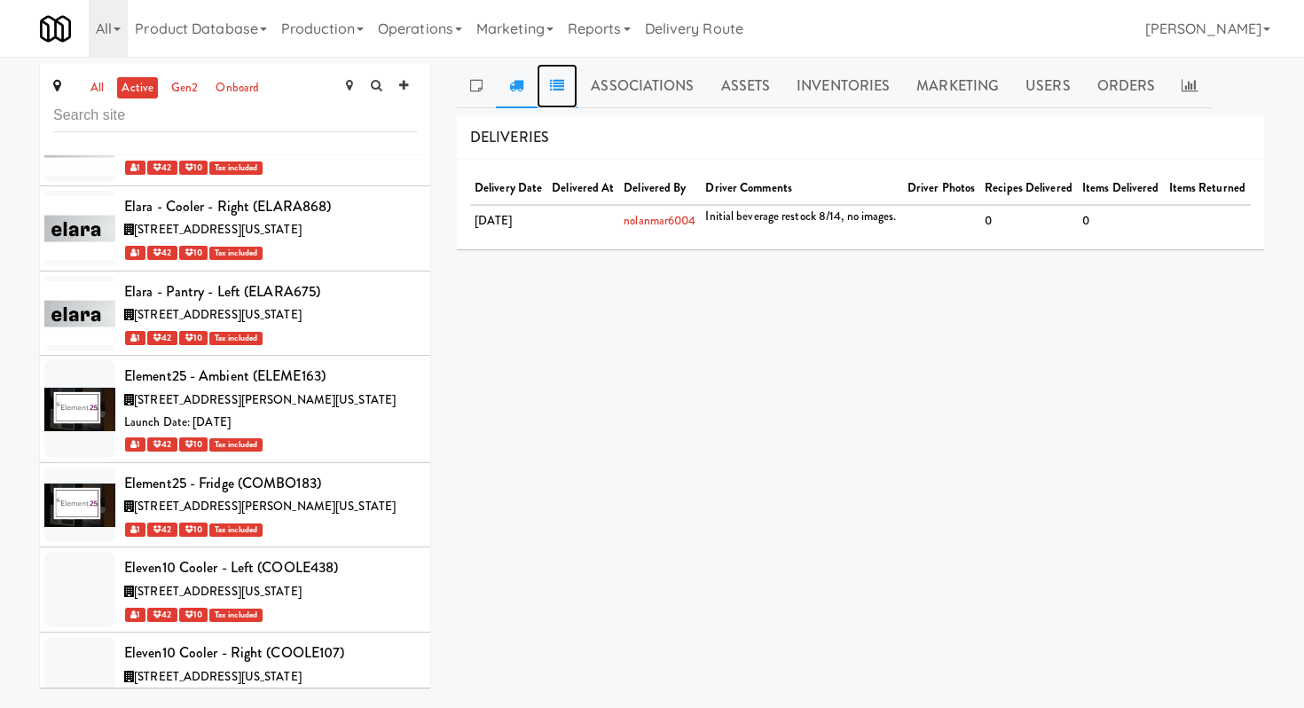
click at [560, 85] on icon at bounding box center [557, 85] width 14 height 14
click at [639, 94] on link "Associations" at bounding box center [641, 86] width 129 height 44
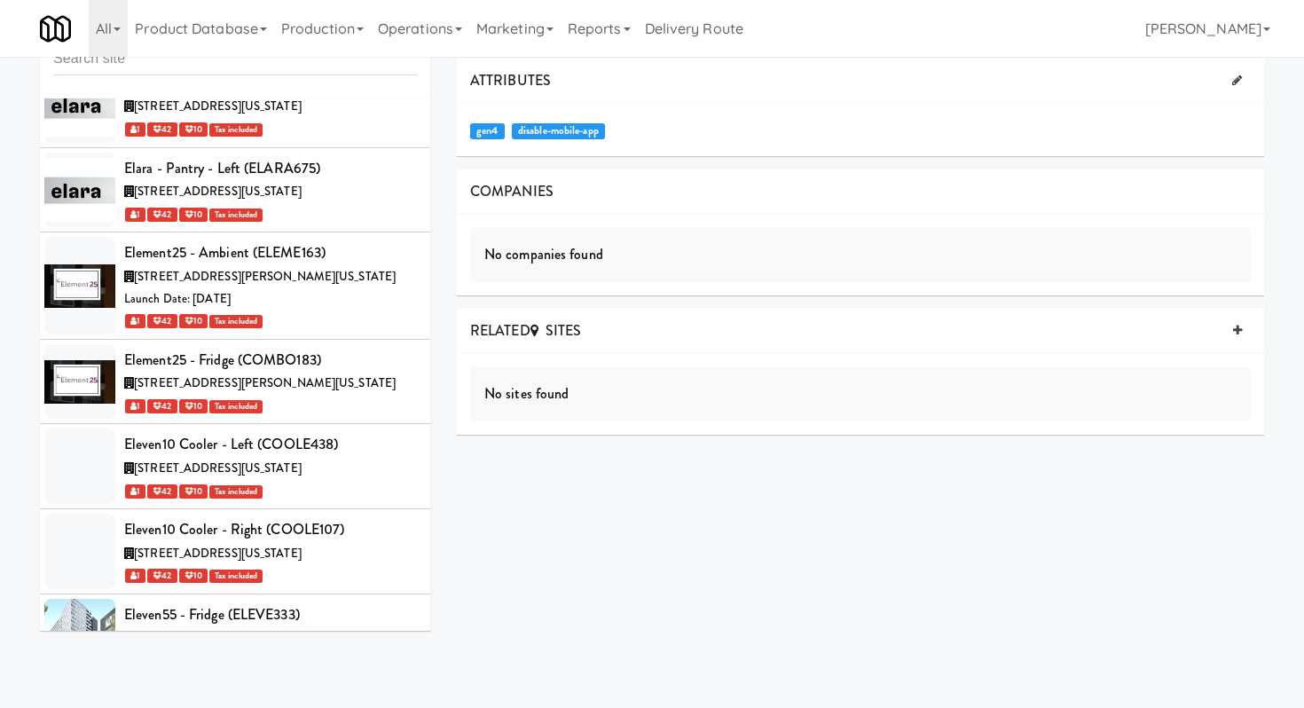
scroll to position [27325, 0]
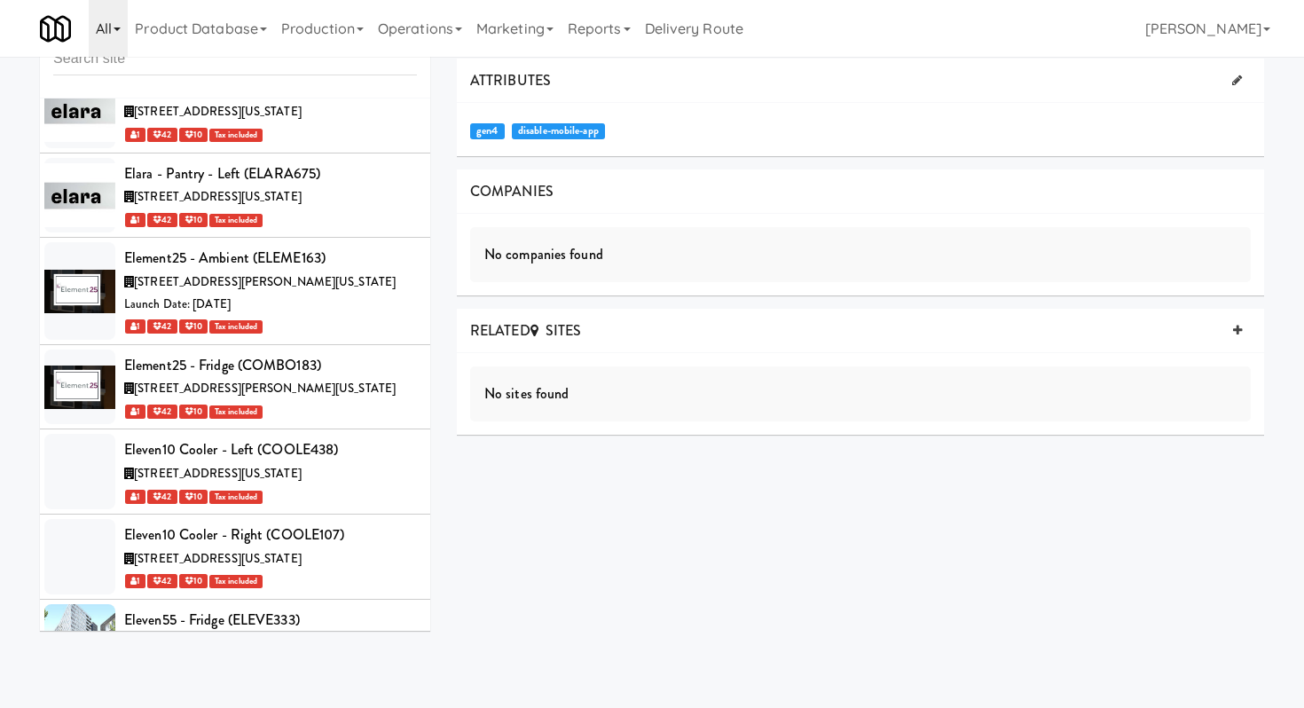
click at [114, 30] on icon at bounding box center [117, 29] width 7 height 4
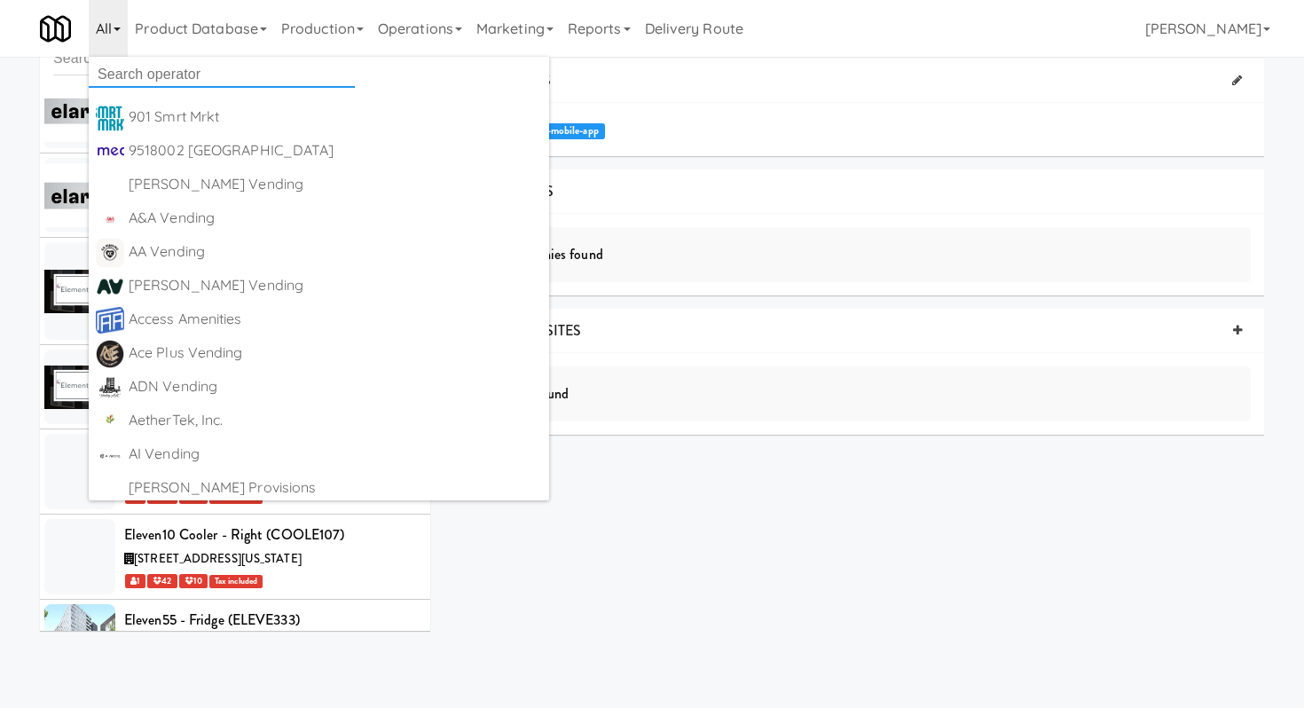
click at [141, 74] on input "text" at bounding box center [222, 74] width 266 height 27
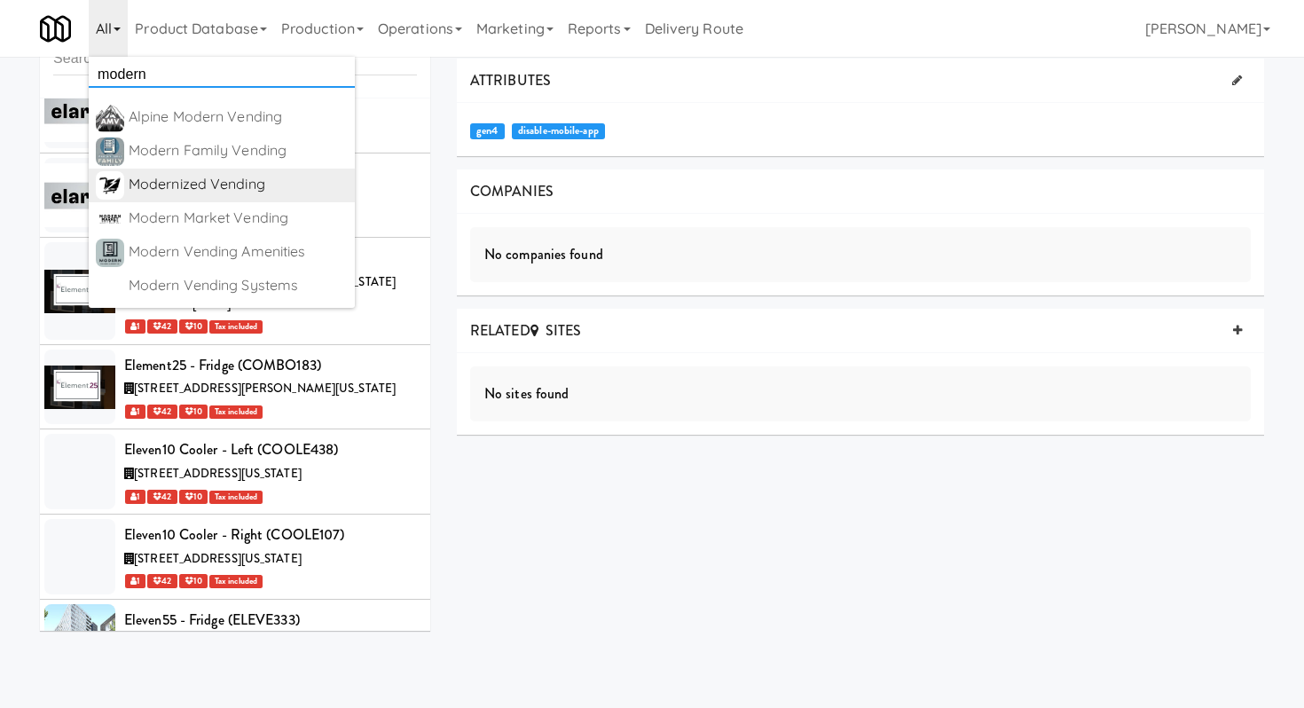
type input "modern"
click at [174, 172] on div "Modernized Vending" at bounding box center [238, 184] width 219 height 27
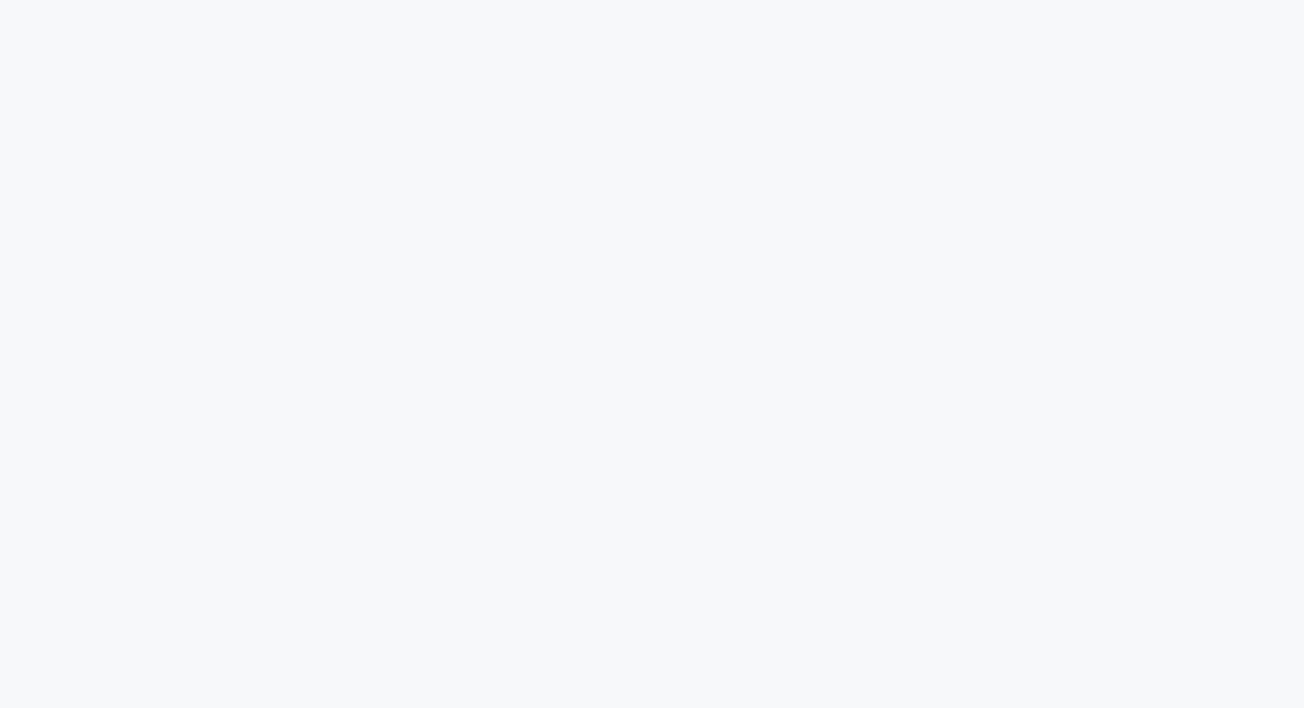
scroll to position [57, 0]
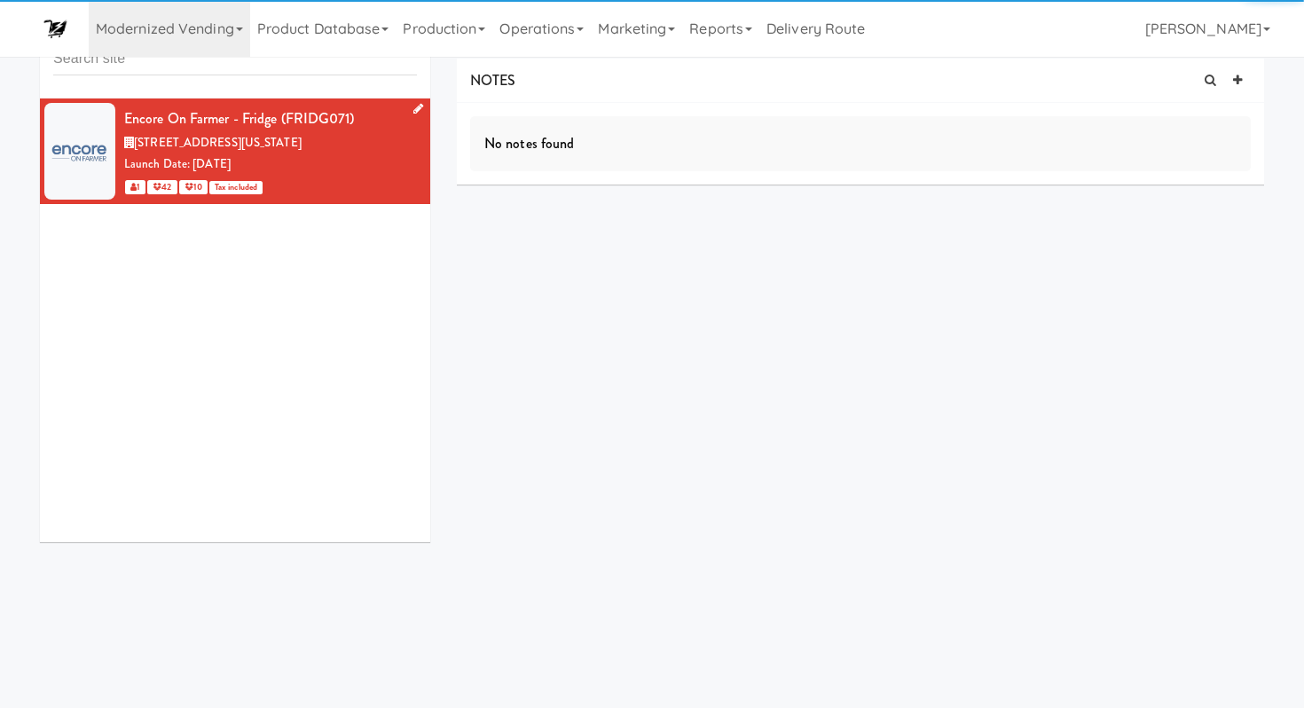
click at [376, 162] on div "Launch Date: Aug 14, 2025" at bounding box center [270, 164] width 293 height 22
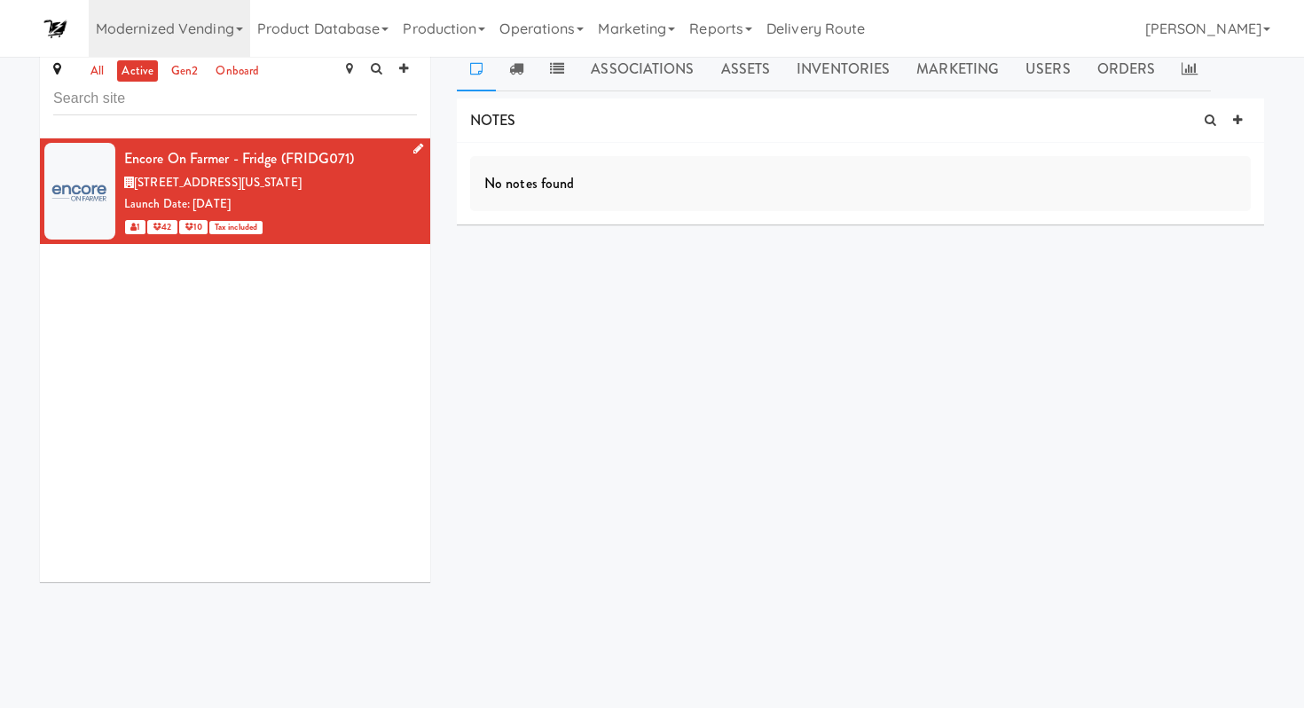
scroll to position [0, 0]
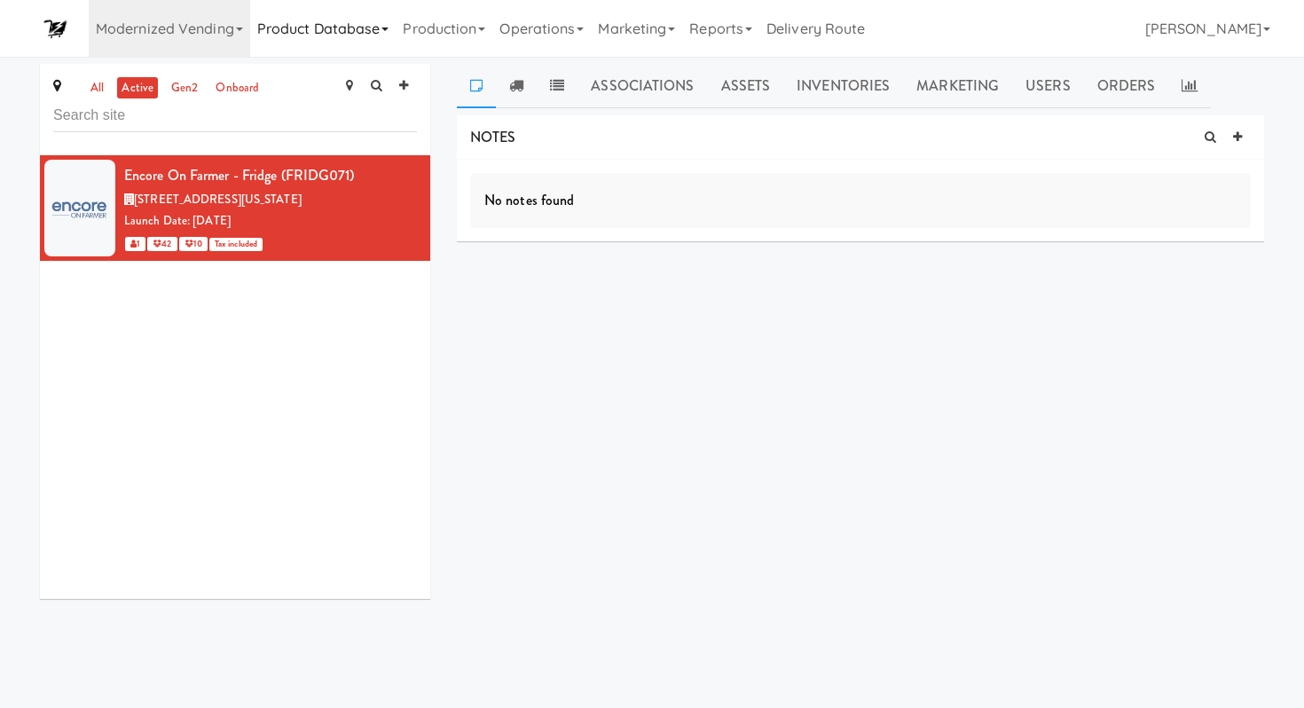
click at [315, 39] on link "Product Database" at bounding box center [323, 28] width 146 height 57
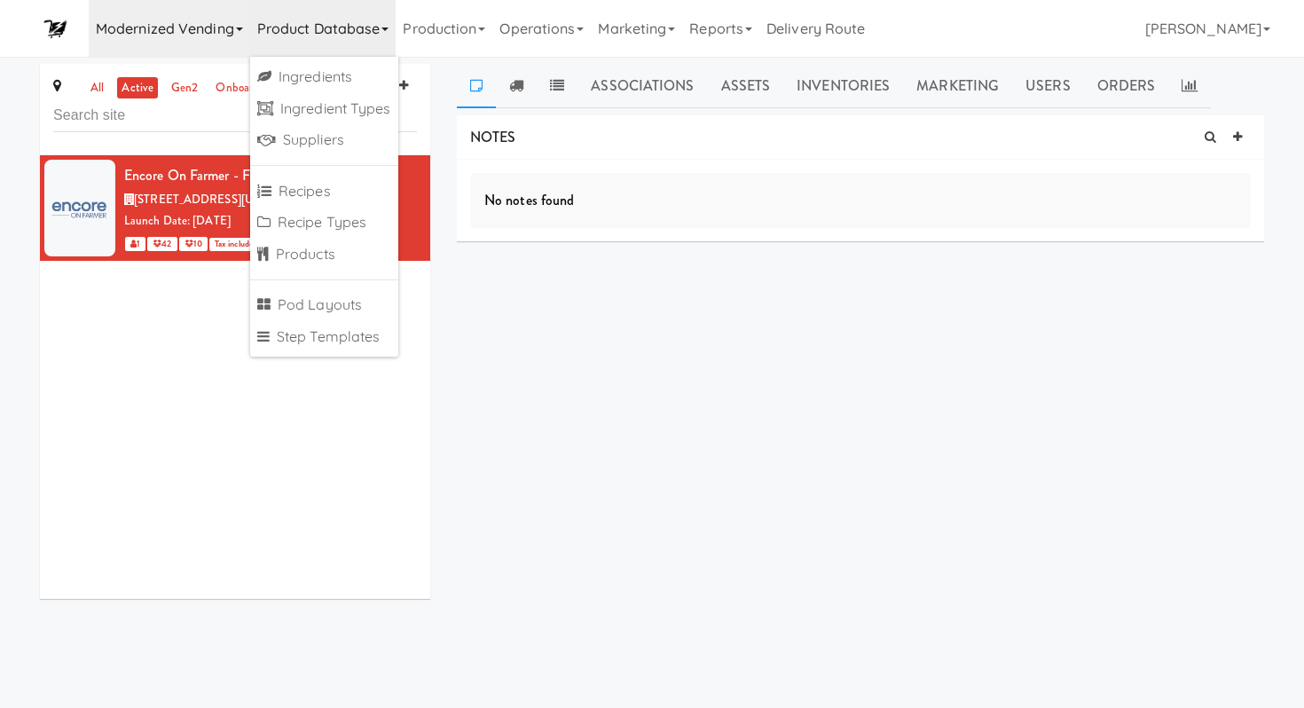
click at [240, 26] on link "Modernized Vending" at bounding box center [169, 28] width 161 height 57
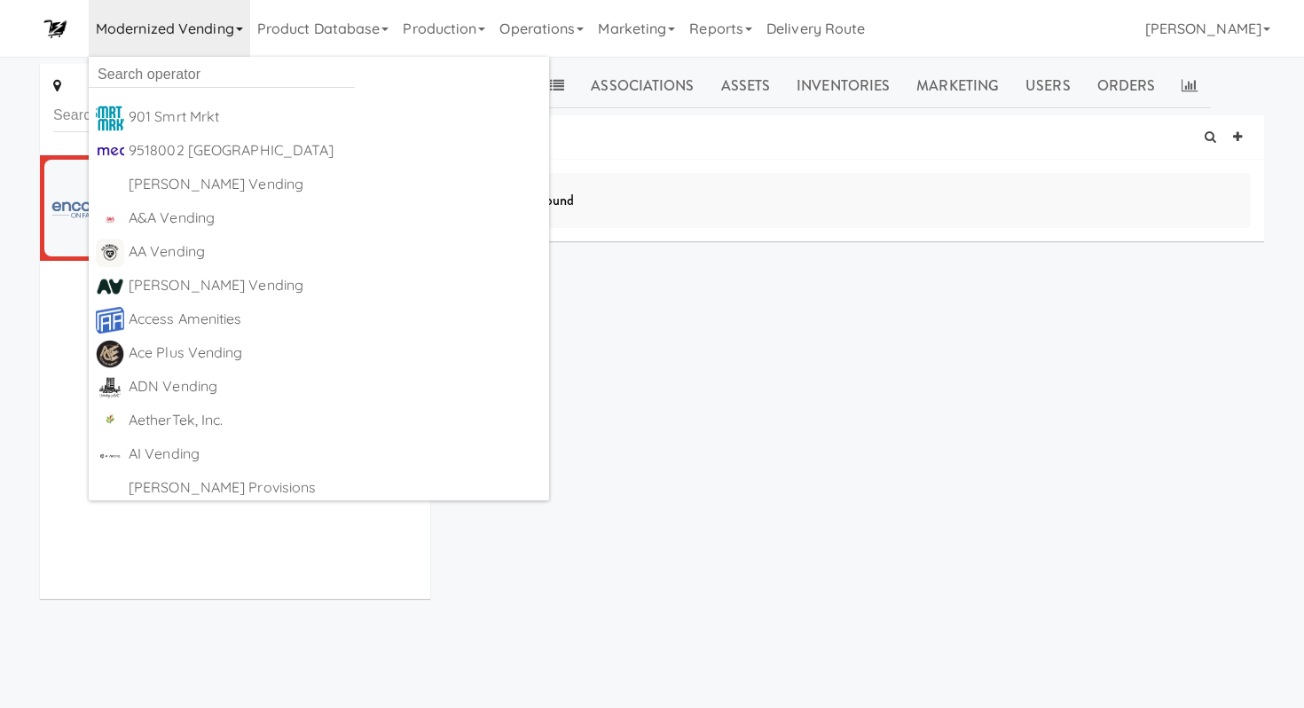
click at [605, 282] on div "NOTES No notes found DELIVERIES Delivery Date Delivered At Delivered By Driver …" at bounding box center [860, 336] width 807 height 443
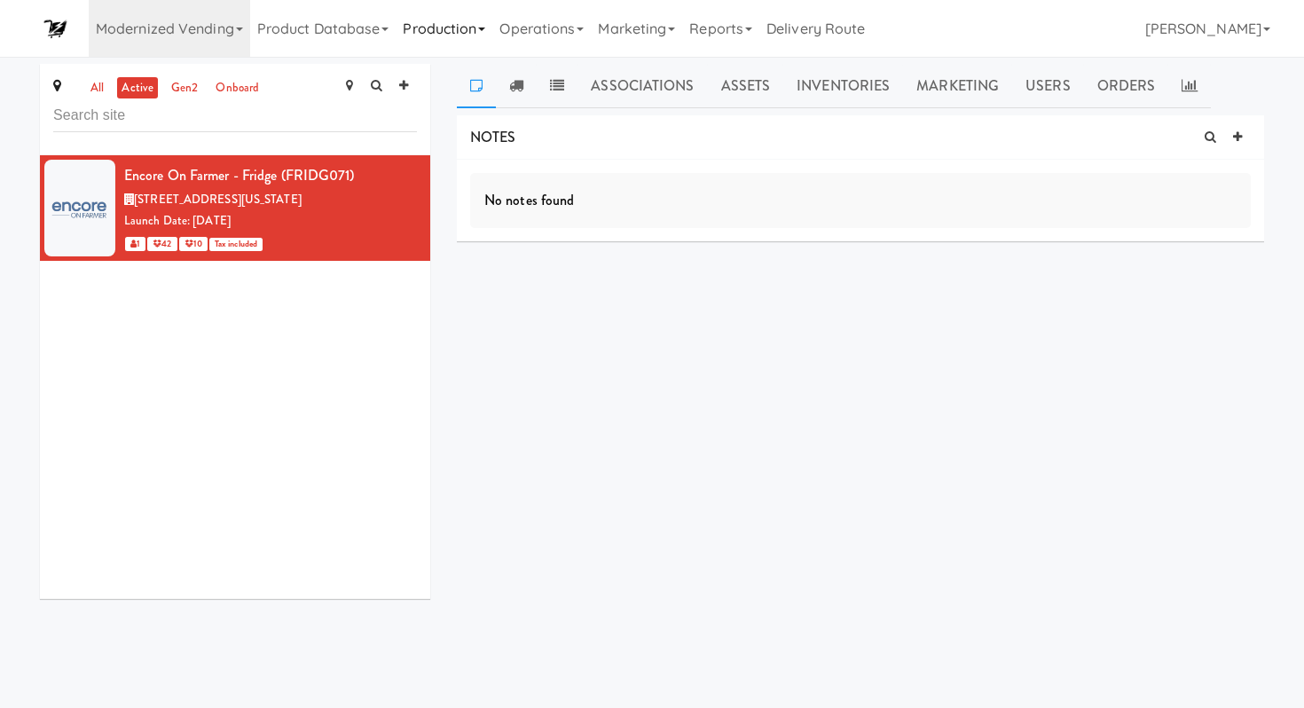
click at [451, 35] on link "Production" at bounding box center [444, 28] width 97 height 57
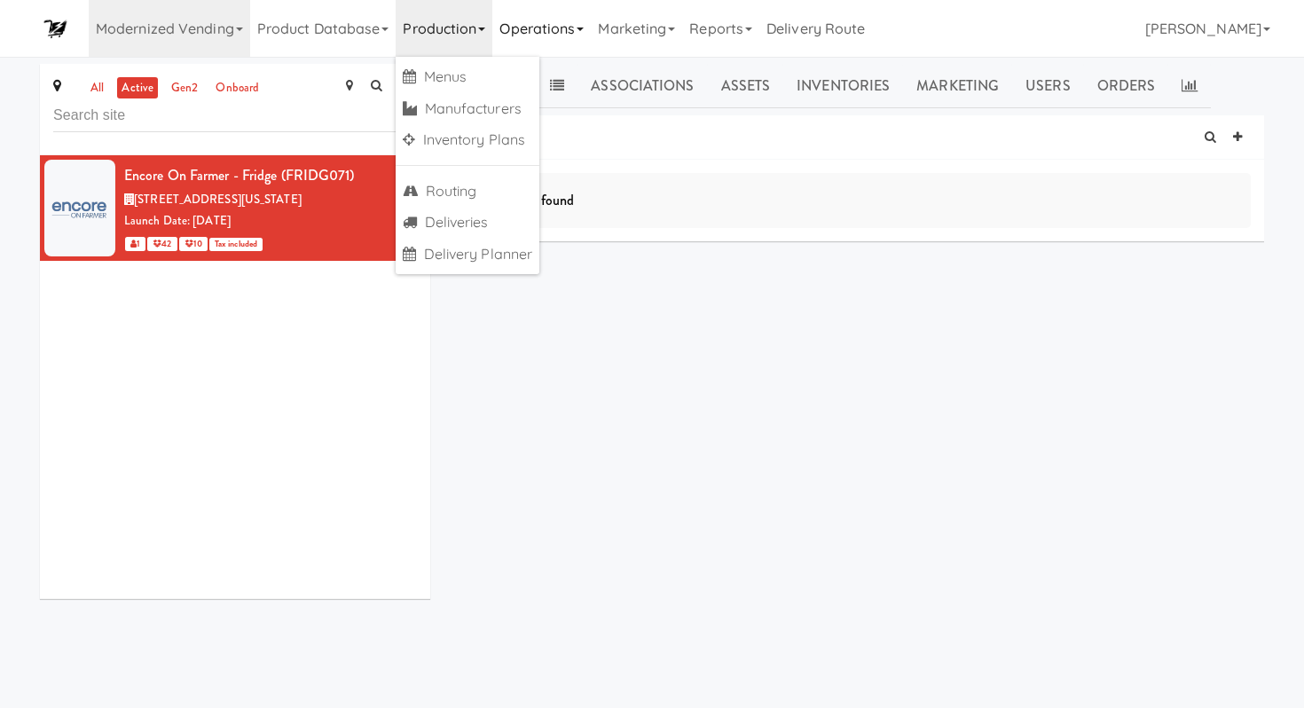
click at [540, 40] on link "Operations" at bounding box center [541, 28] width 98 height 57
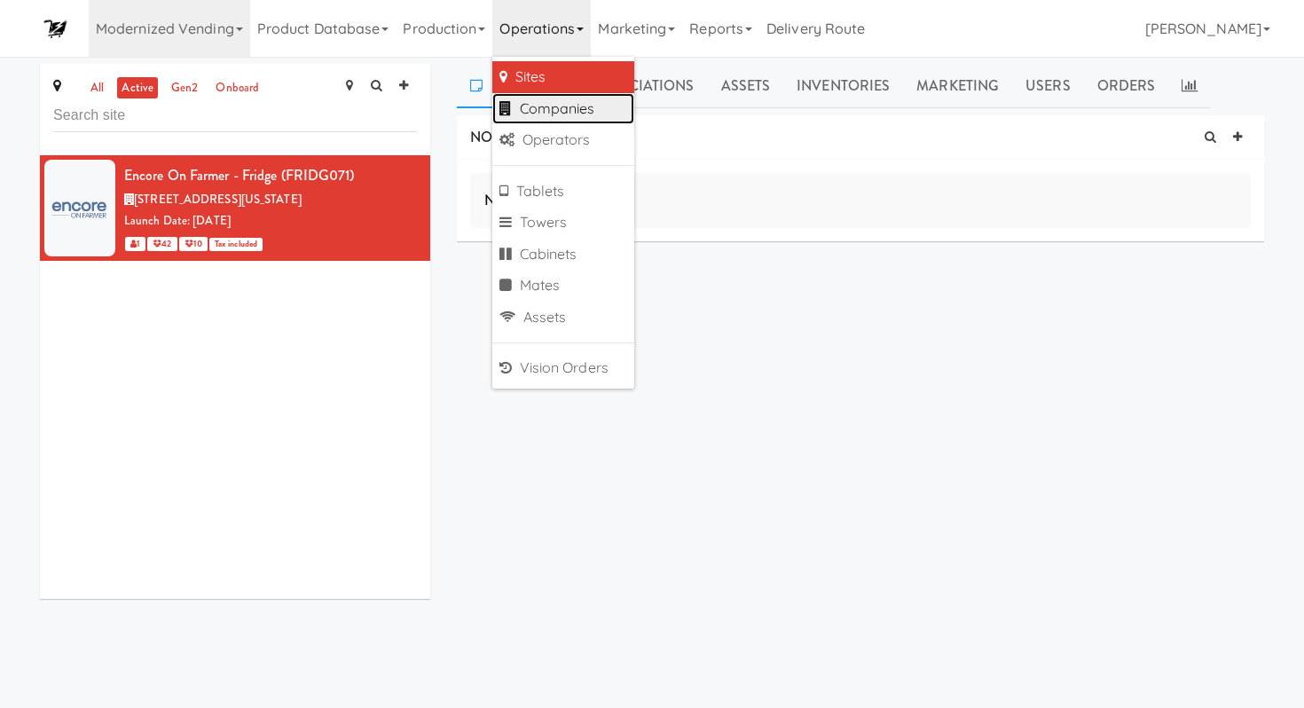
click at [551, 107] on link "Companies" at bounding box center [563, 109] width 142 height 32
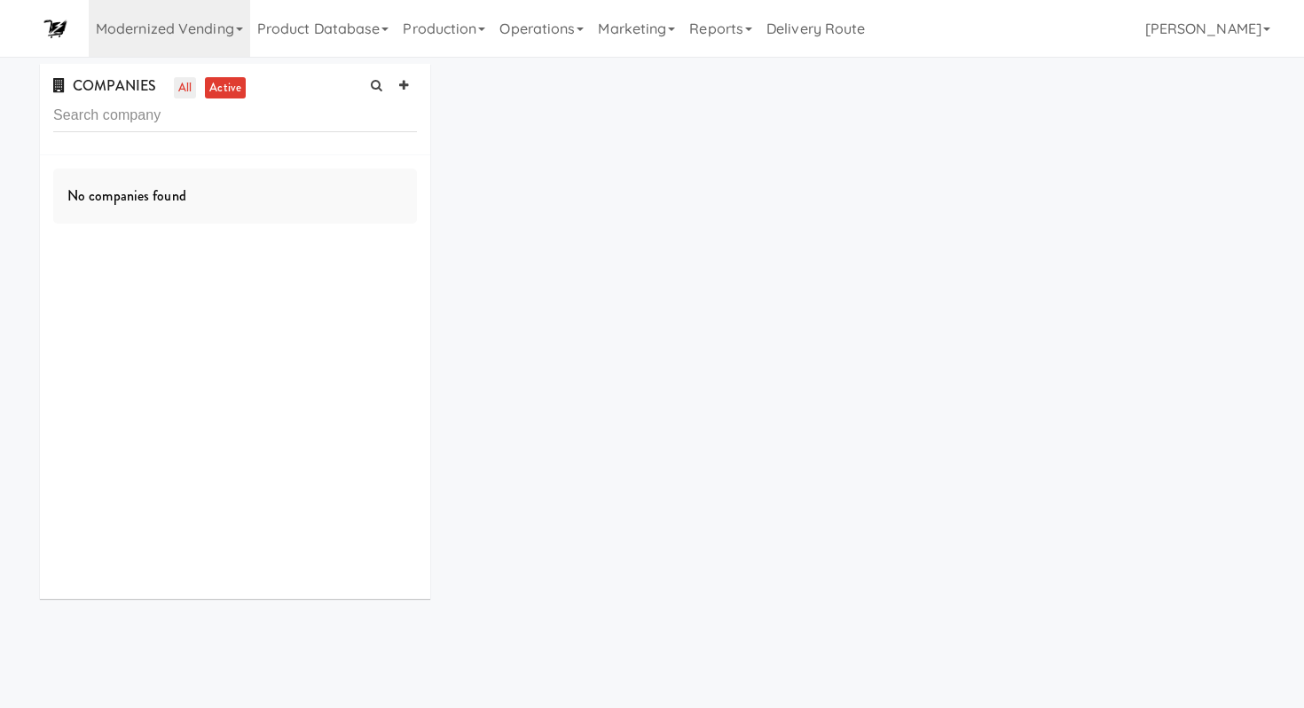
click at [181, 86] on link "all" at bounding box center [185, 88] width 22 height 22
click at [568, 35] on link "Operations" at bounding box center [541, 28] width 98 height 57
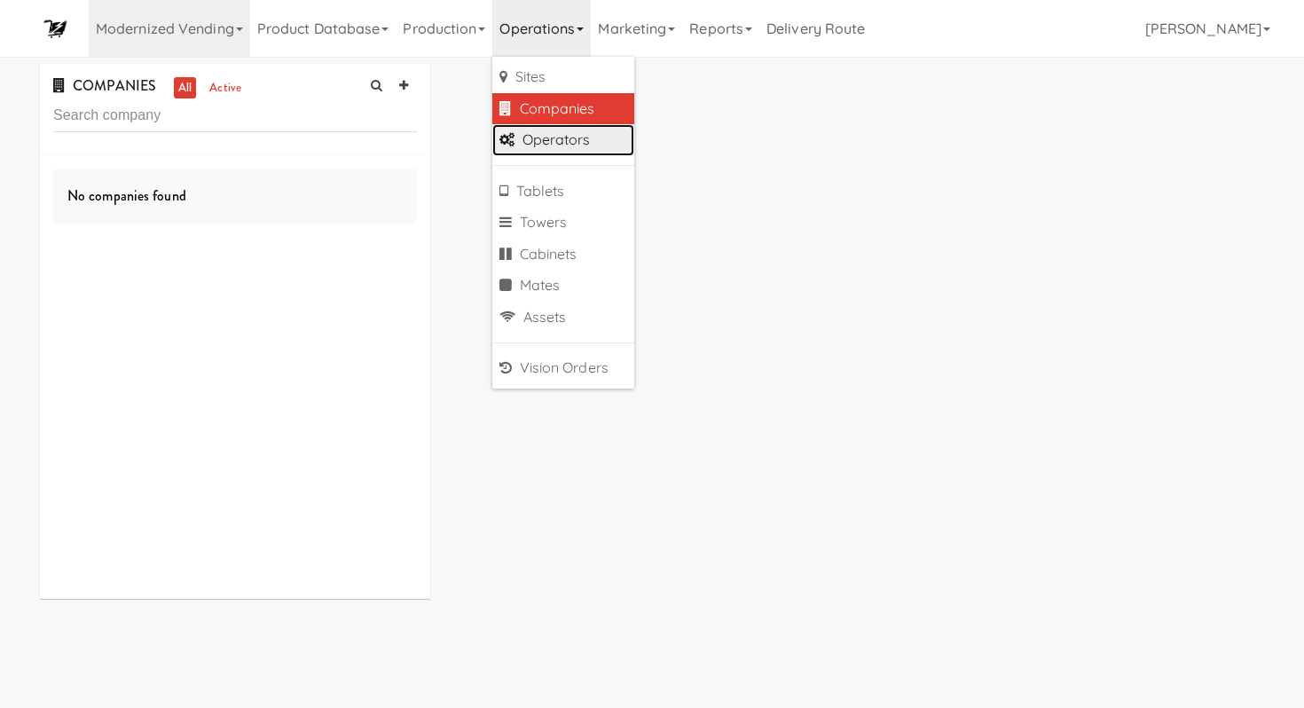
click at [573, 130] on link "Operators" at bounding box center [563, 140] width 142 height 32
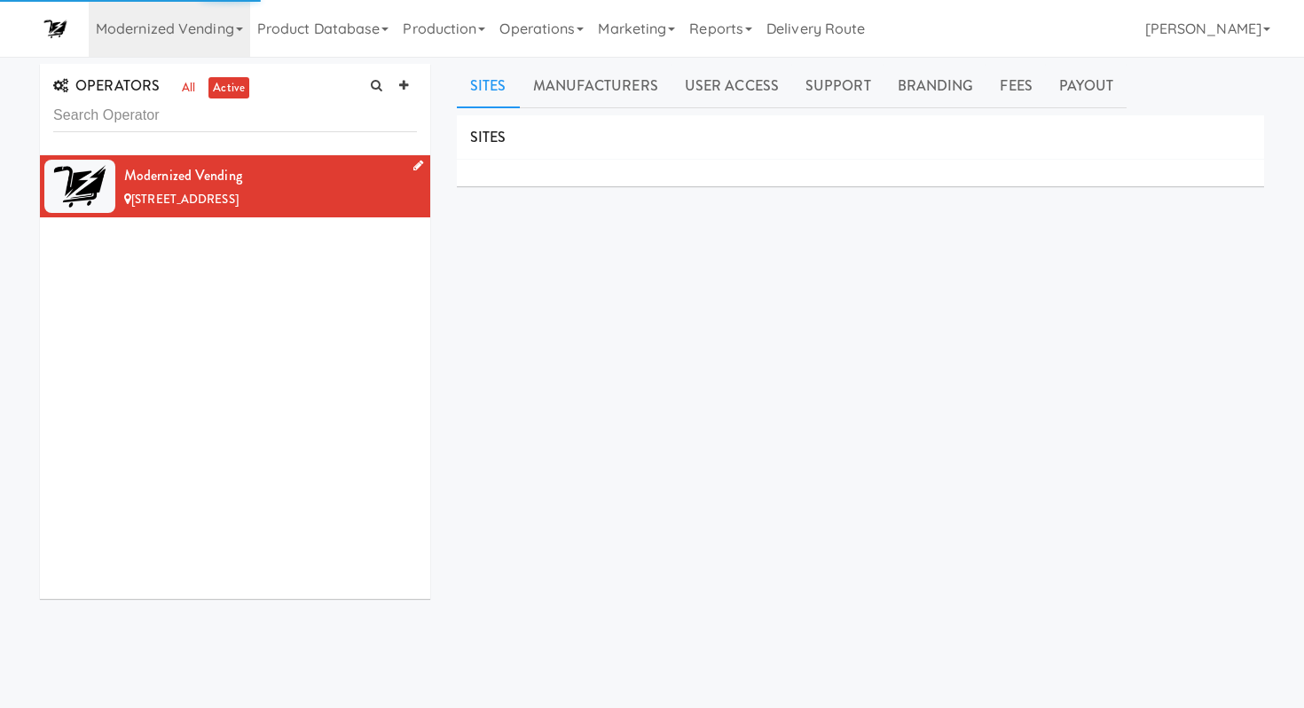
click at [222, 182] on div "Modernized Vending" at bounding box center [270, 175] width 293 height 27
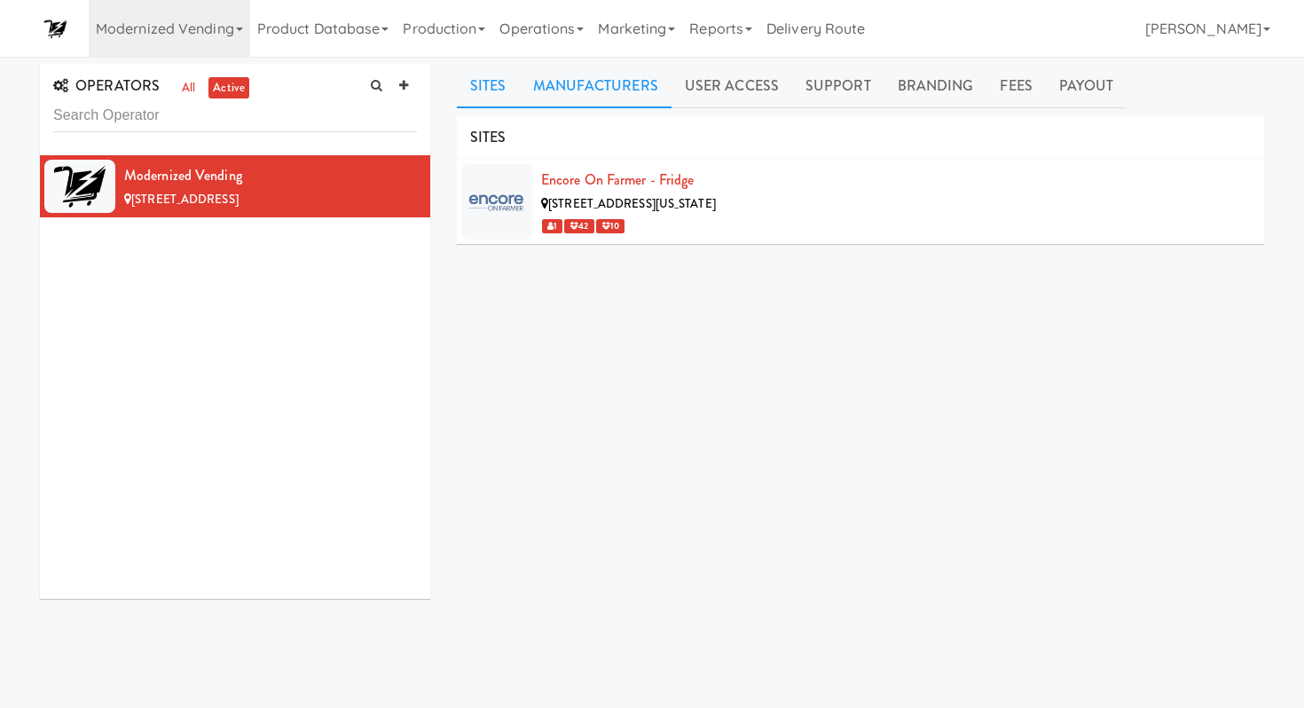
click at [607, 92] on link "Manufacturers" at bounding box center [596, 86] width 152 height 44
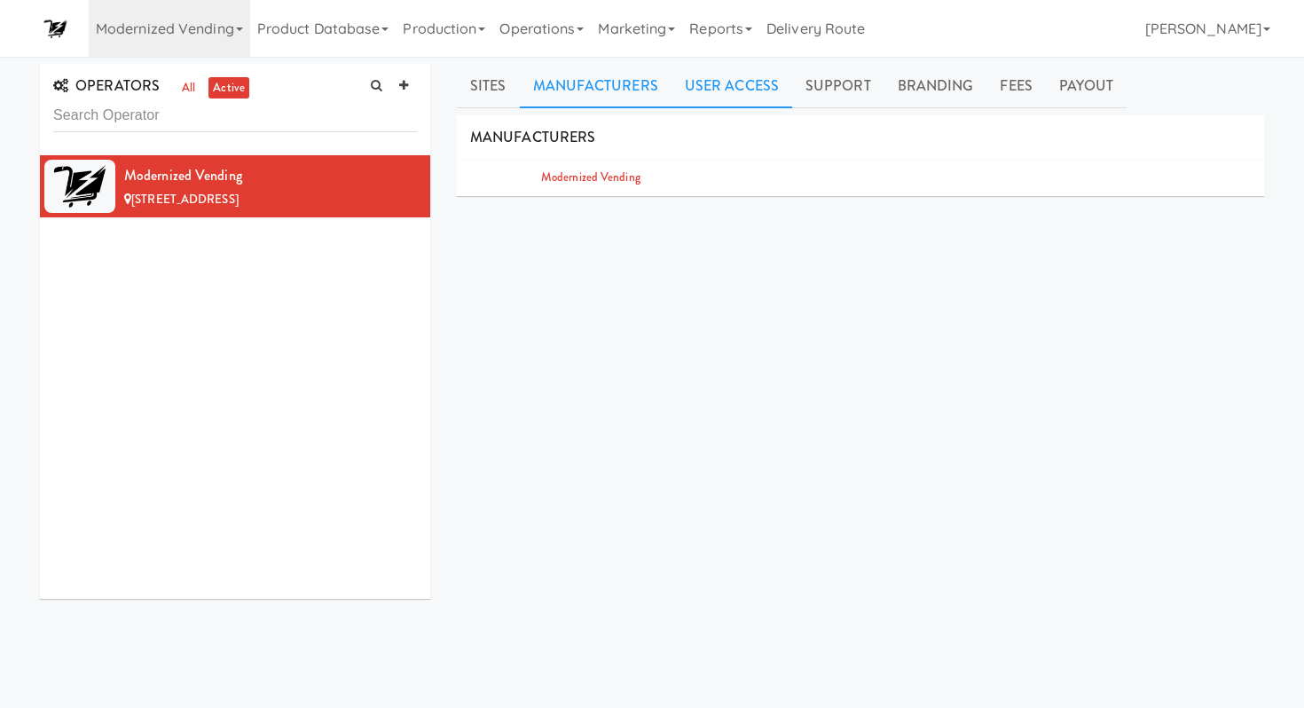
click at [694, 87] on link "User Access" at bounding box center [731, 86] width 121 height 44
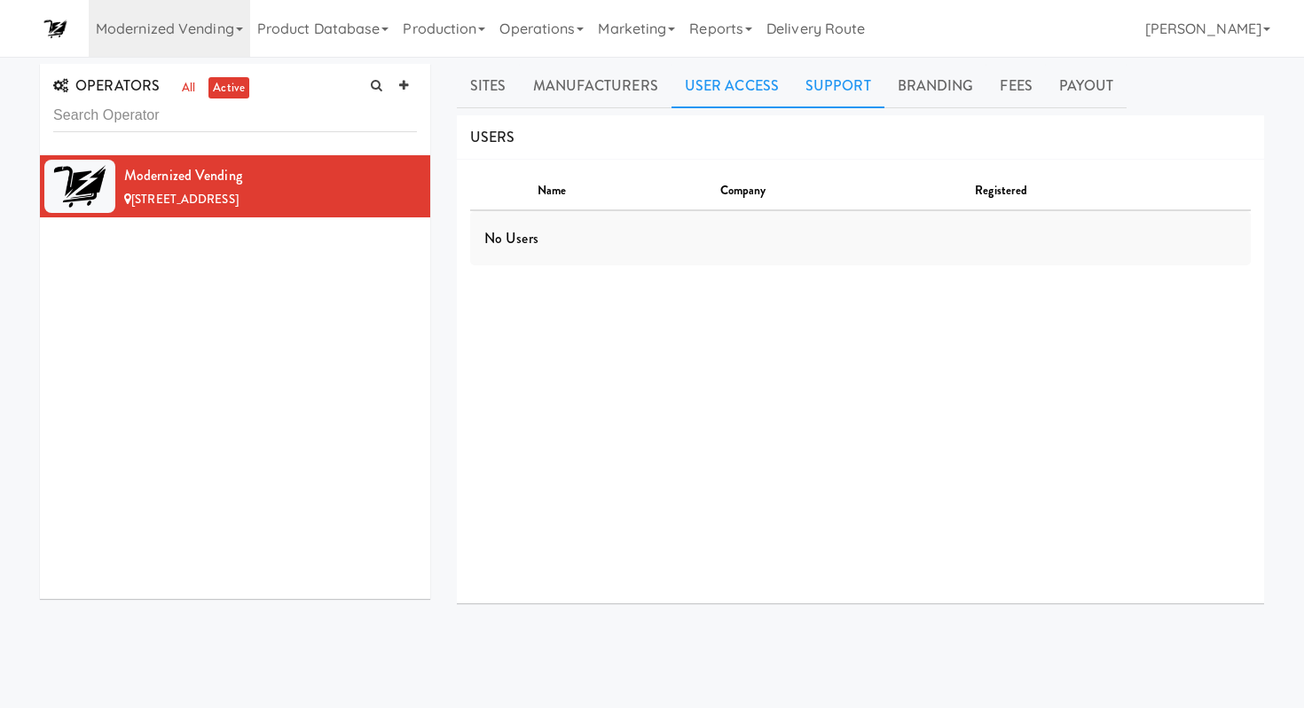
click at [812, 86] on link "Support" at bounding box center [838, 86] width 92 height 44
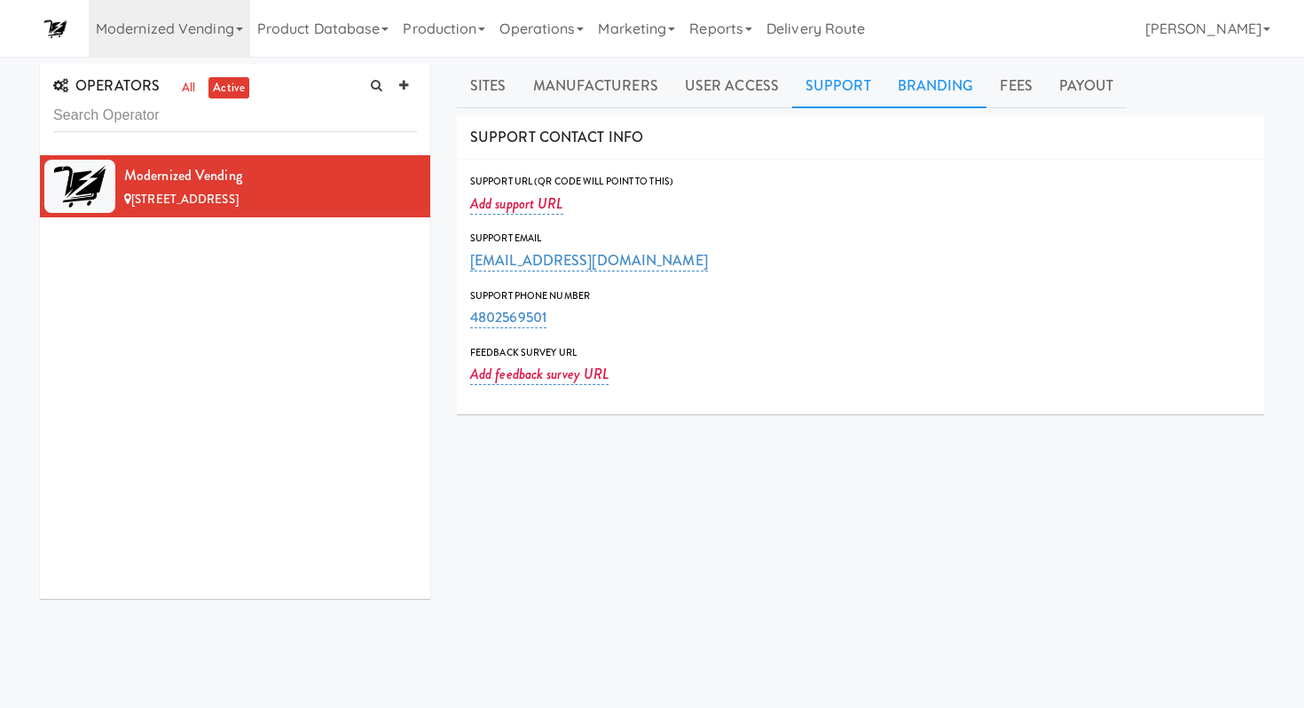
click at [897, 88] on link "Branding" at bounding box center [935, 86] width 103 height 44
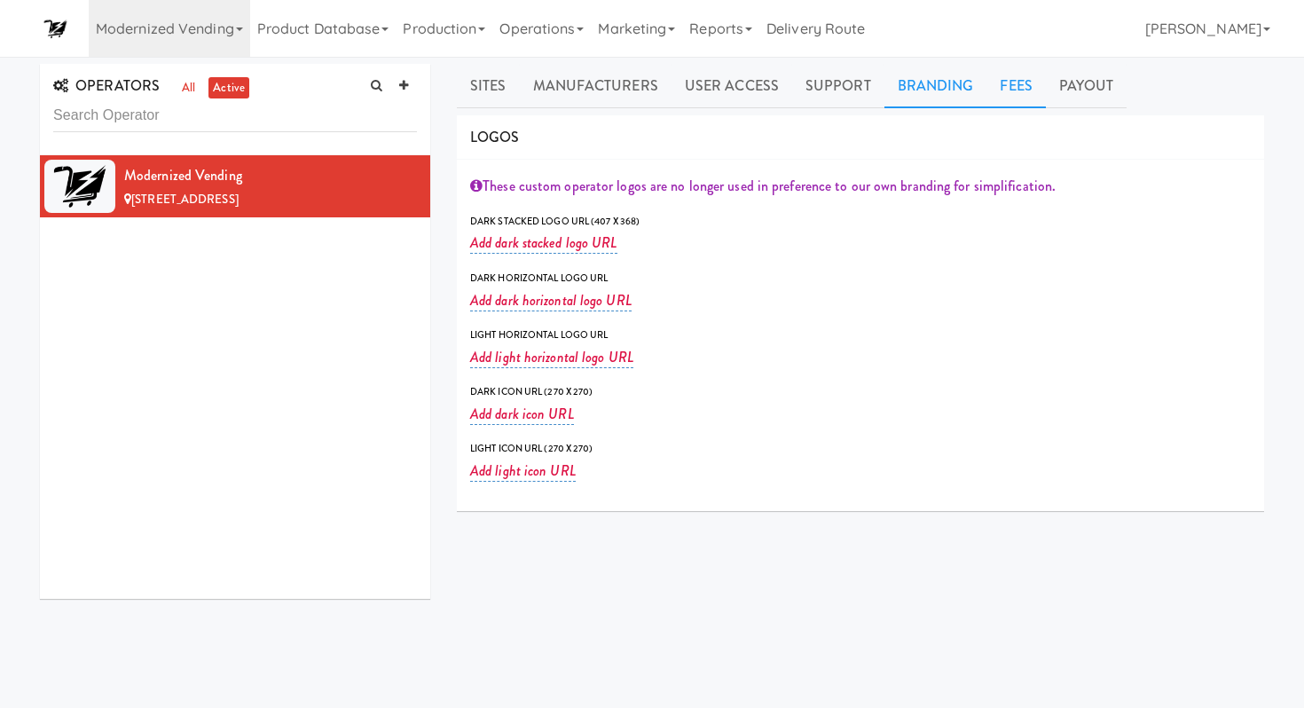
click at [993, 91] on link "Fees" at bounding box center [1015, 86] width 59 height 44
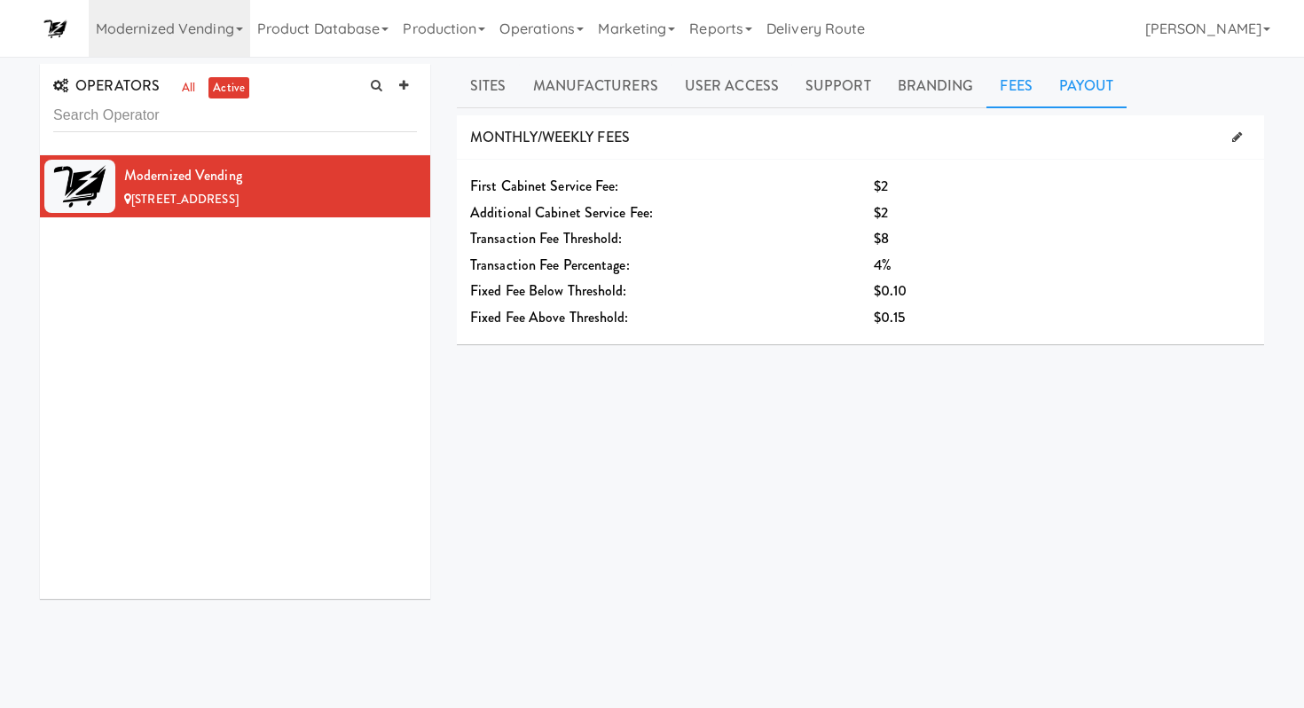
click at [1056, 94] on link "Payout" at bounding box center [1087, 86] width 82 height 44
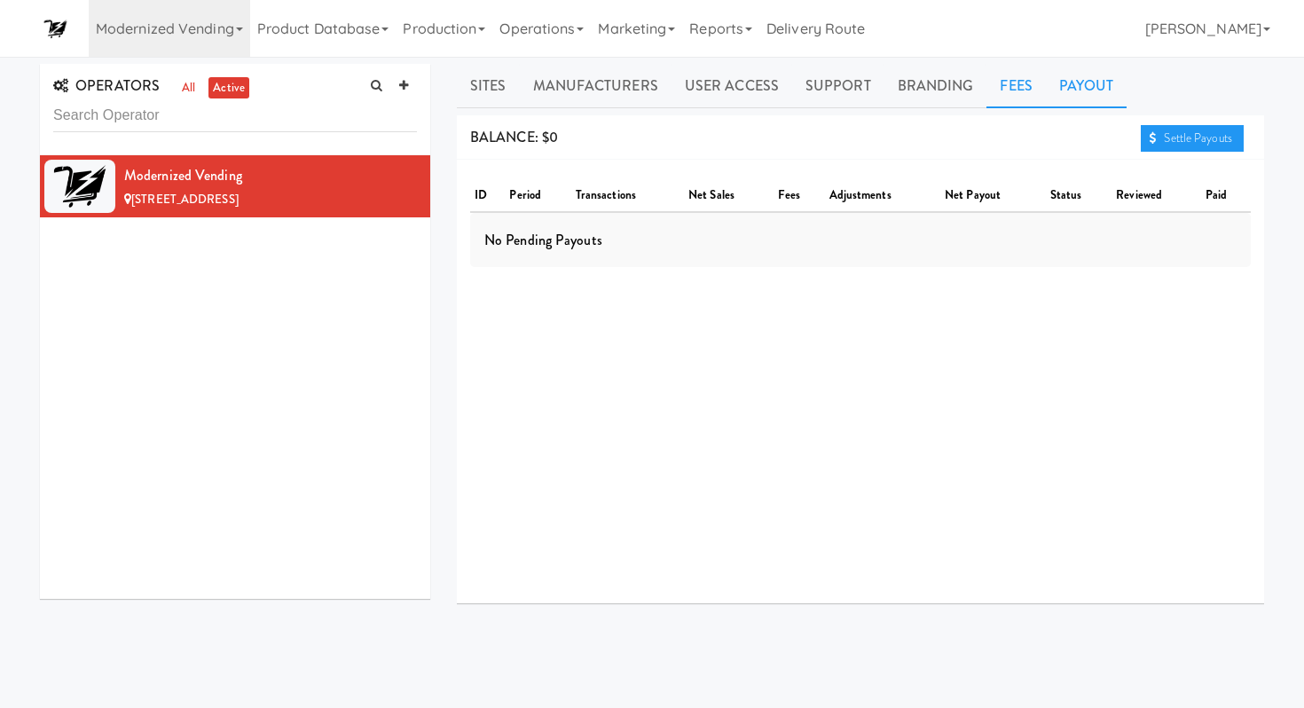
click at [991, 82] on link "Fees" at bounding box center [1015, 86] width 59 height 44
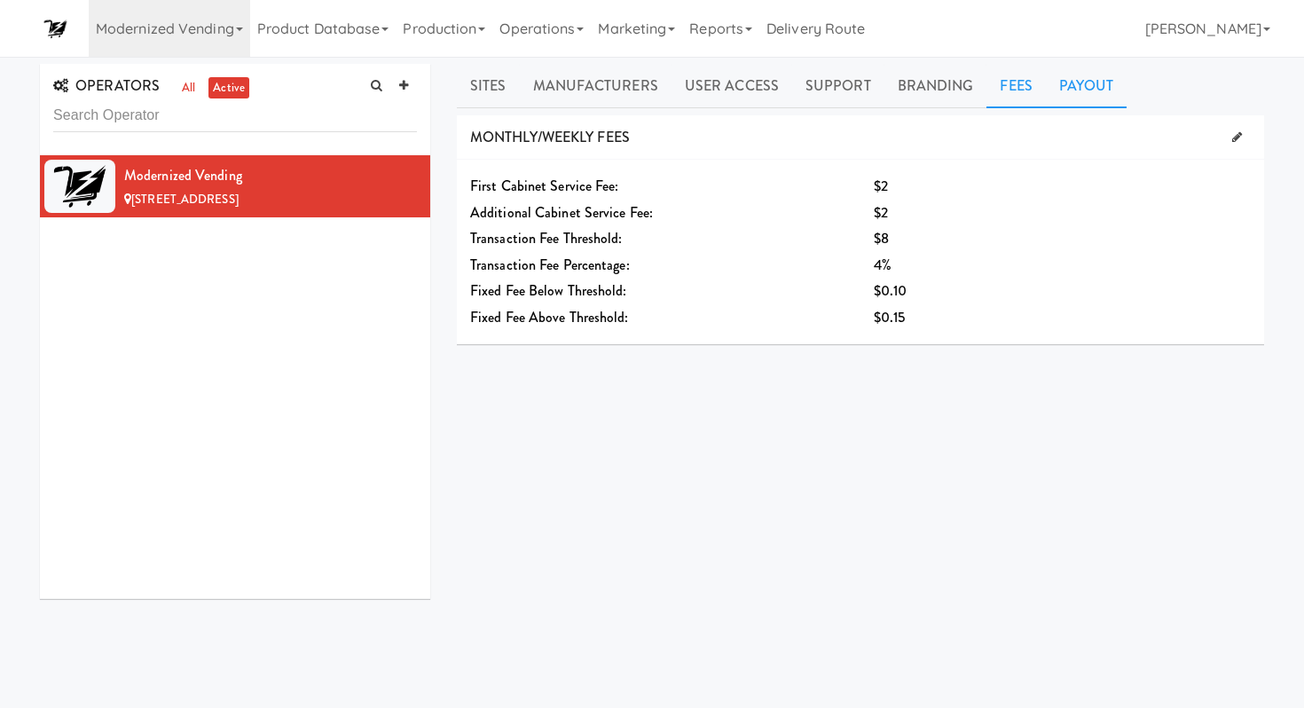
click at [1076, 93] on link "Payout" at bounding box center [1087, 86] width 82 height 44
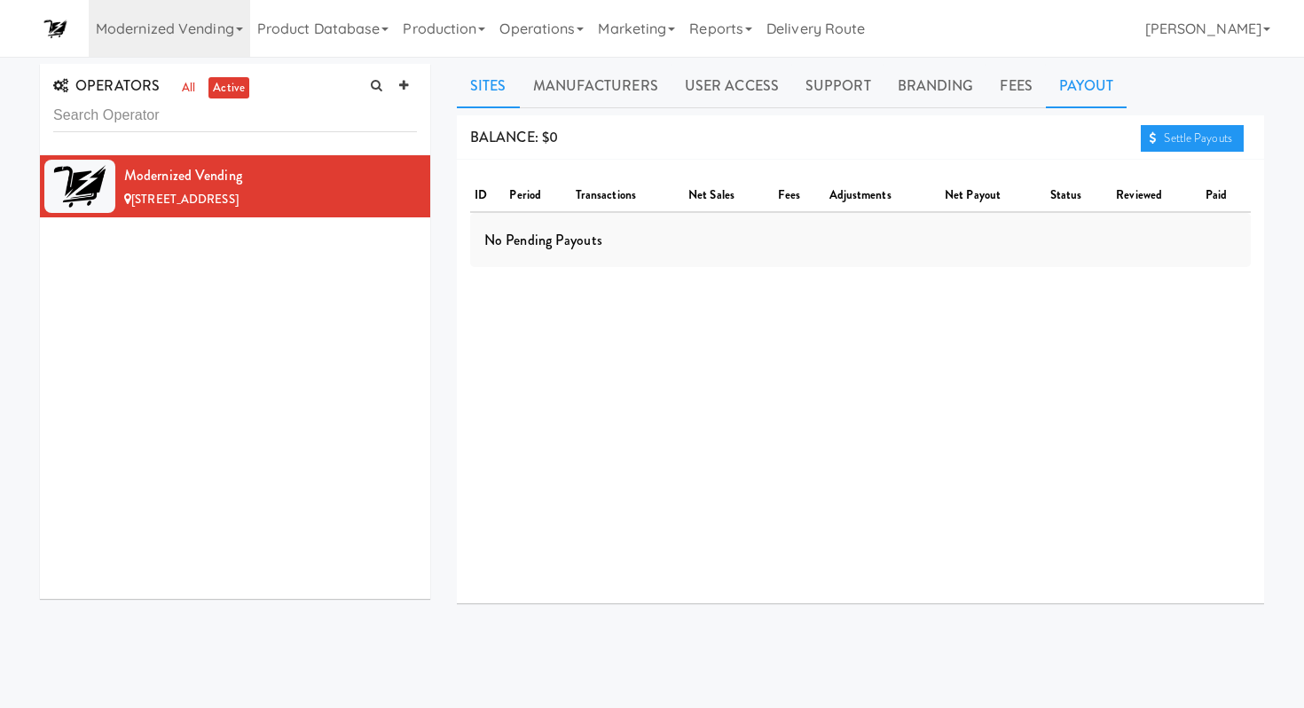
click at [482, 82] on link "Sites" at bounding box center [488, 86] width 63 height 44
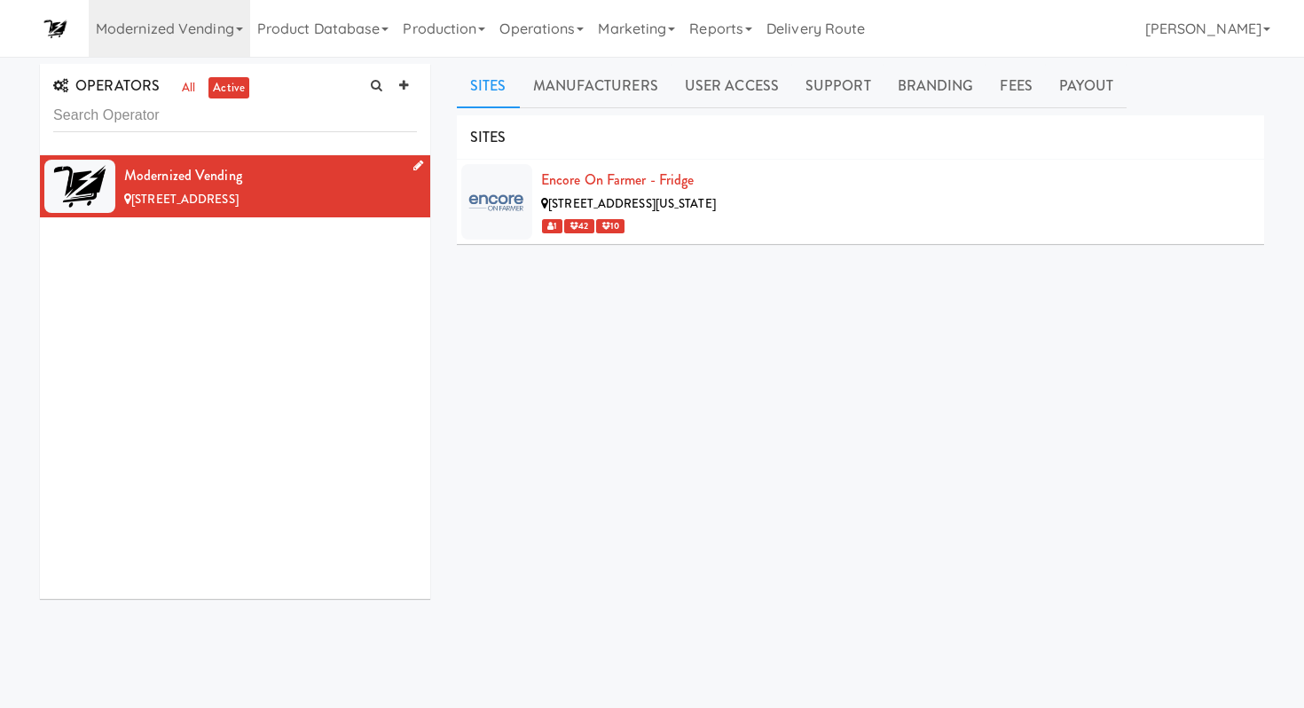
click at [243, 184] on div "Modernized Vending" at bounding box center [270, 175] width 293 height 27
click at [595, 180] on link "Encore on Farmer - Fridge" at bounding box center [617, 179] width 153 height 20
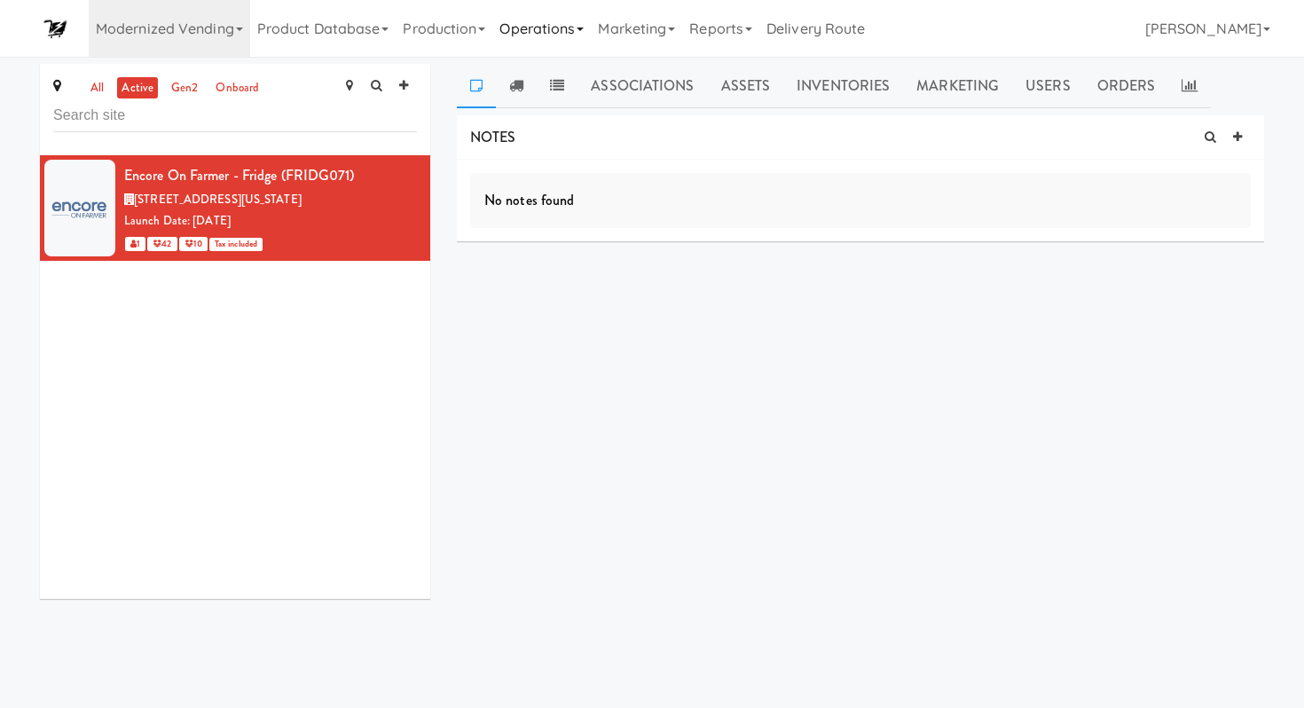
click at [591, 27] on link "Operations" at bounding box center [541, 28] width 98 height 57
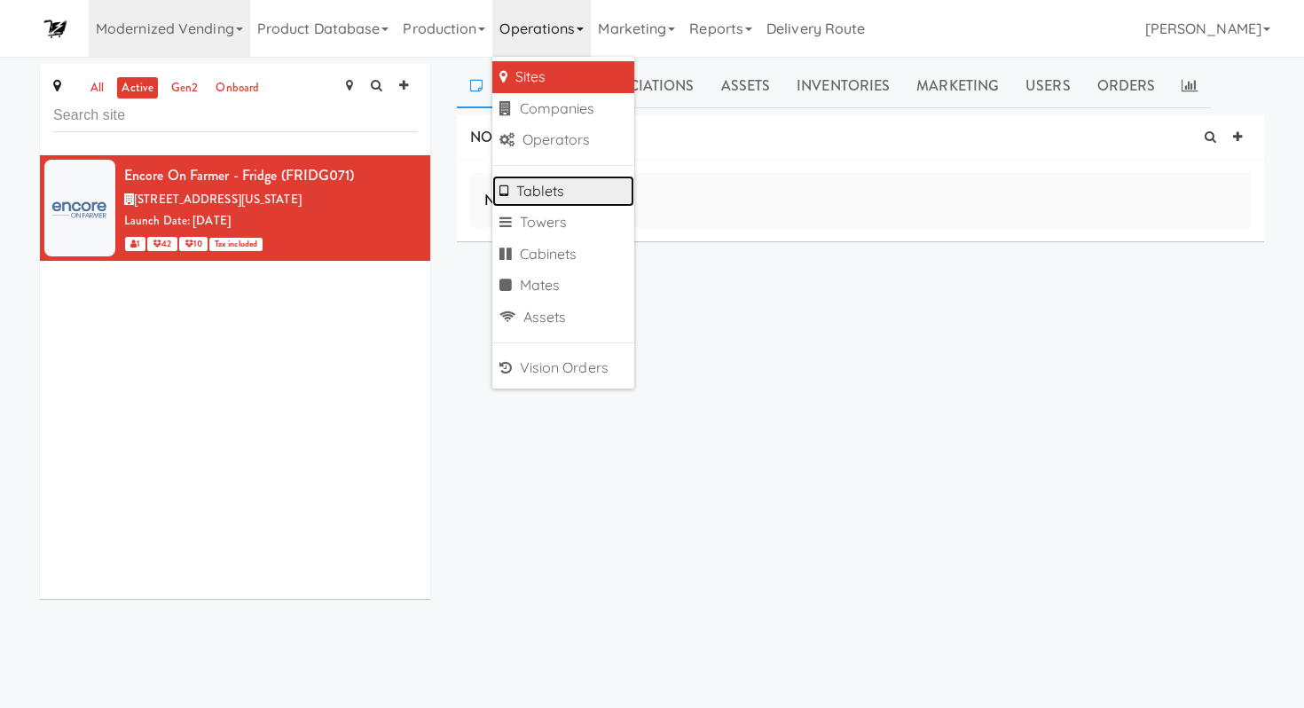
click at [596, 201] on link "Tablets" at bounding box center [563, 192] width 142 height 32
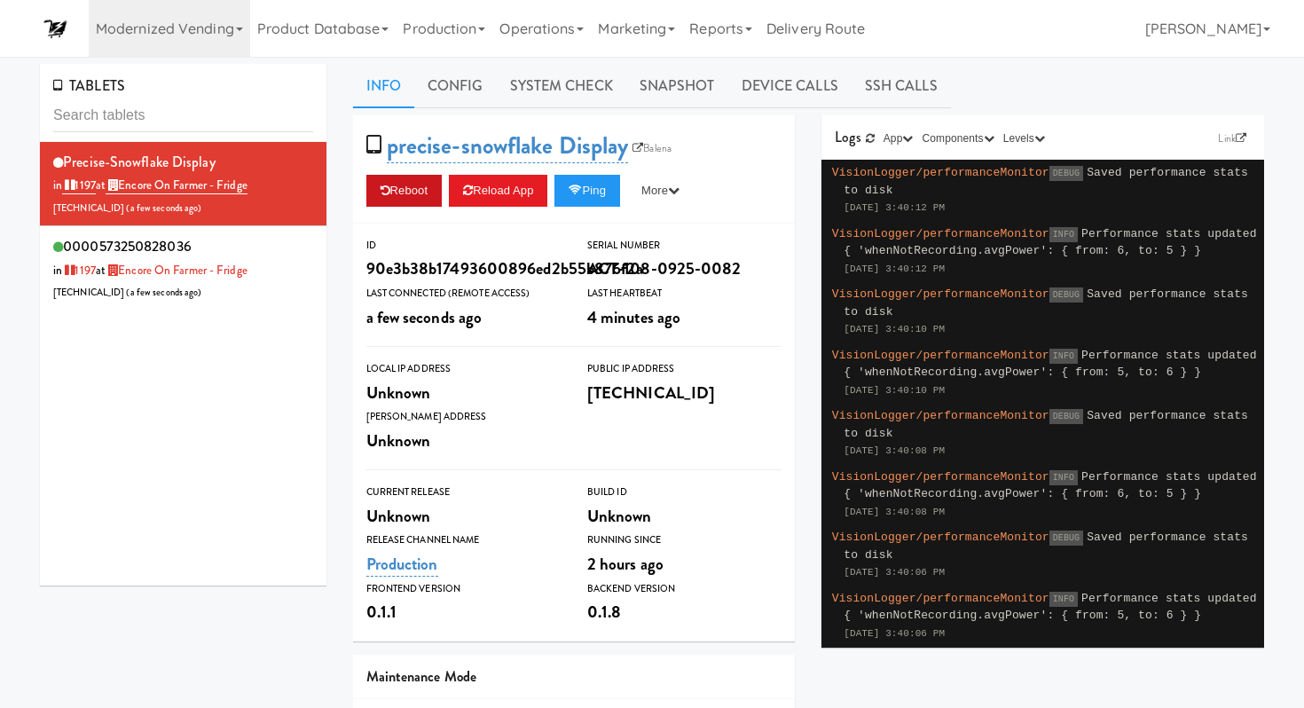
click at [439, 189] on button "Reboot" at bounding box center [404, 191] width 76 height 32
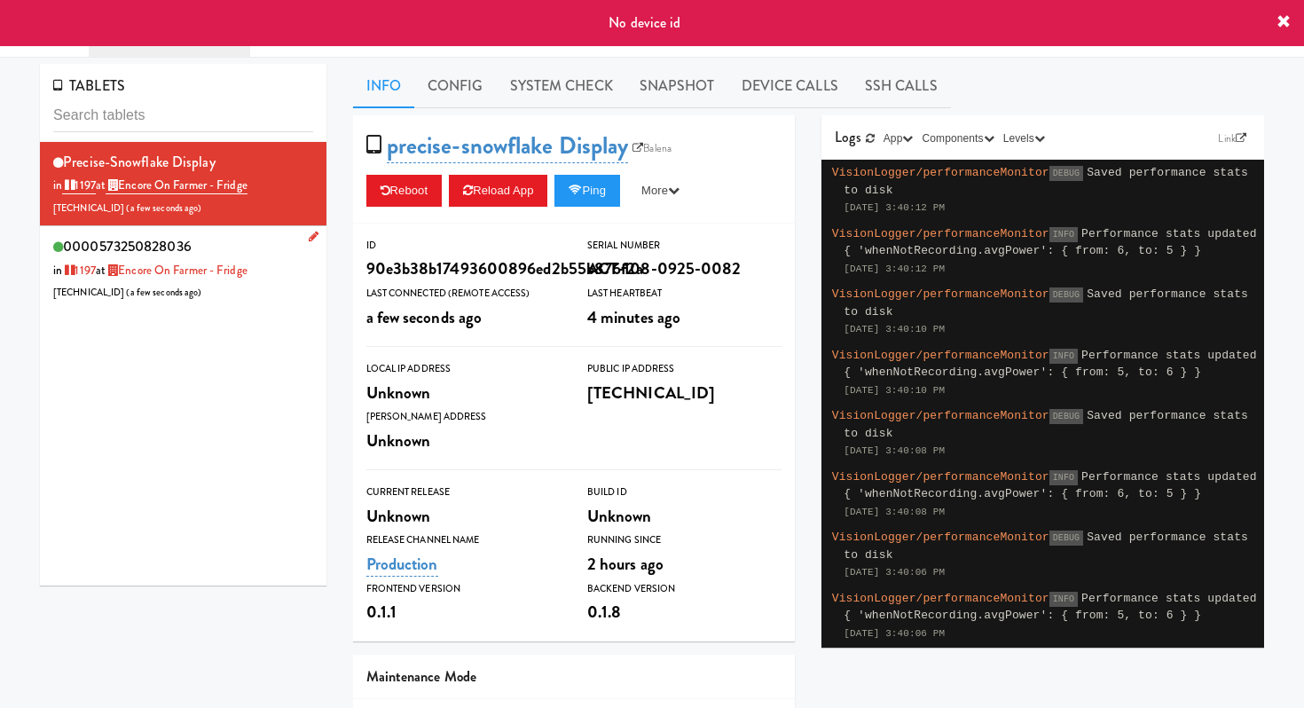
click at [226, 250] on div "0000573250828036 in 1197 at Encore on Farmer - Fridge 174.76.45.17 ( a few seco…" at bounding box center [183, 268] width 260 height 70
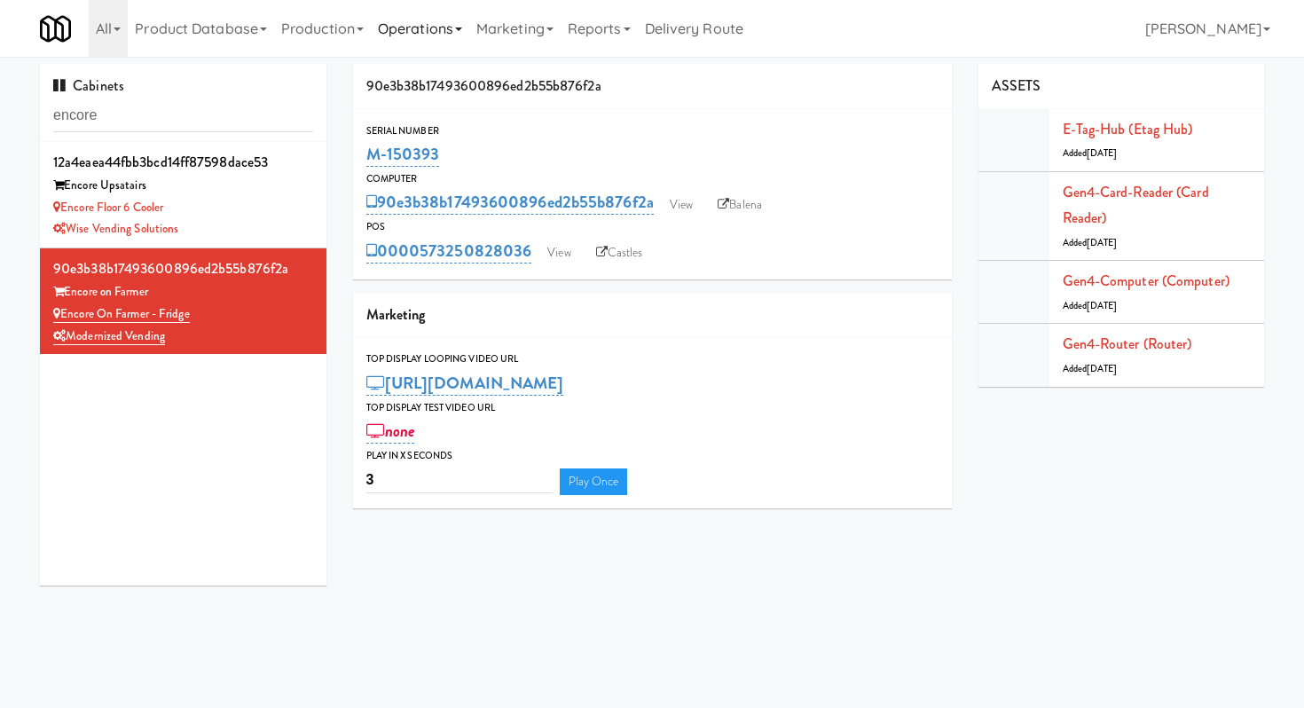
click at [399, 26] on link "Operations" at bounding box center [420, 28] width 98 height 57
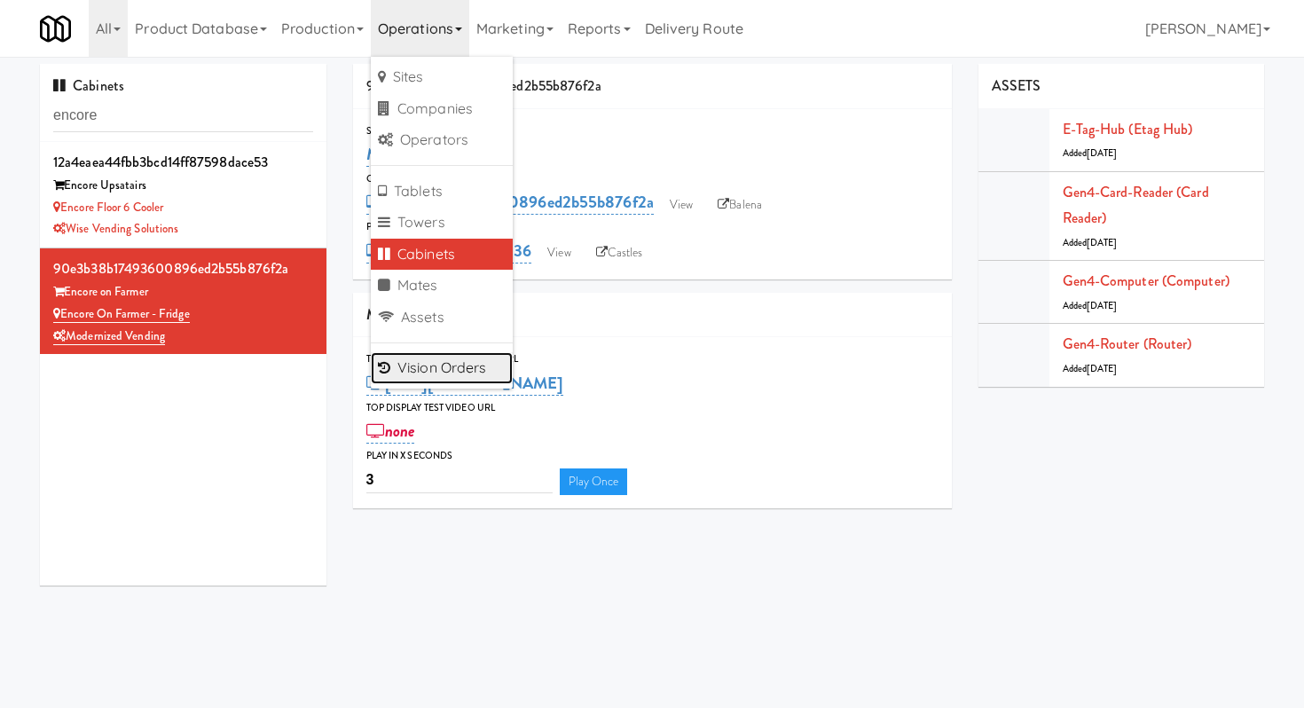
click at [445, 383] on link "Vision Orders" at bounding box center [442, 368] width 142 height 32
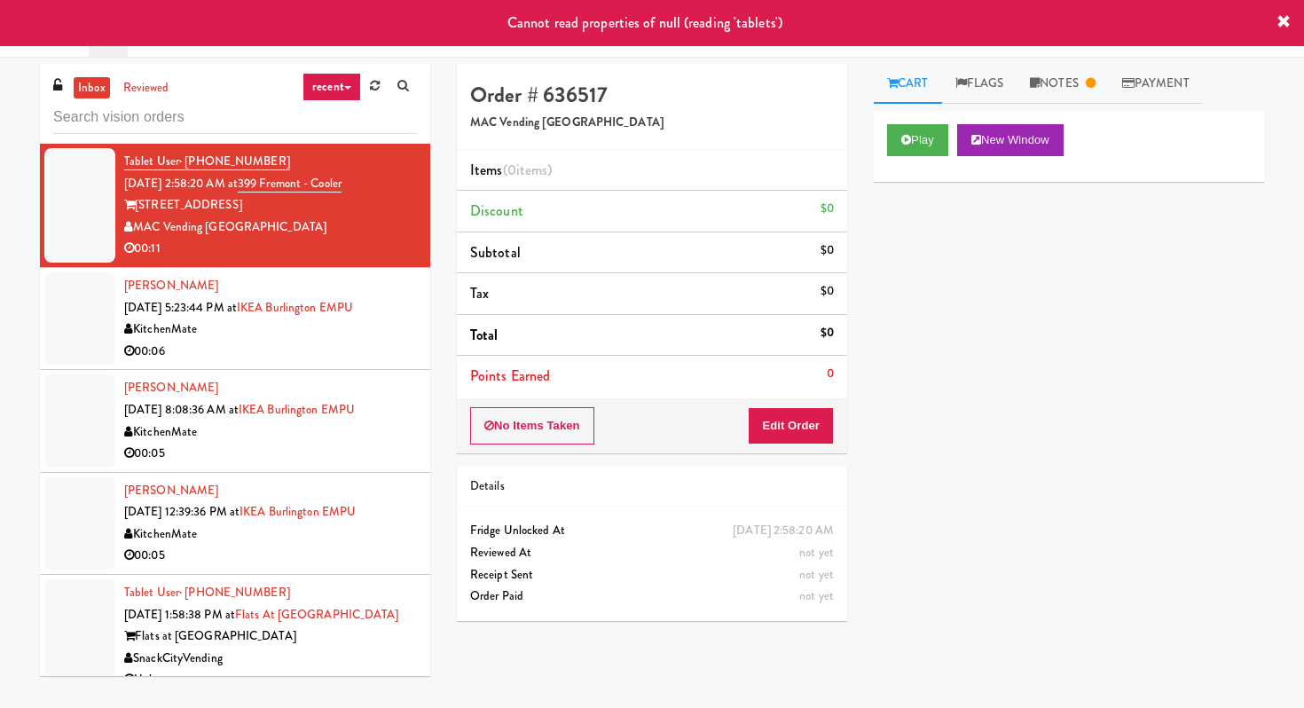
click at [1291, 25] on div "Cannot read properties of null (reading 'tablets')" at bounding box center [652, 23] width 1304 height 46
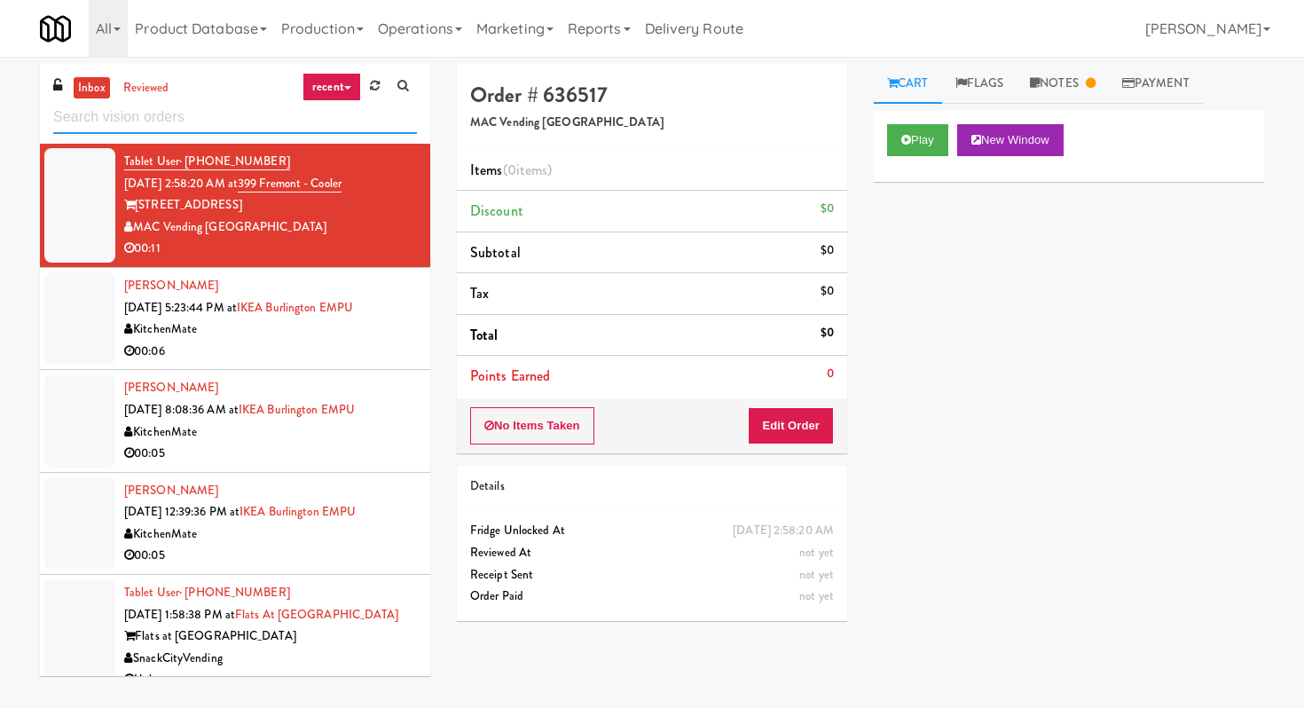
click at [235, 119] on input "text" at bounding box center [235, 117] width 364 height 33
click at [223, 119] on input "text" at bounding box center [235, 117] width 364 height 33
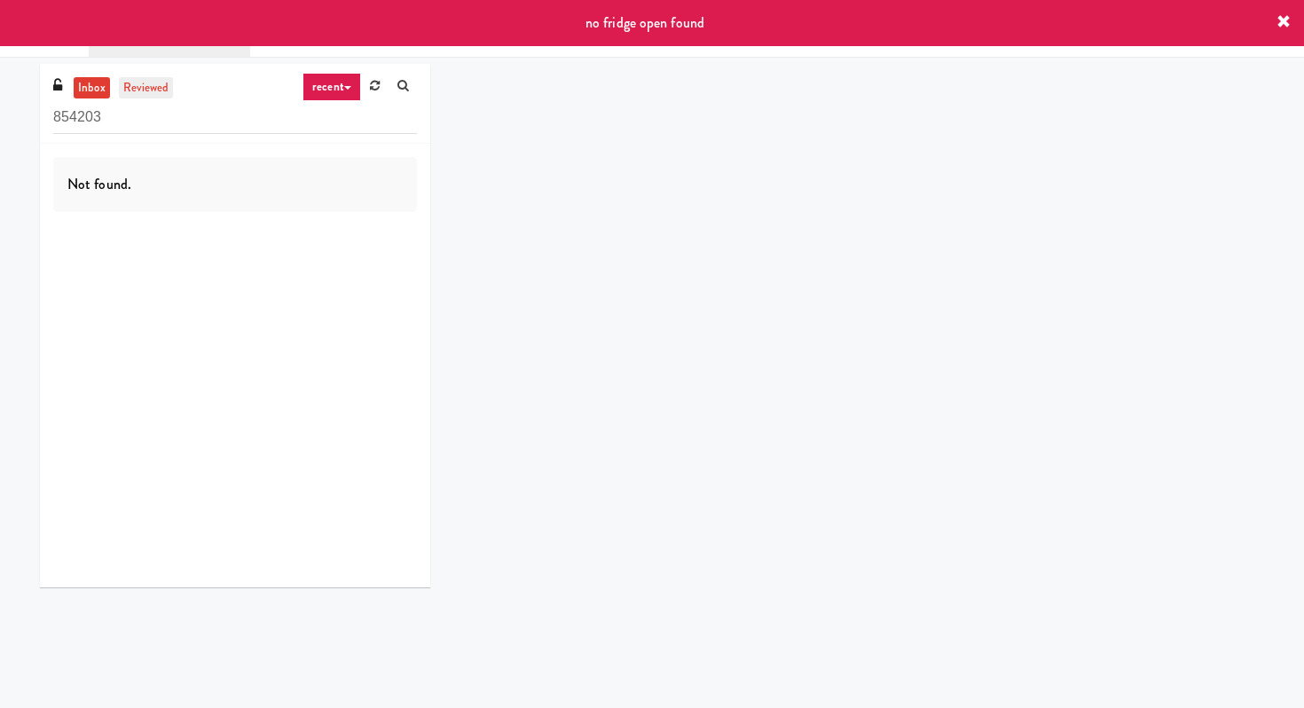
click at [152, 88] on link "reviewed" at bounding box center [146, 88] width 55 height 22
click at [93, 88] on link "inbox" at bounding box center [92, 88] width 36 height 22
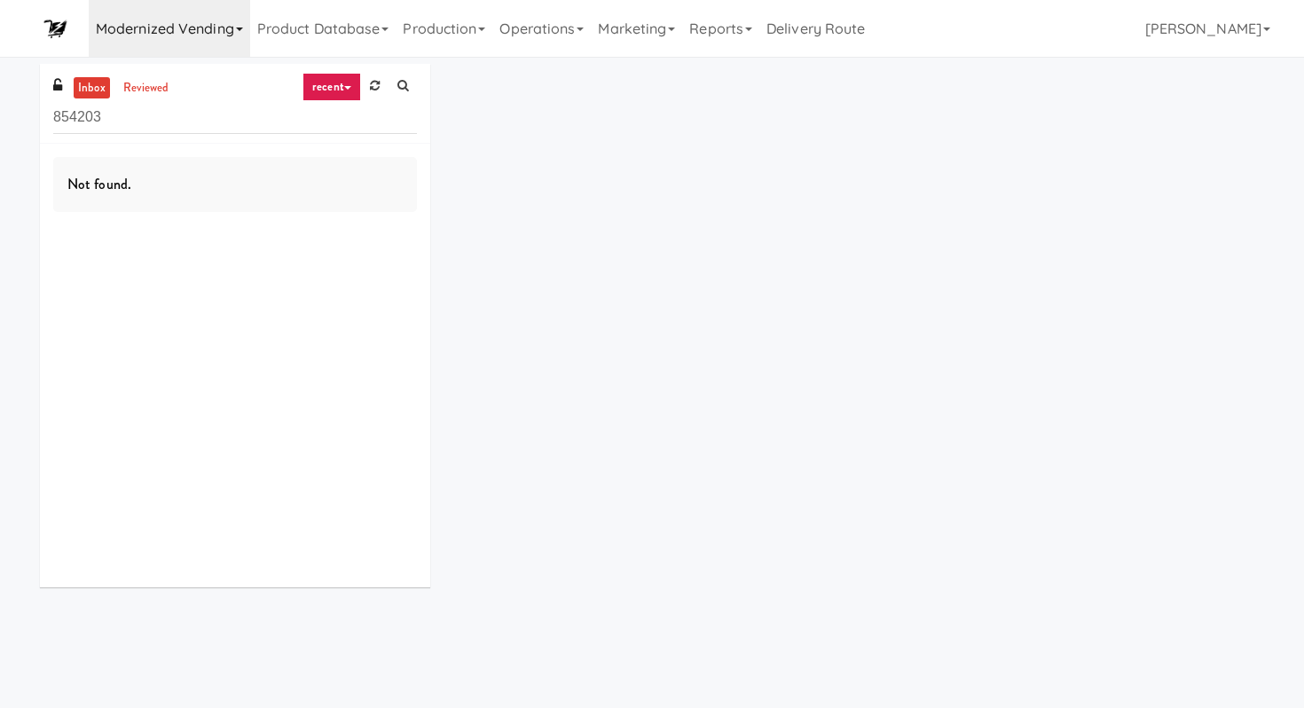
click at [223, 37] on link "Modernized Vending" at bounding box center [169, 28] width 161 height 57
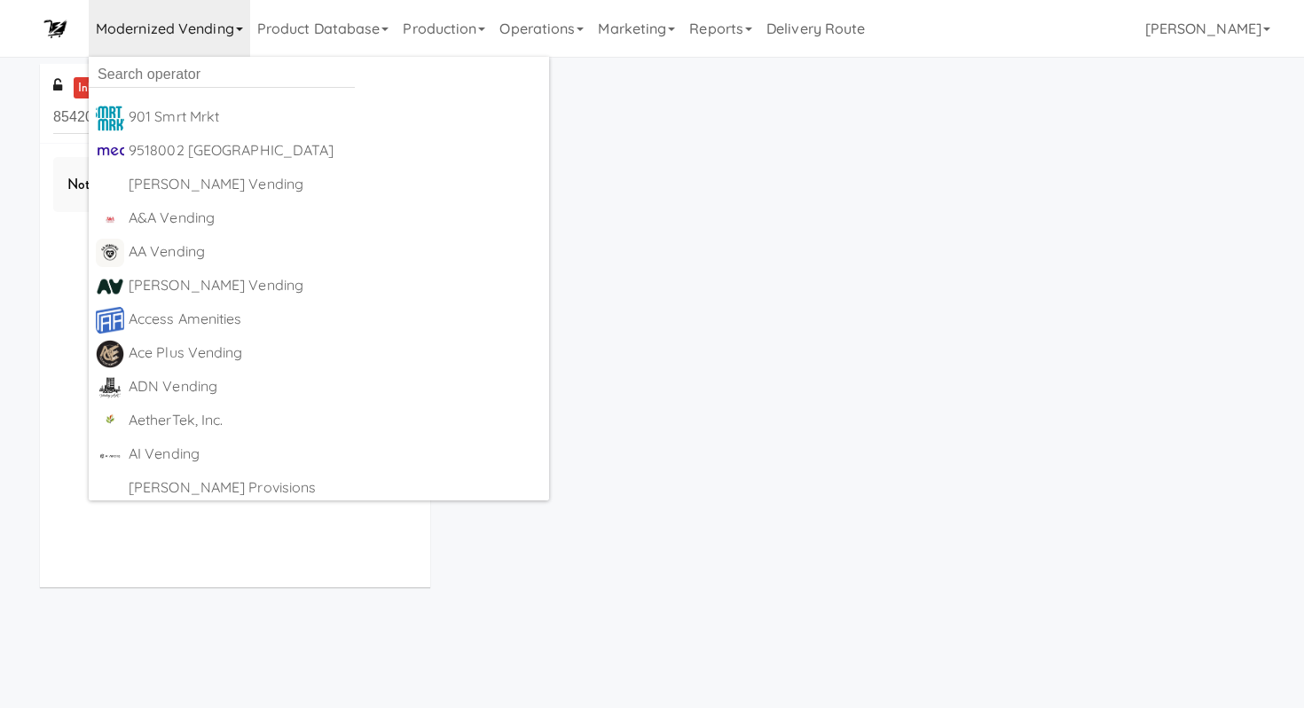
click at [501, 156] on div "inbox reviewed recent all unclear take inventory issue suspicious failed recent…" at bounding box center [652, 332] width 1250 height 537
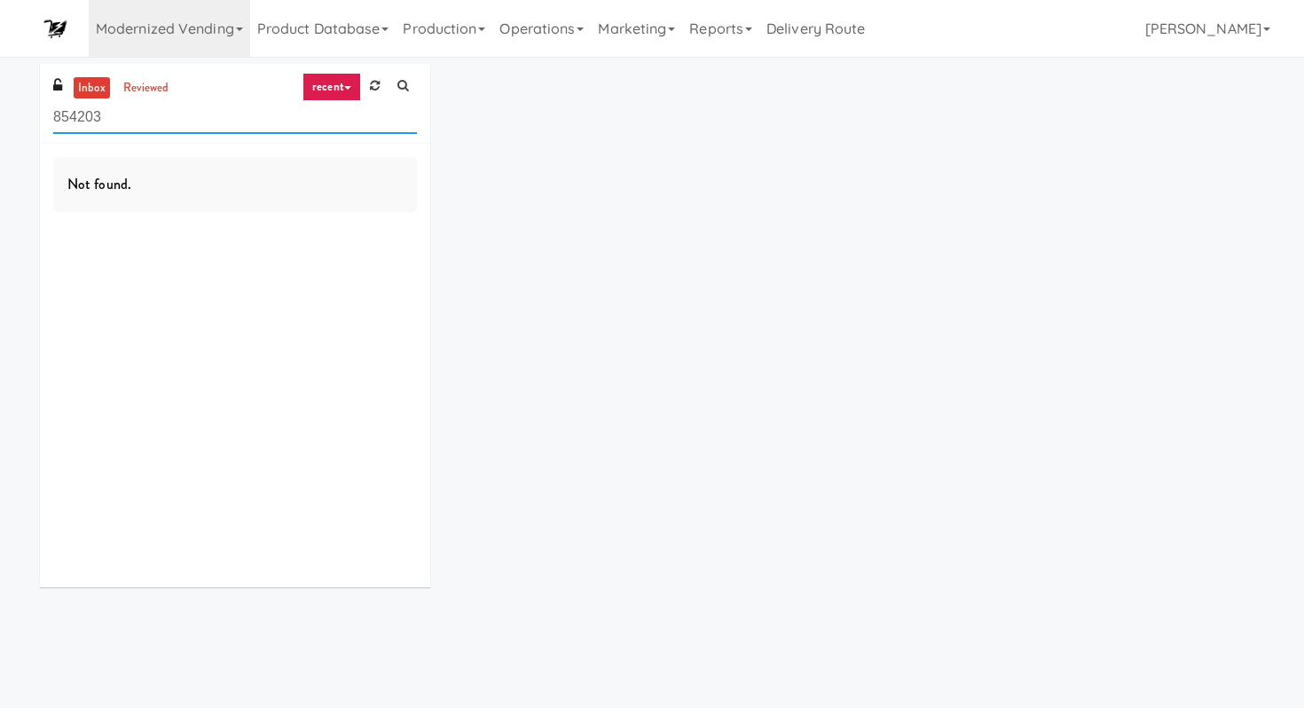
click at [217, 118] on input "854203" at bounding box center [235, 117] width 364 height 33
click at [147, 88] on link "reviewed" at bounding box center [146, 88] width 55 height 22
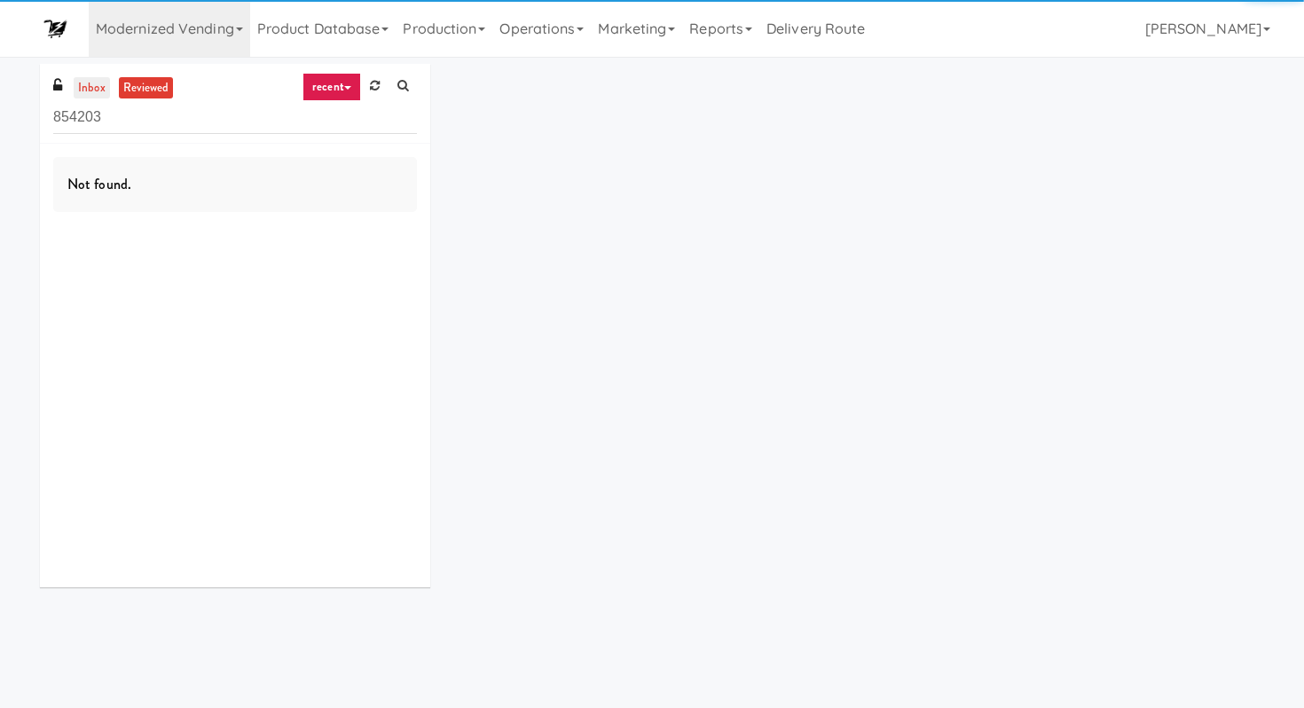
click at [90, 84] on link "inbox" at bounding box center [92, 88] width 36 height 22
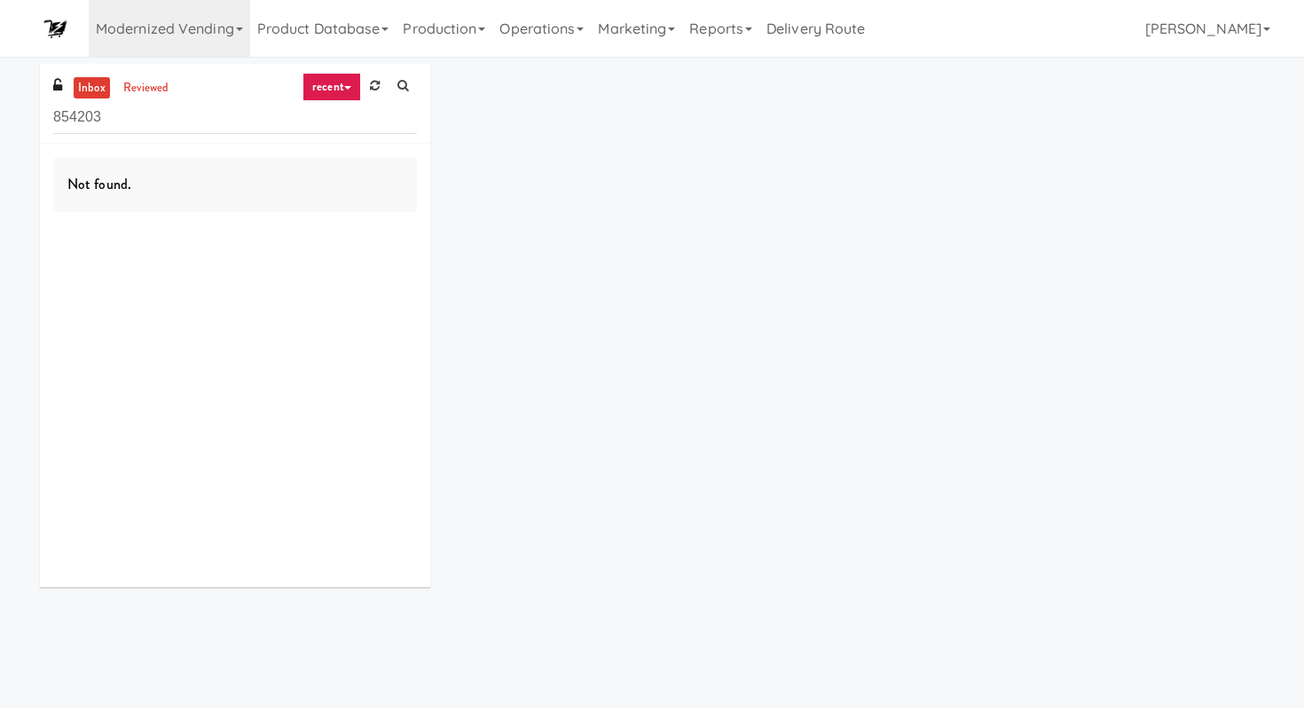
click at [332, 83] on link "recent" at bounding box center [331, 87] width 59 height 28
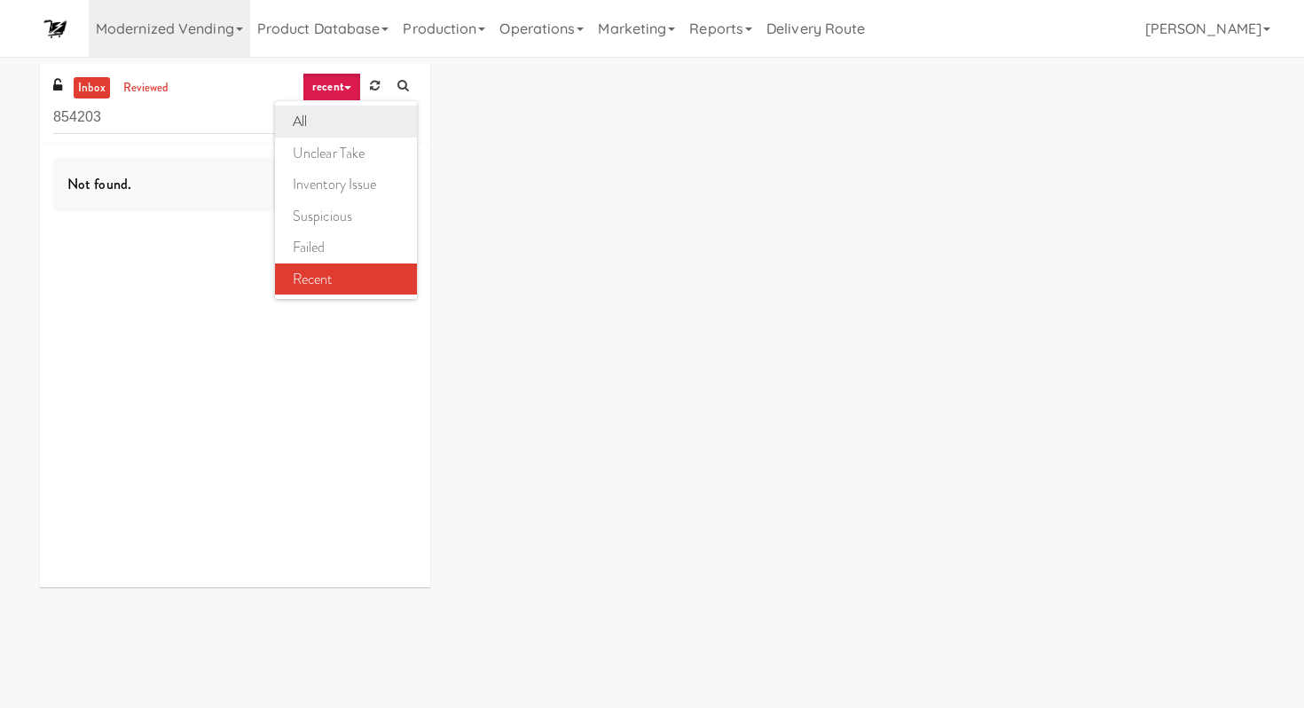
click at [331, 116] on link "all" at bounding box center [346, 122] width 142 height 32
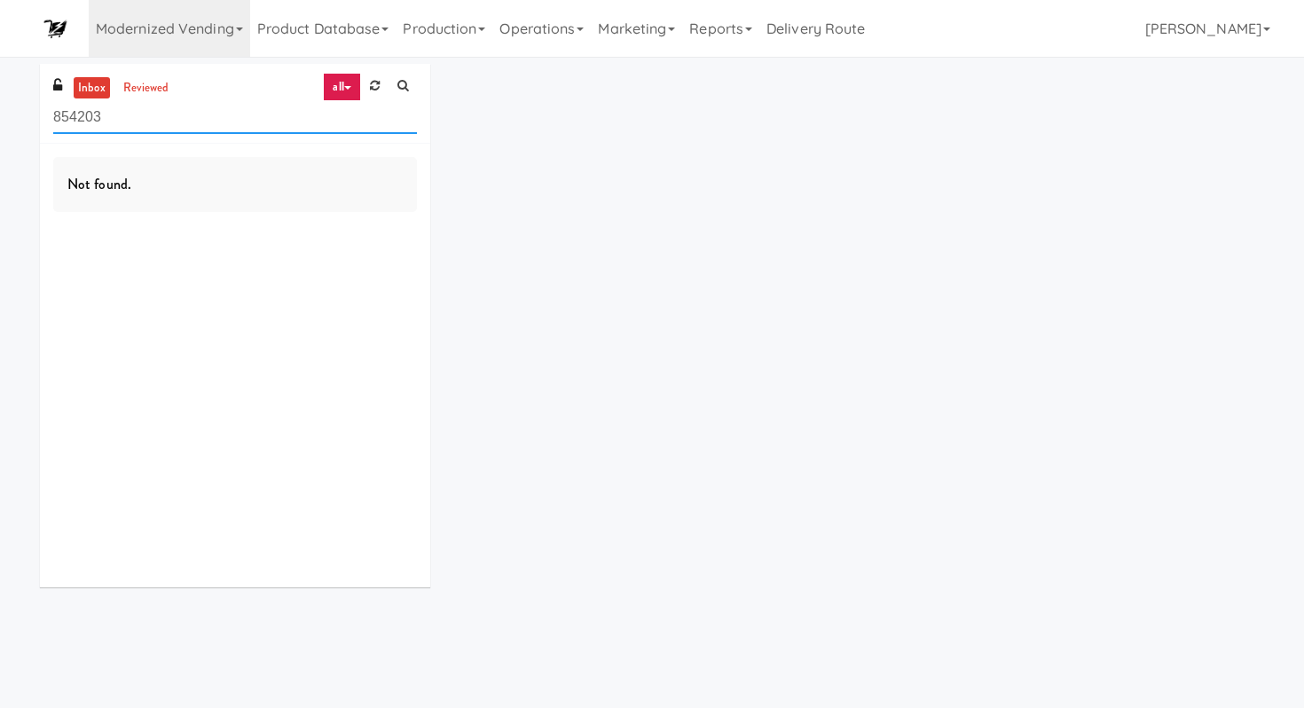
click at [144, 114] on input "854203" at bounding box center [235, 117] width 364 height 33
click at [157, 92] on link "reviewed" at bounding box center [146, 88] width 55 height 22
click at [105, 92] on link "inbox" at bounding box center [92, 88] width 36 height 22
click at [137, 119] on input "854203" at bounding box center [235, 117] width 364 height 33
click at [231, 36] on link "Modernized Vending" at bounding box center [169, 28] width 161 height 57
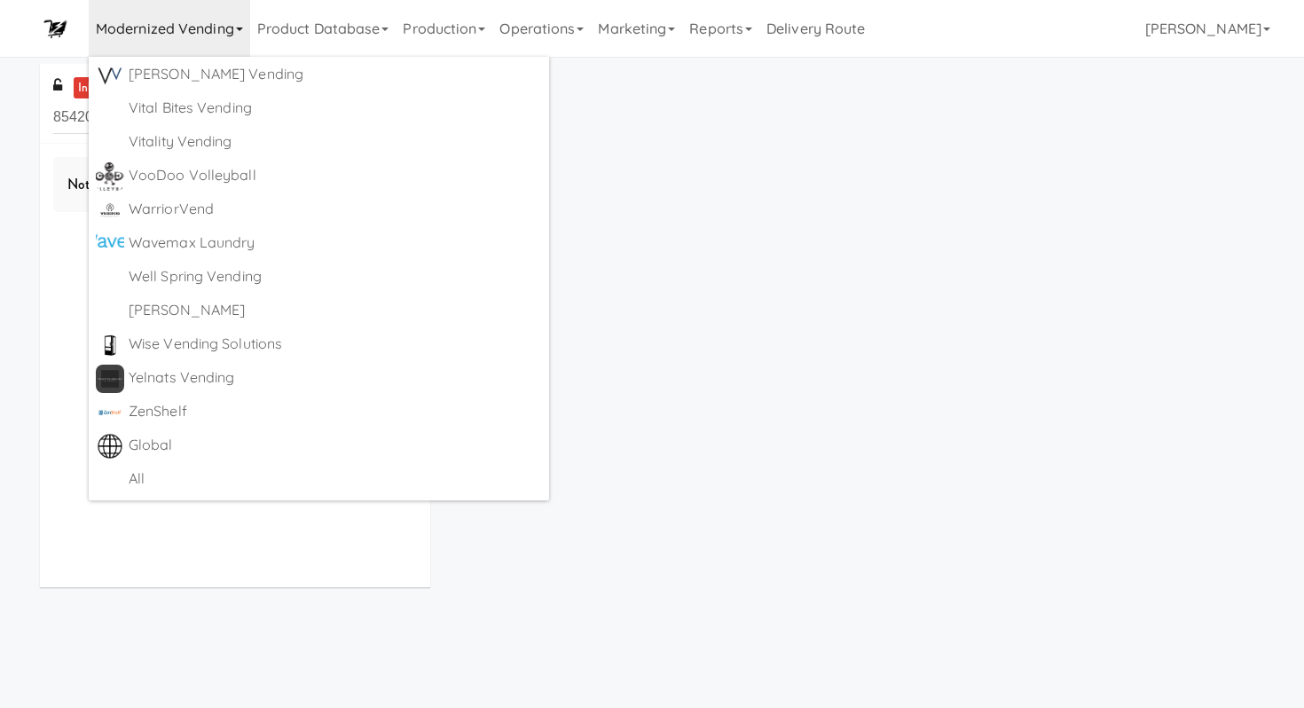
scroll to position [57, 0]
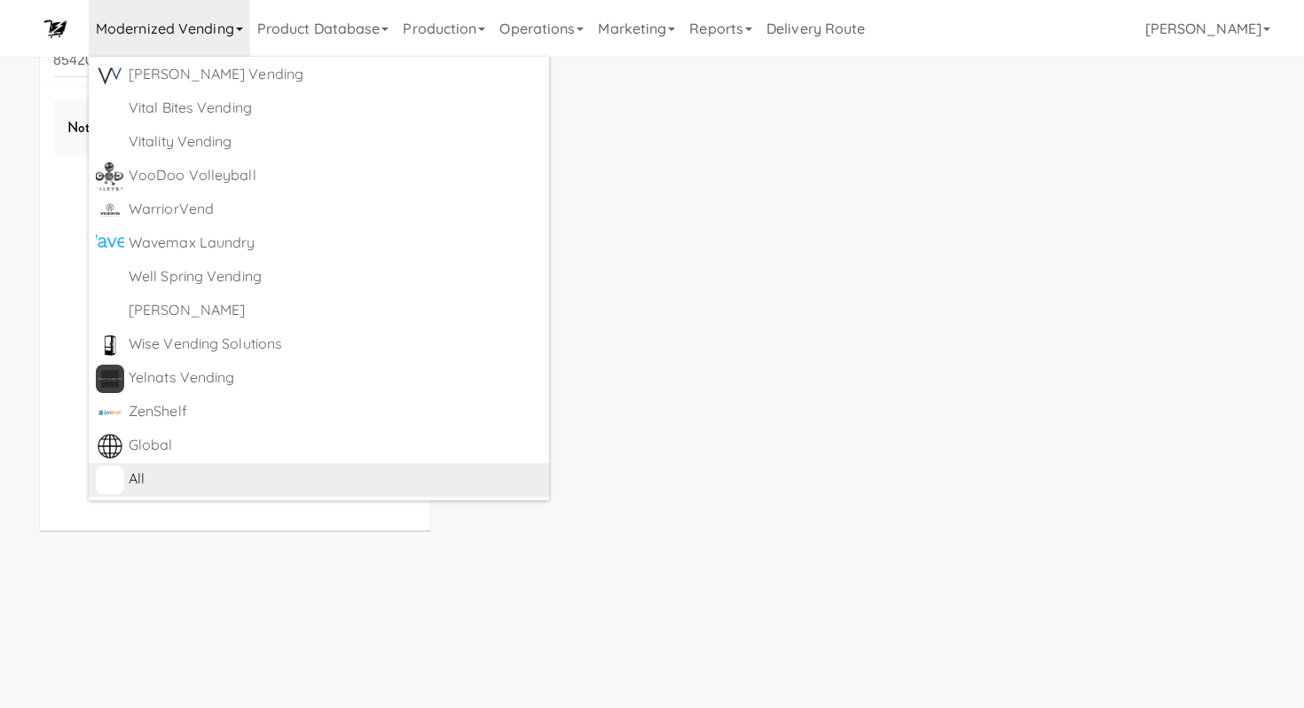
click at [231, 480] on div "All" at bounding box center [335, 479] width 413 height 27
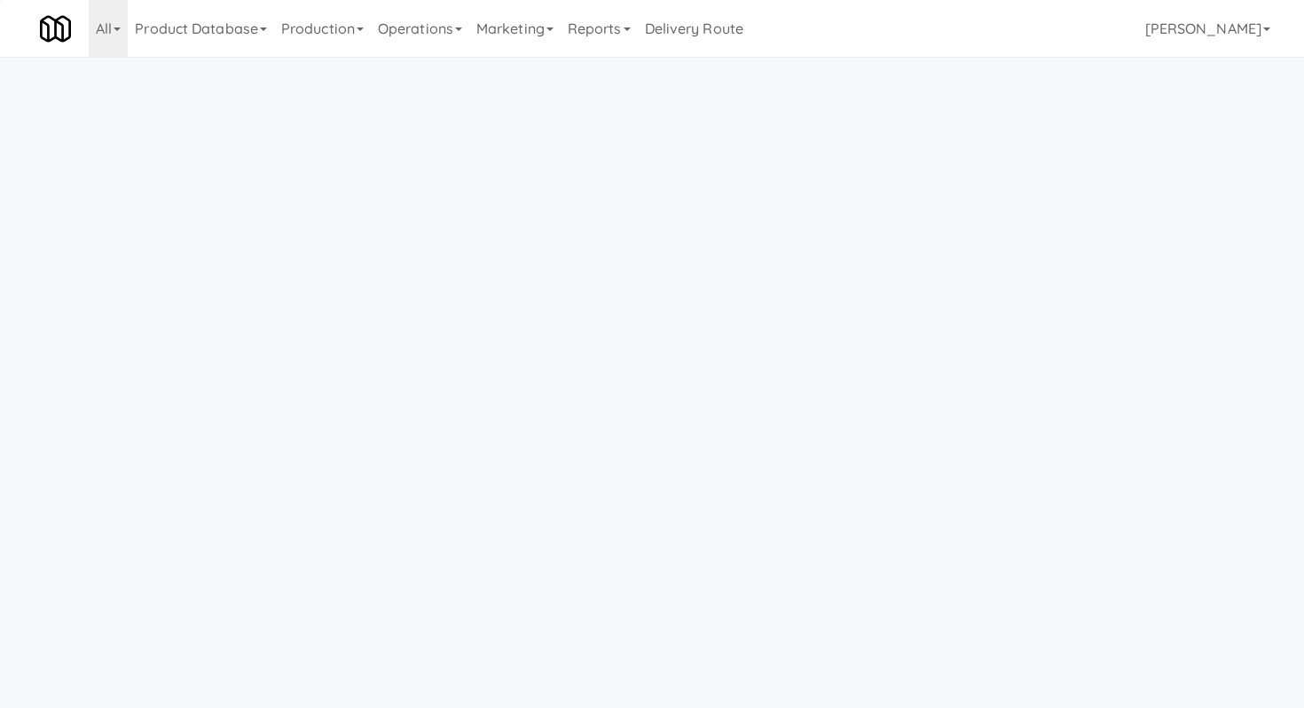
scroll to position [12, 0]
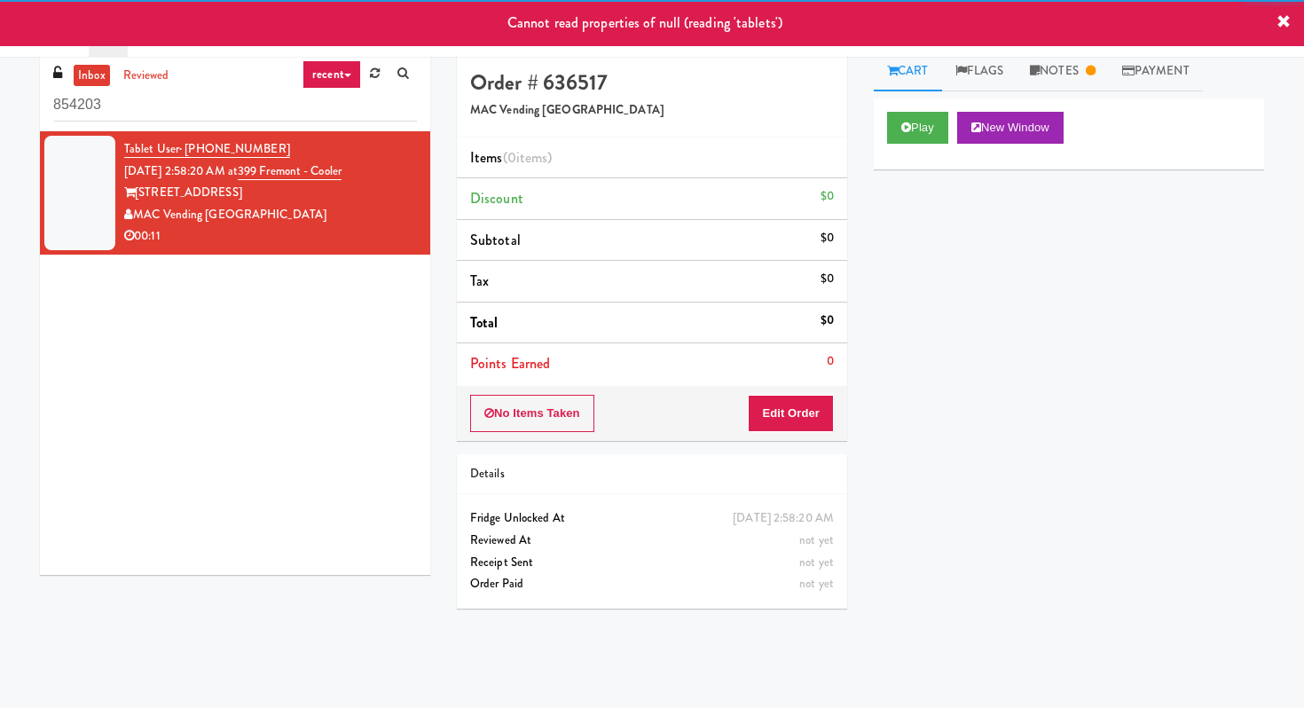
click at [198, 115] on input "854203" at bounding box center [235, 105] width 364 height 33
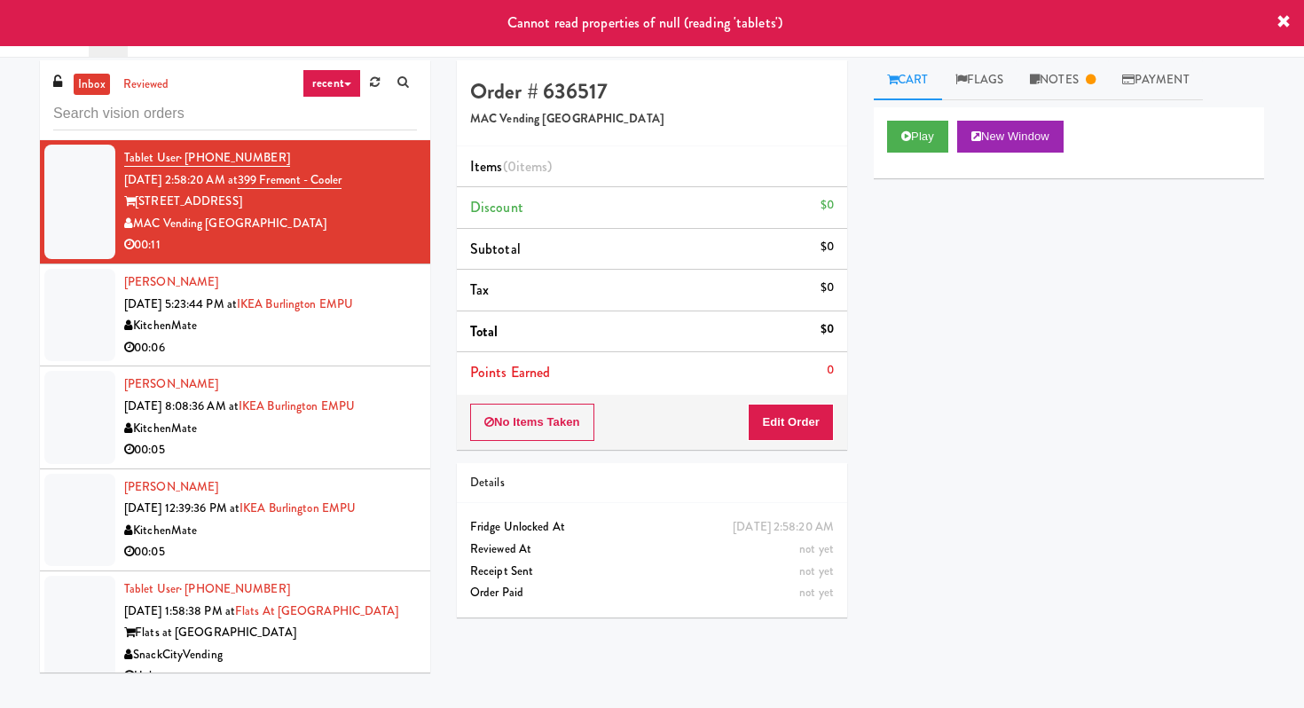
scroll to position [0, 0]
